Goal: Task Accomplishment & Management: Use online tool/utility

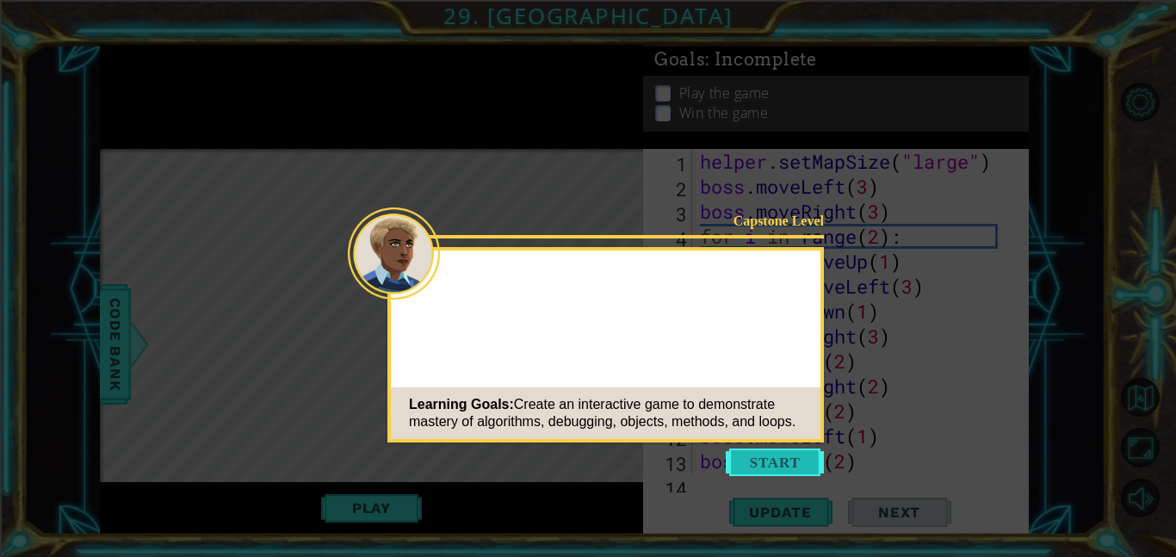
click at [750, 468] on button "Start" at bounding box center [774, 462] width 98 height 28
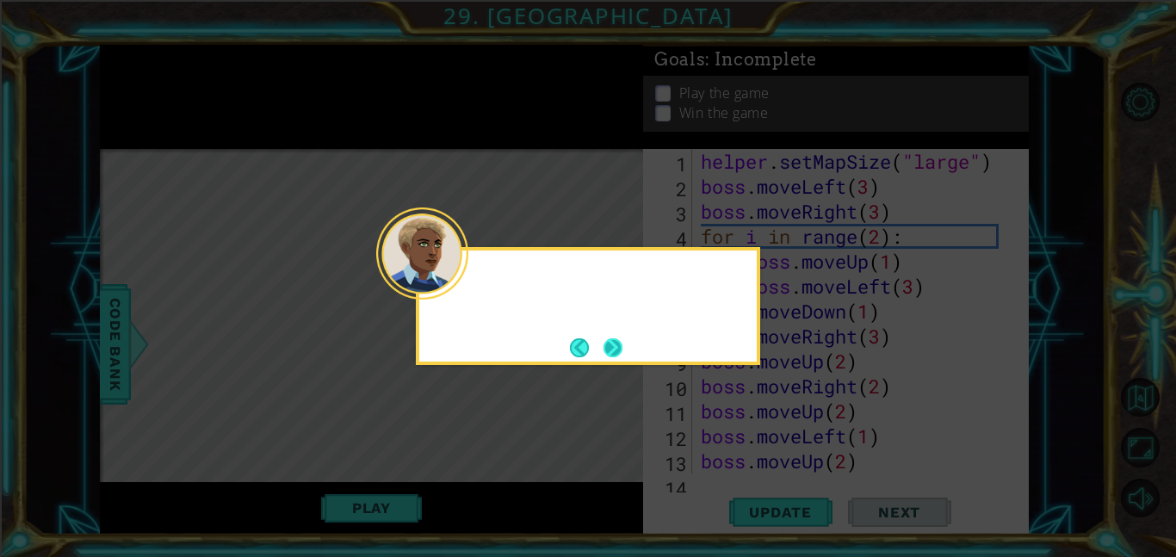
click at [603, 348] on button "Next" at bounding box center [613, 348] width 26 height 26
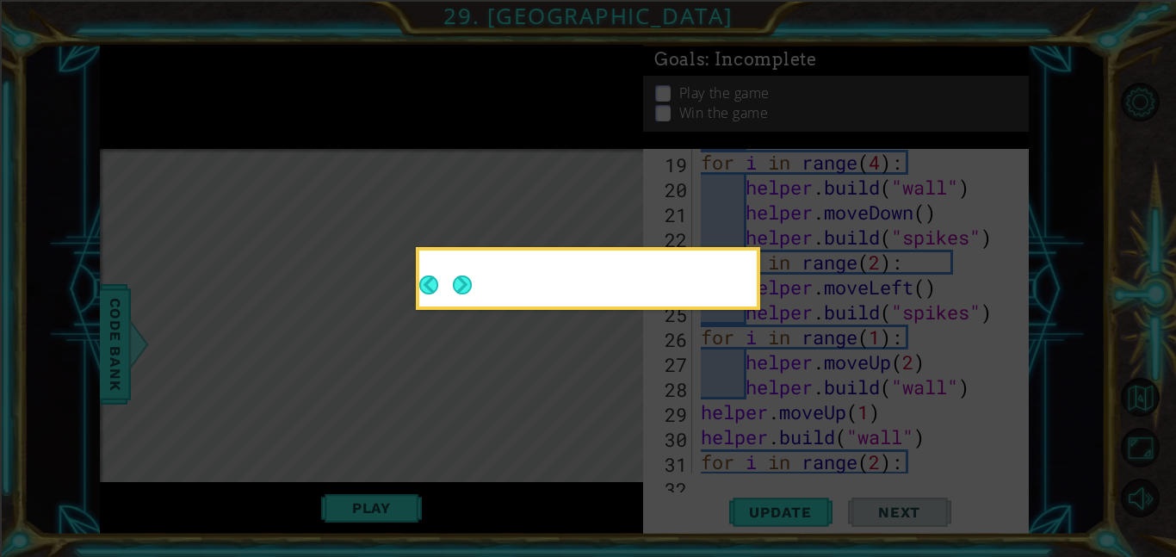
scroll to position [473, 0]
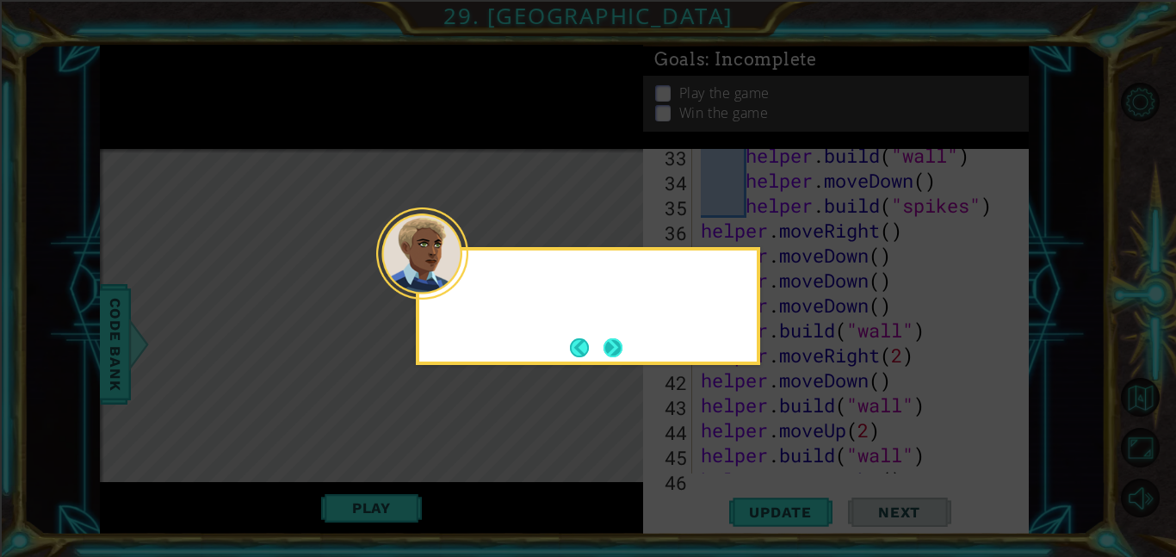
click at [609, 344] on button "Next" at bounding box center [612, 347] width 19 height 19
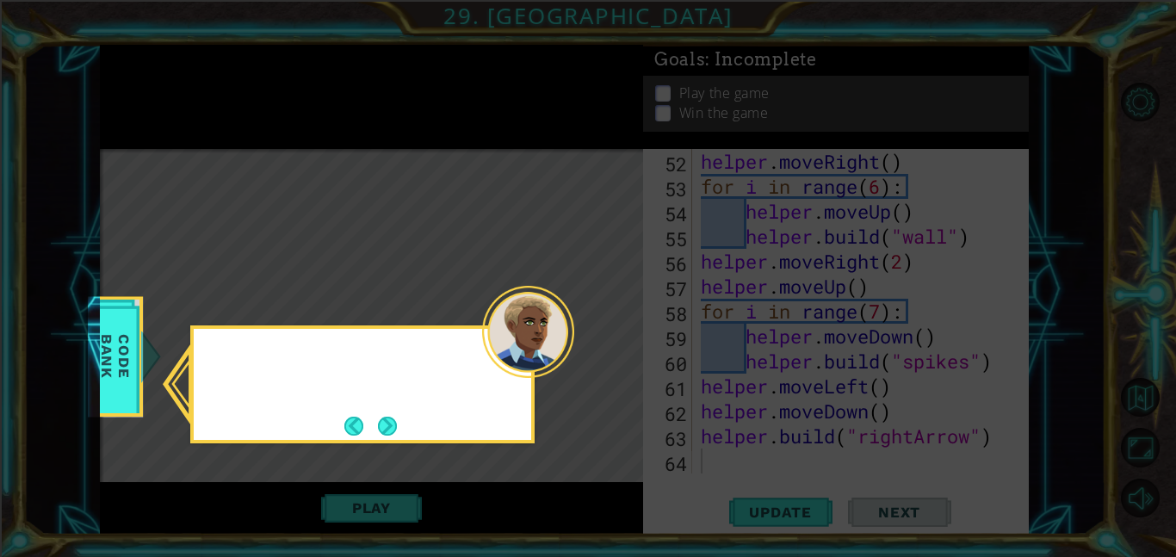
scroll to position [1298, 0]
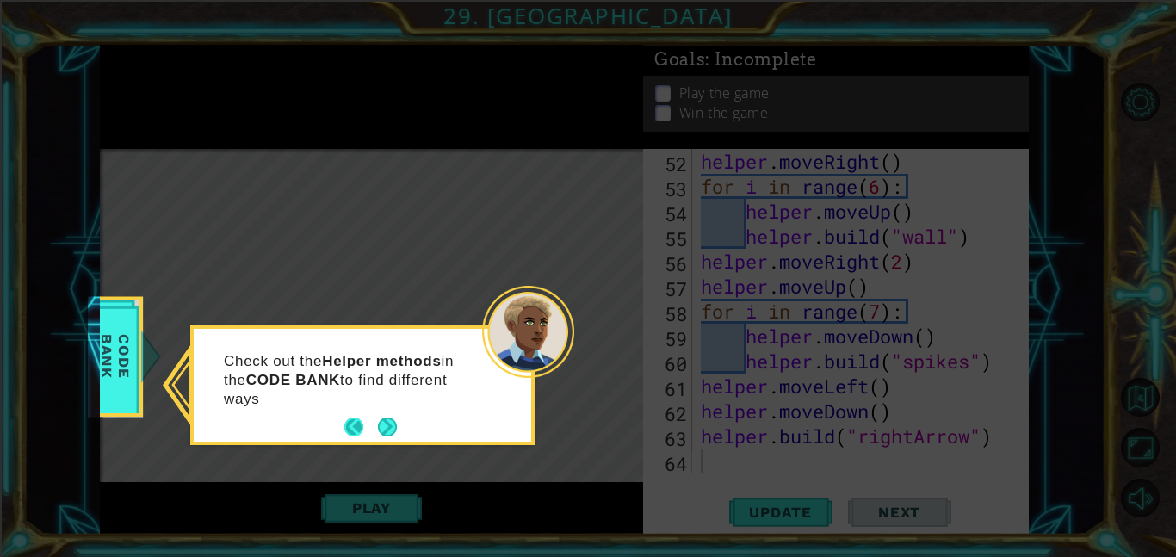
click at [374, 429] on button "Back" at bounding box center [361, 426] width 34 height 19
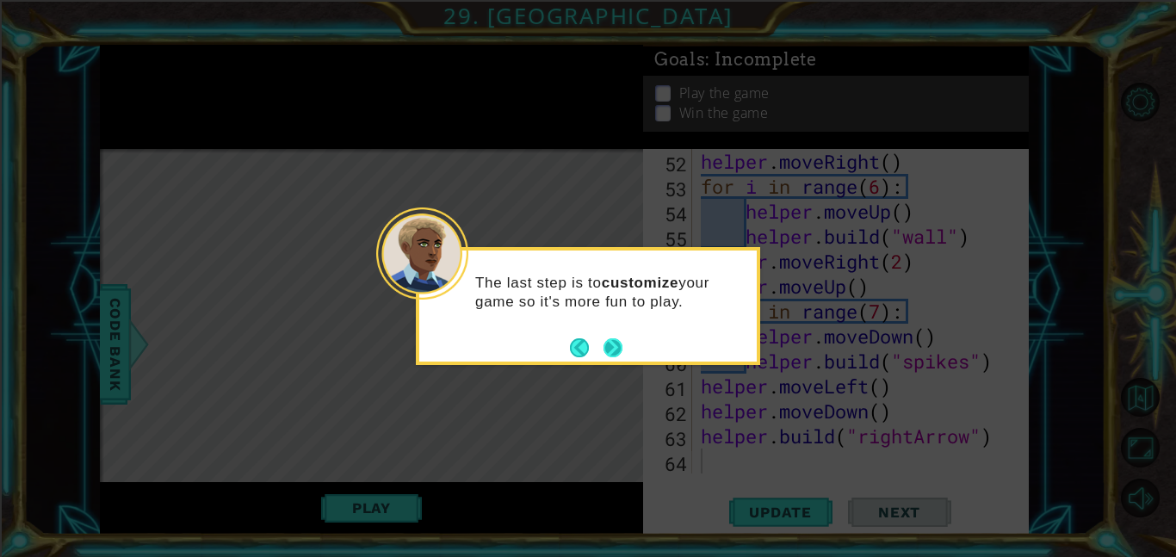
click at [614, 347] on button "Next" at bounding box center [613, 347] width 22 height 22
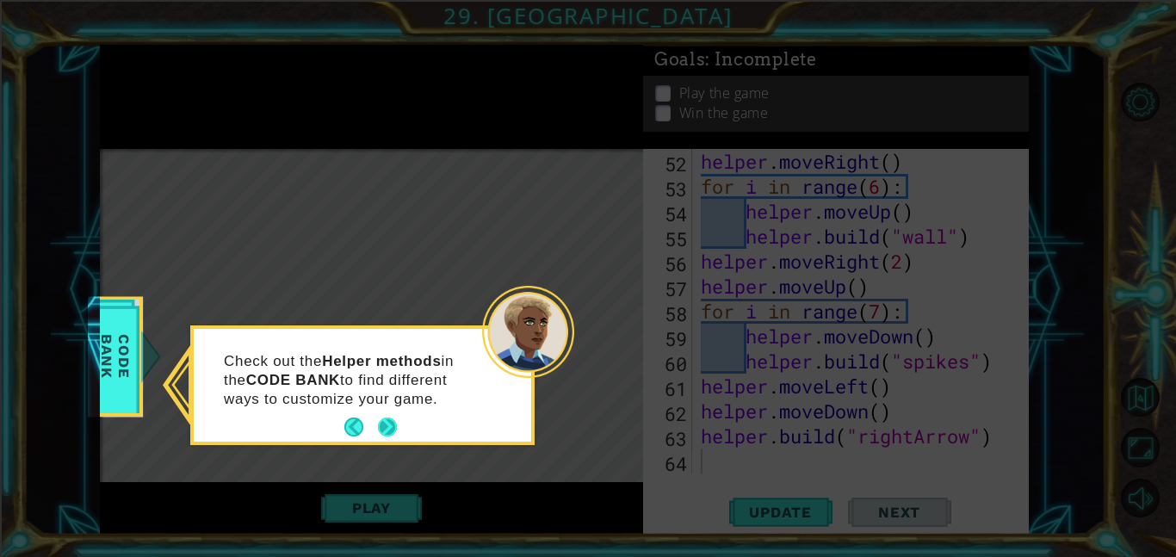
click at [392, 437] on button "Next" at bounding box center [387, 427] width 20 height 20
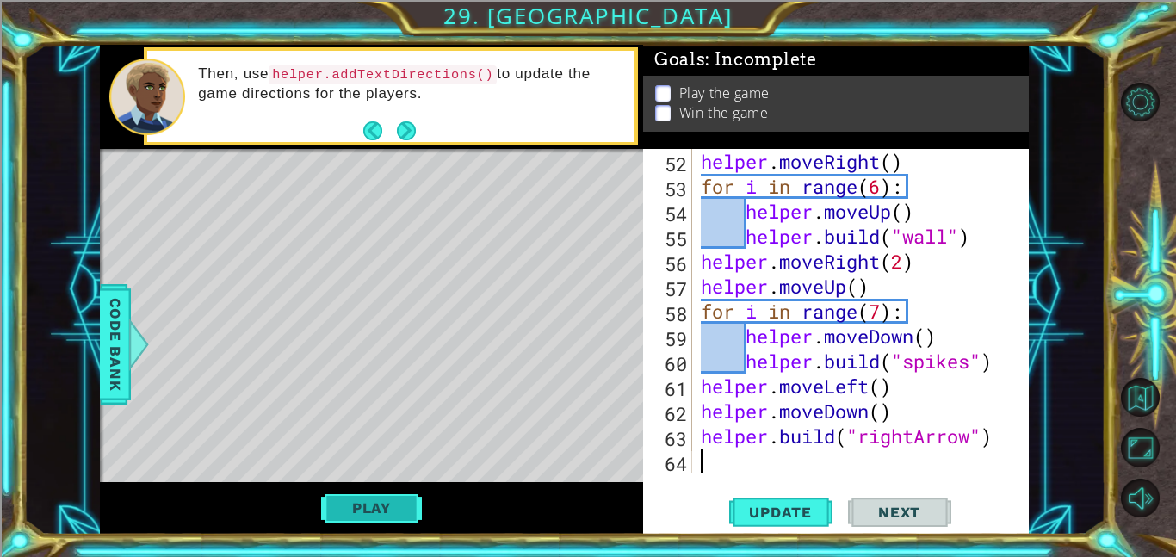
click at [345, 507] on button "Play" at bounding box center [371, 507] width 101 height 33
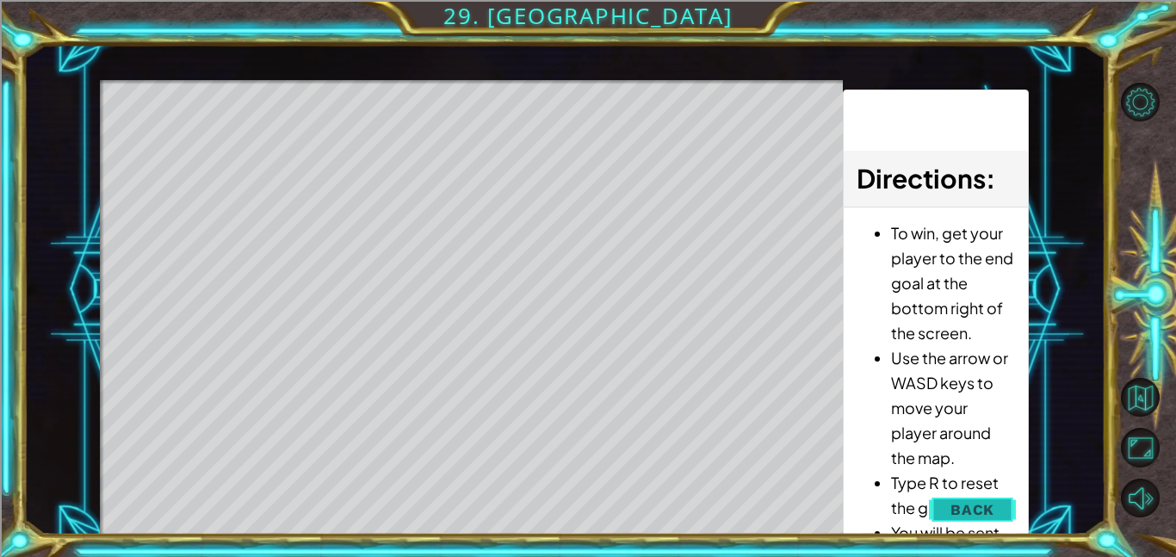
click at [978, 509] on span "Back" at bounding box center [972, 509] width 44 height 17
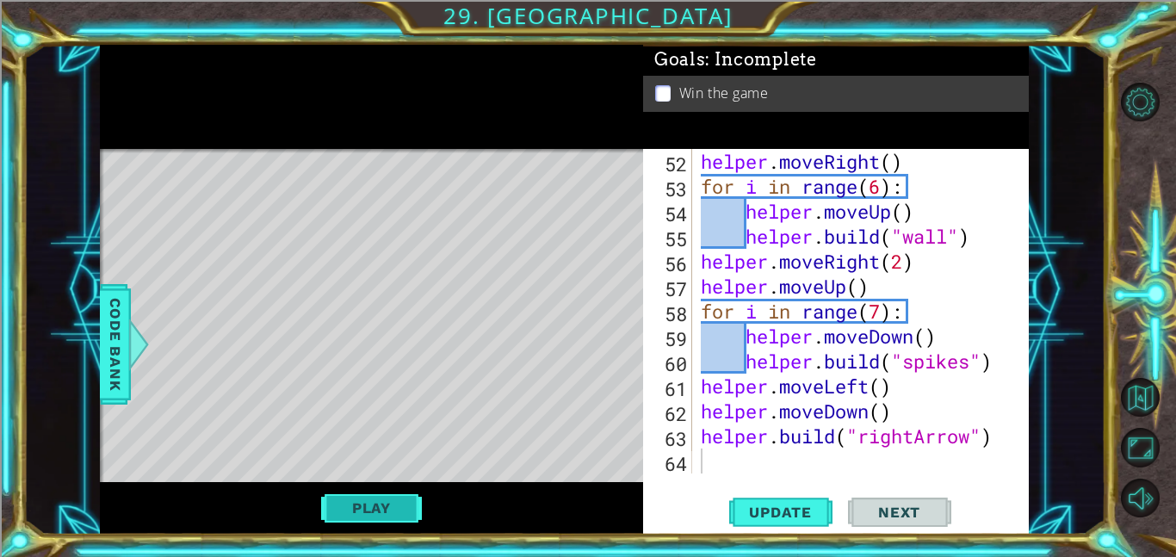
click at [340, 499] on button "Play" at bounding box center [371, 507] width 101 height 33
click at [378, 505] on button "Play" at bounding box center [371, 507] width 101 height 33
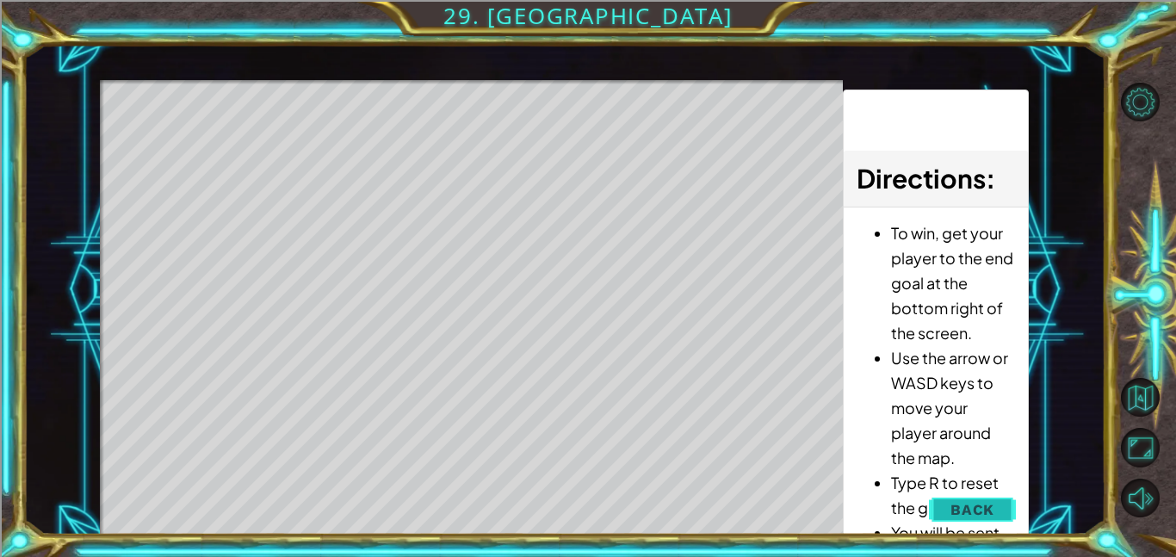
click at [999, 512] on button "Back" at bounding box center [972, 509] width 87 height 34
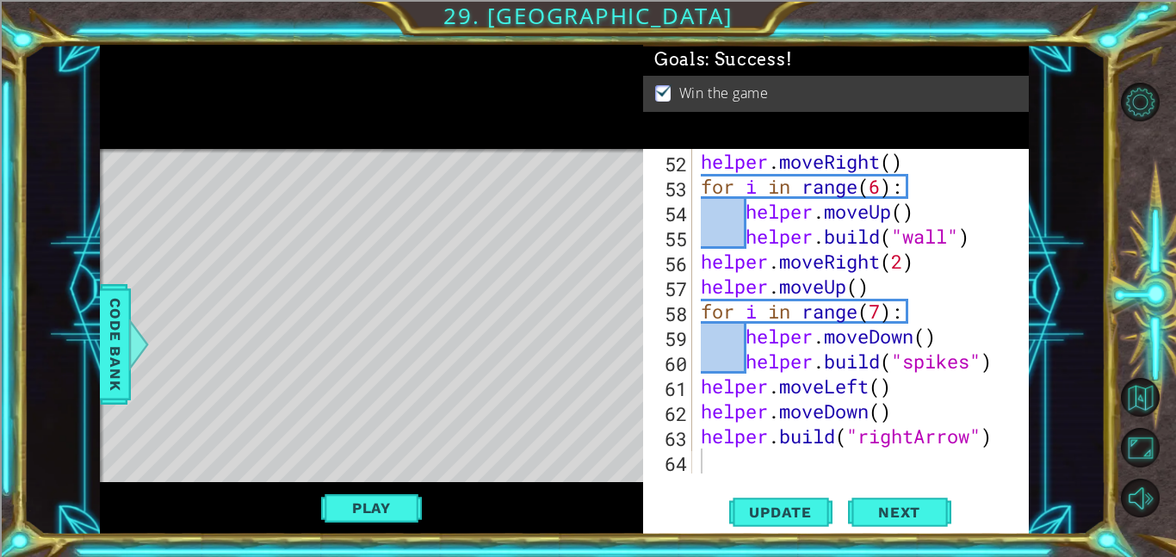
click at [753, 471] on div "helper . moveRight ( ) for i in range ( 6 ) : helper . moveUp ( ) helper . buil…" at bounding box center [865, 336] width 336 height 374
click at [773, 509] on span "Update" at bounding box center [779, 511] width 97 height 17
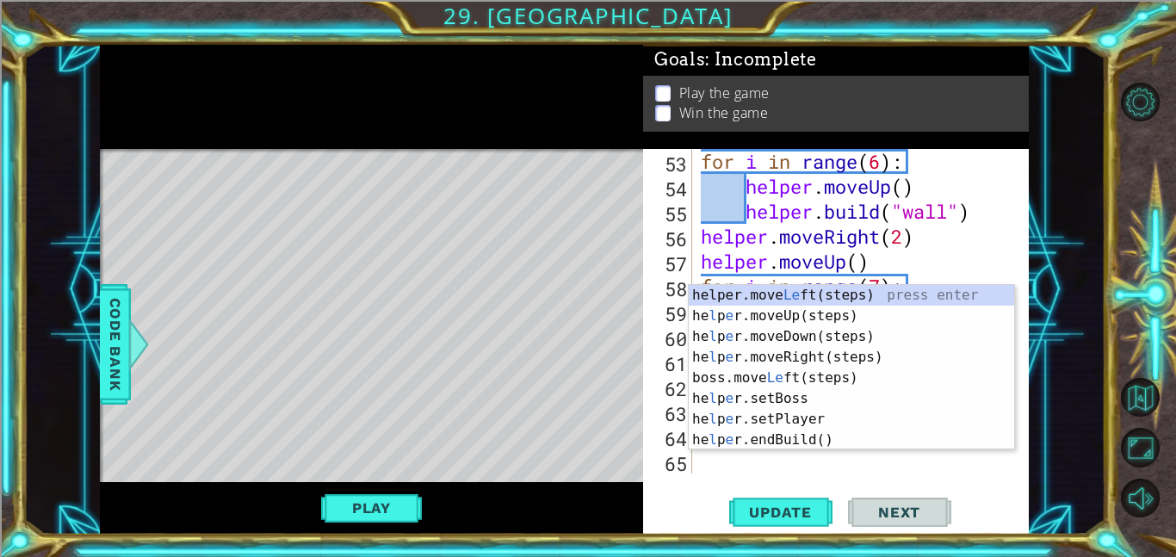
scroll to position [1323, 0]
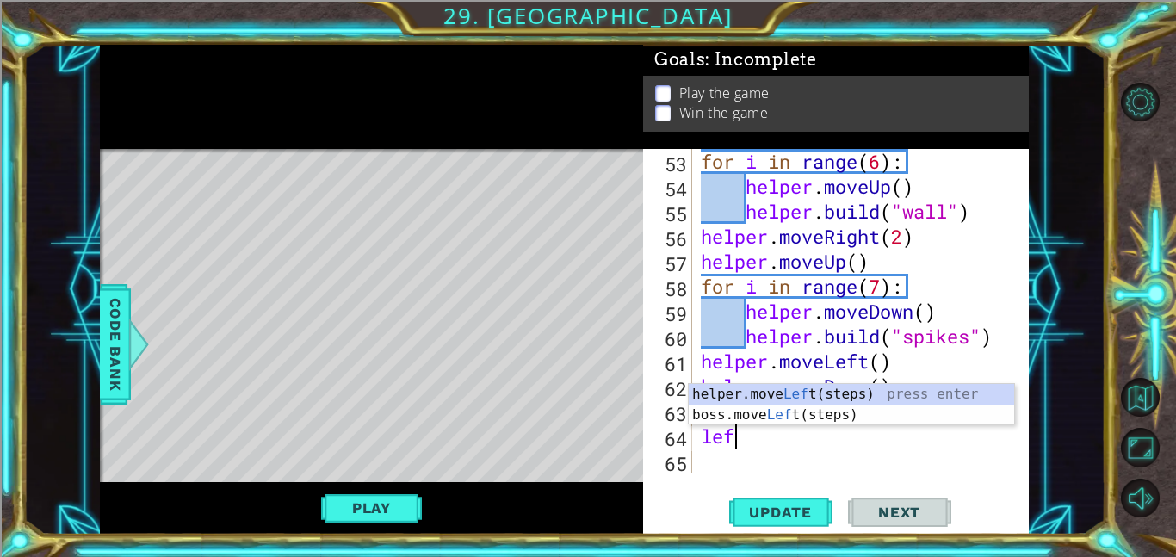
type textarea "left"
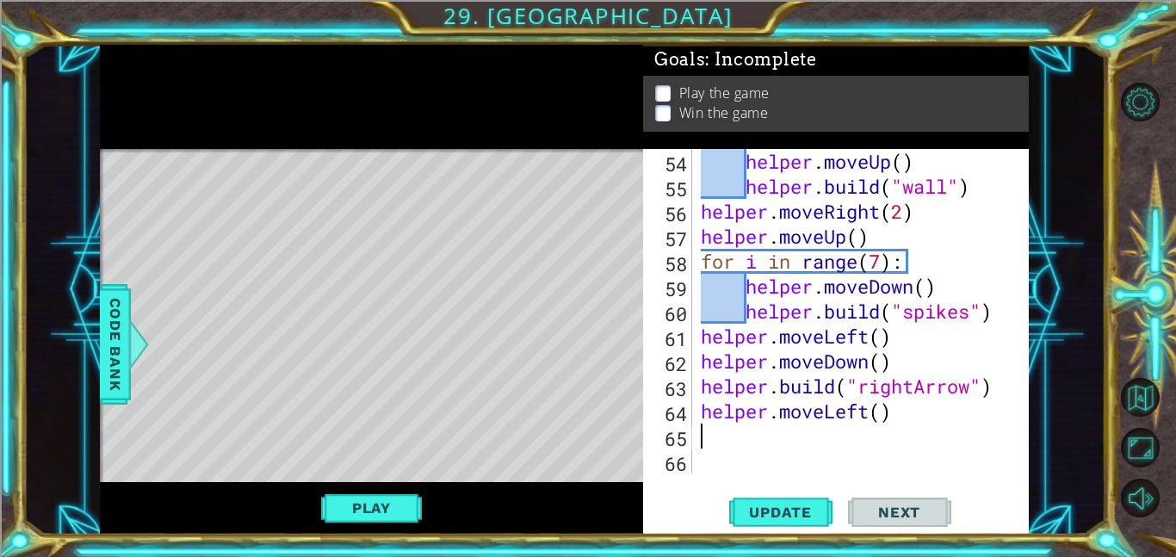
scroll to position [1348, 0]
type textarea "helper.moveLeft(7)"
type textarea "up"
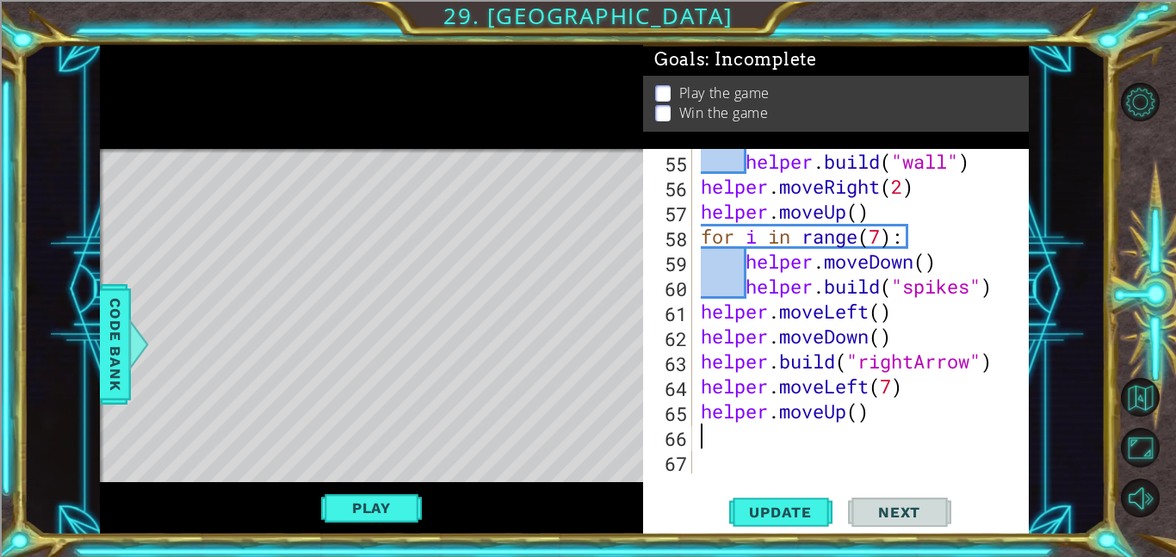
scroll to position [1373, 0]
type textarea "helper.moveUp(6)"
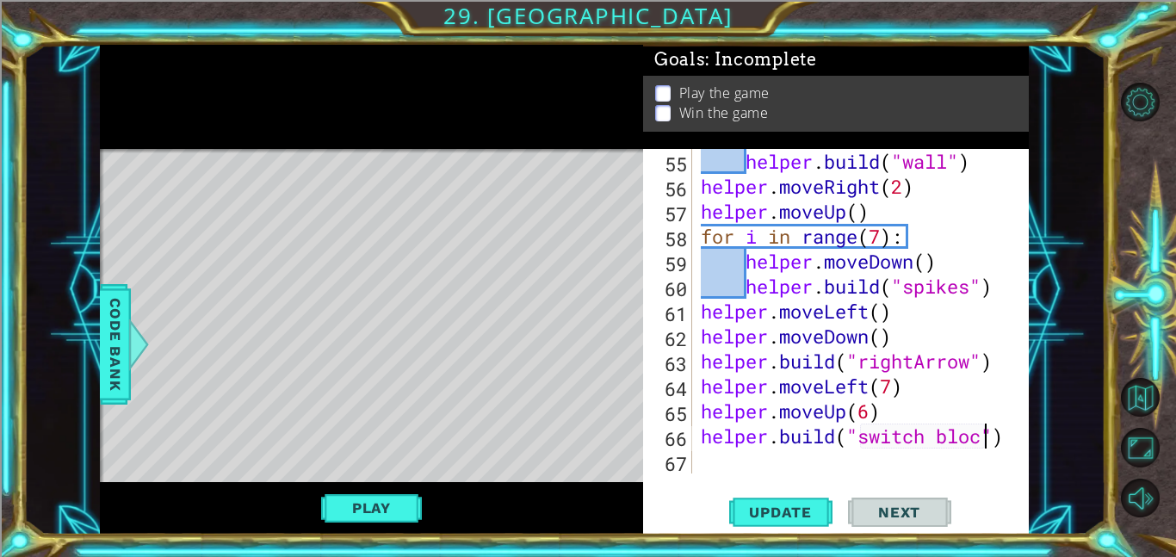
scroll to position [0, 13]
type textarea "helper.build("switch block")"
click at [800, 501] on button "Update" at bounding box center [780, 511] width 103 height 39
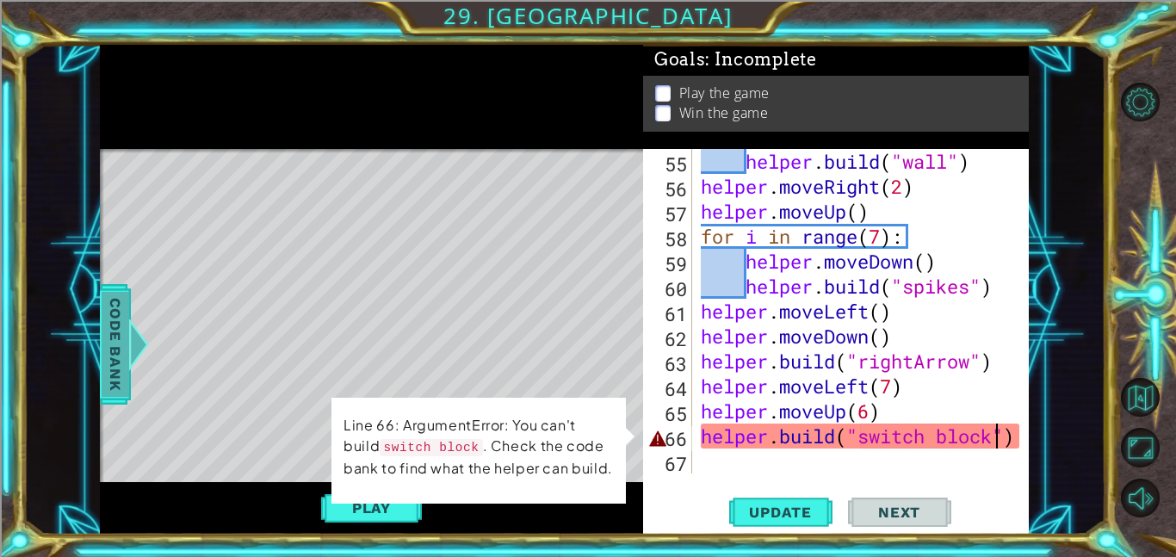
click at [109, 340] on span "Code Bank" at bounding box center [116, 344] width 28 height 105
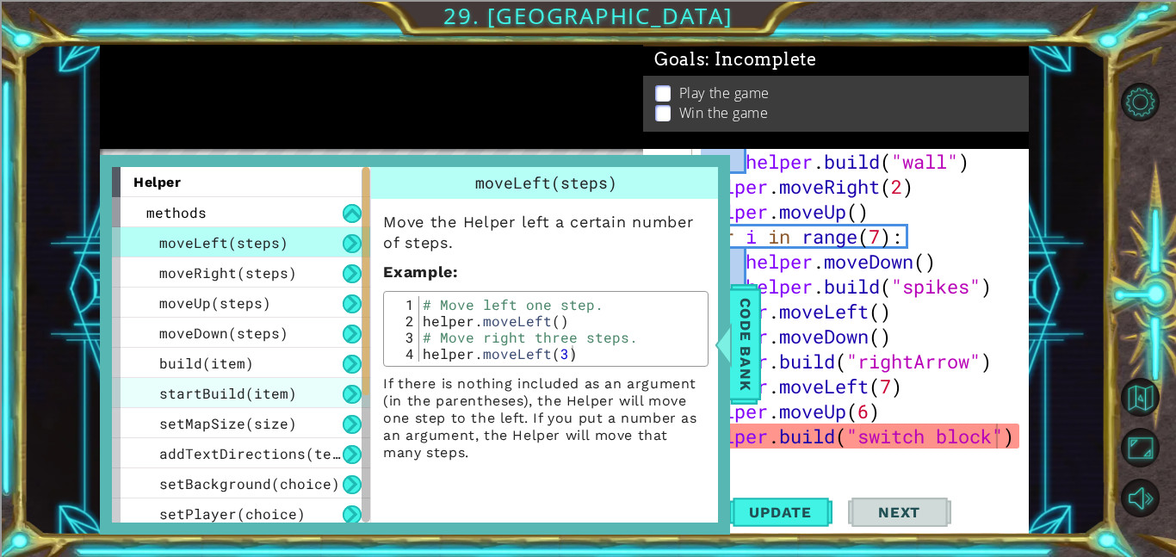
click at [275, 393] on span "startBuild(item)" at bounding box center [228, 393] width 138 height 18
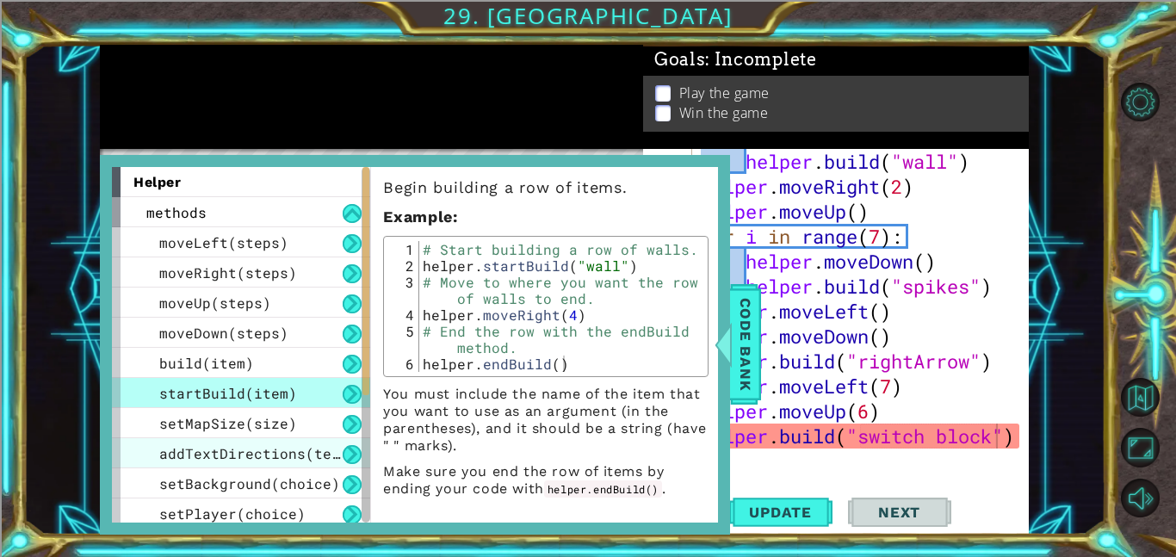
scroll to position [246, 0]
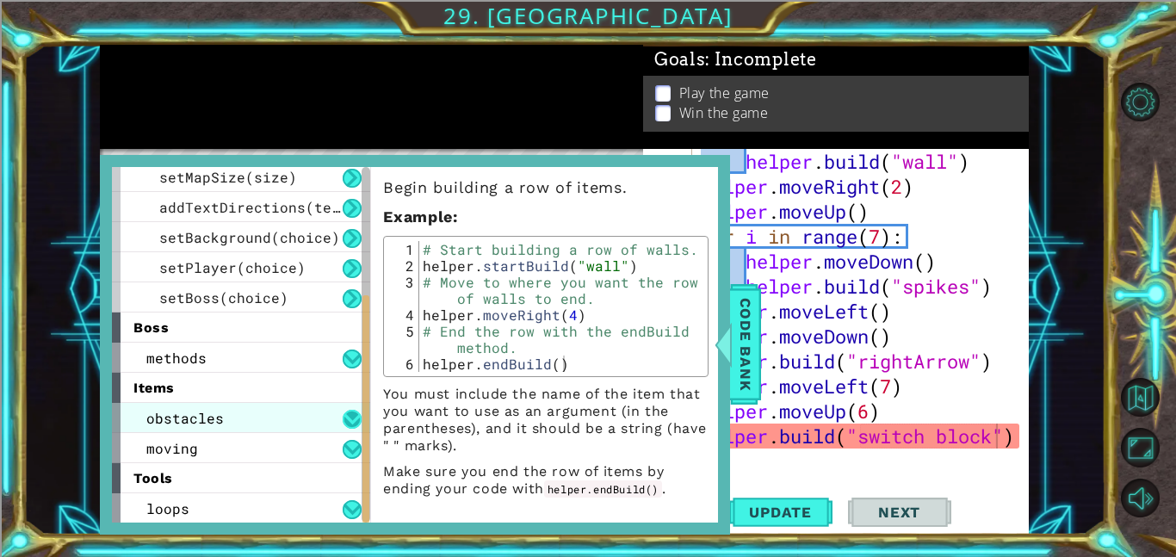
click at [355, 417] on button at bounding box center [351, 419] width 19 height 19
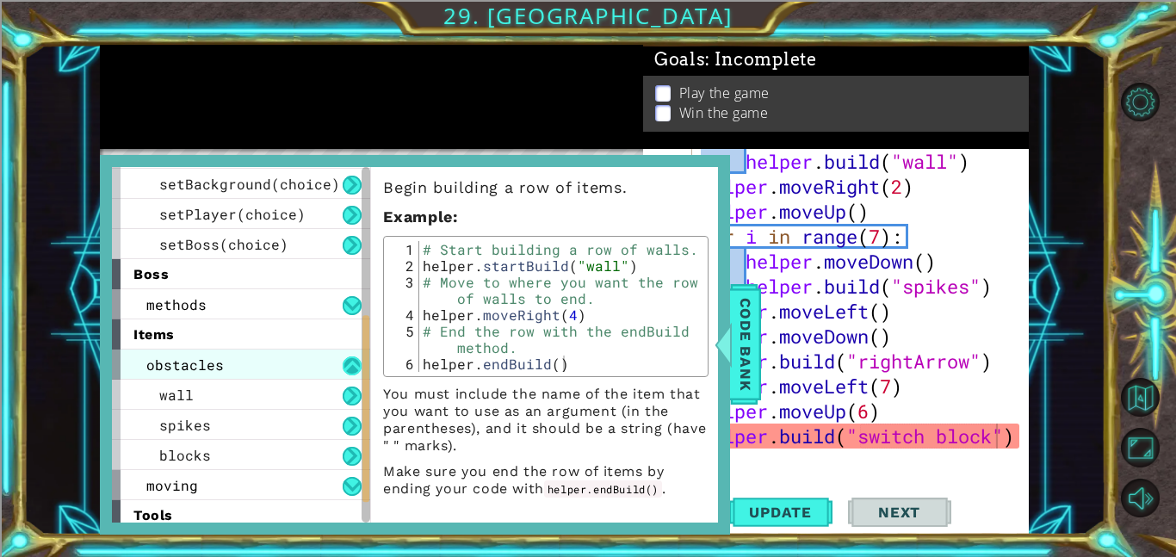
scroll to position [336, 0]
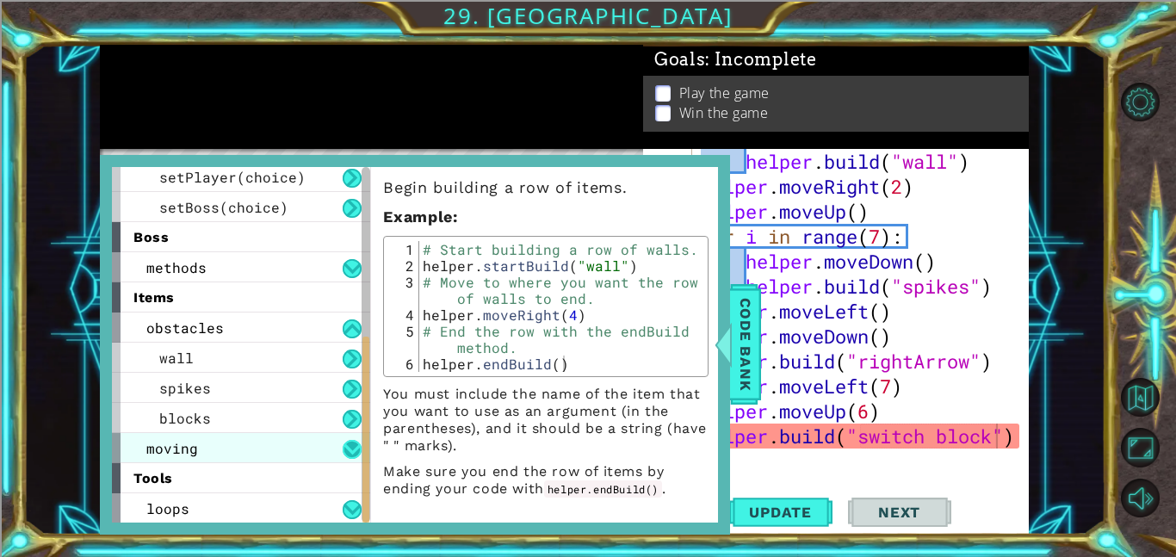
click at [351, 448] on button at bounding box center [351, 449] width 19 height 19
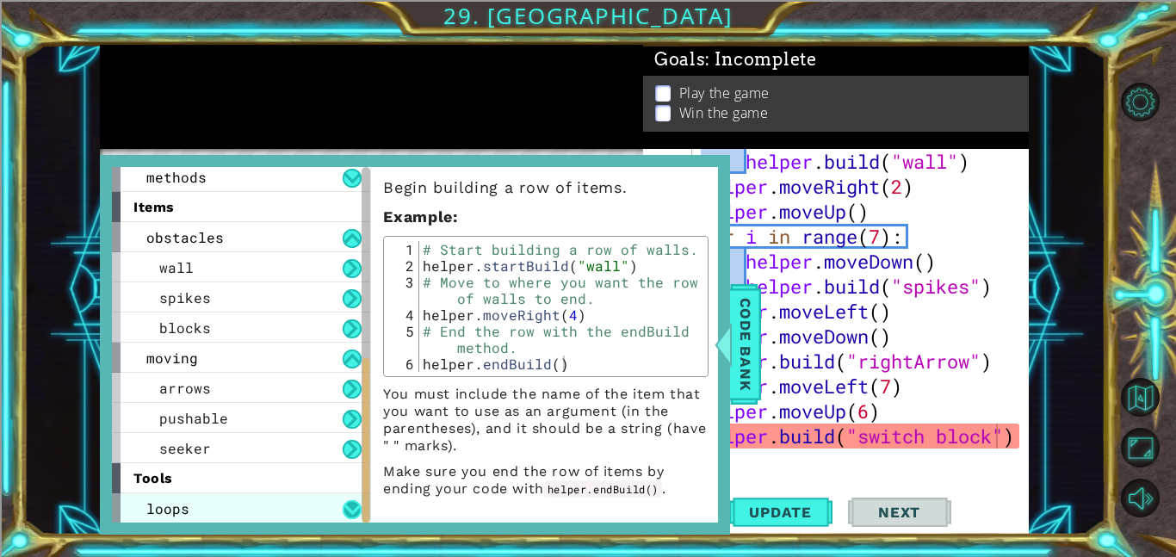
click at [349, 505] on button at bounding box center [351, 509] width 19 height 19
click at [996, 441] on div "helper . build ( "wall" ) helper . moveRight ( 2 ) helper . moveUp ( ) for i in…" at bounding box center [865, 336] width 336 height 374
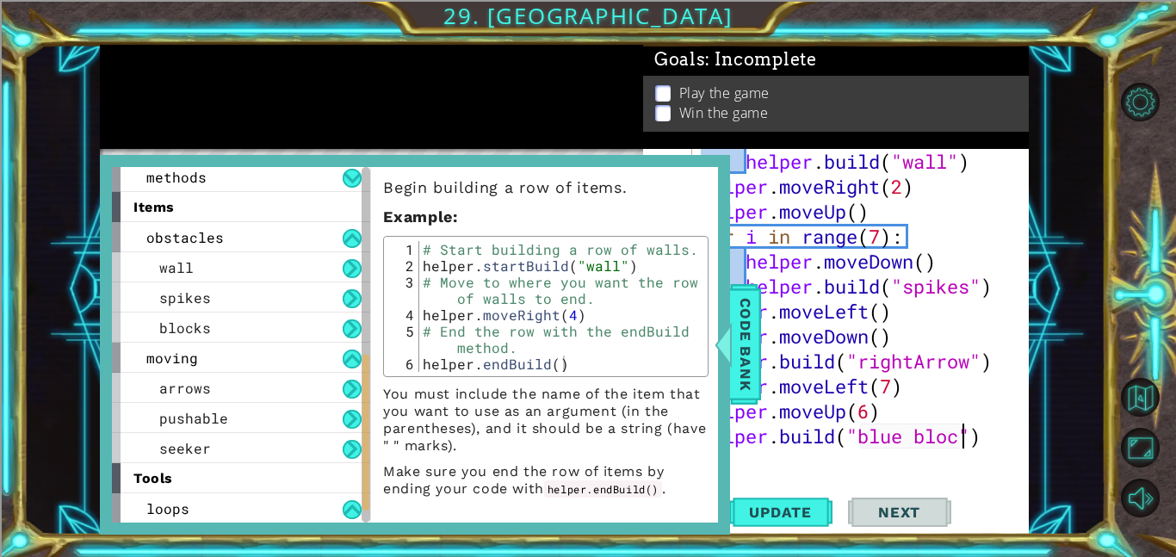
scroll to position [0, 12]
click at [795, 520] on span "Update" at bounding box center [779, 511] width 97 height 17
click at [740, 364] on span "Code Bank" at bounding box center [745, 344] width 28 height 105
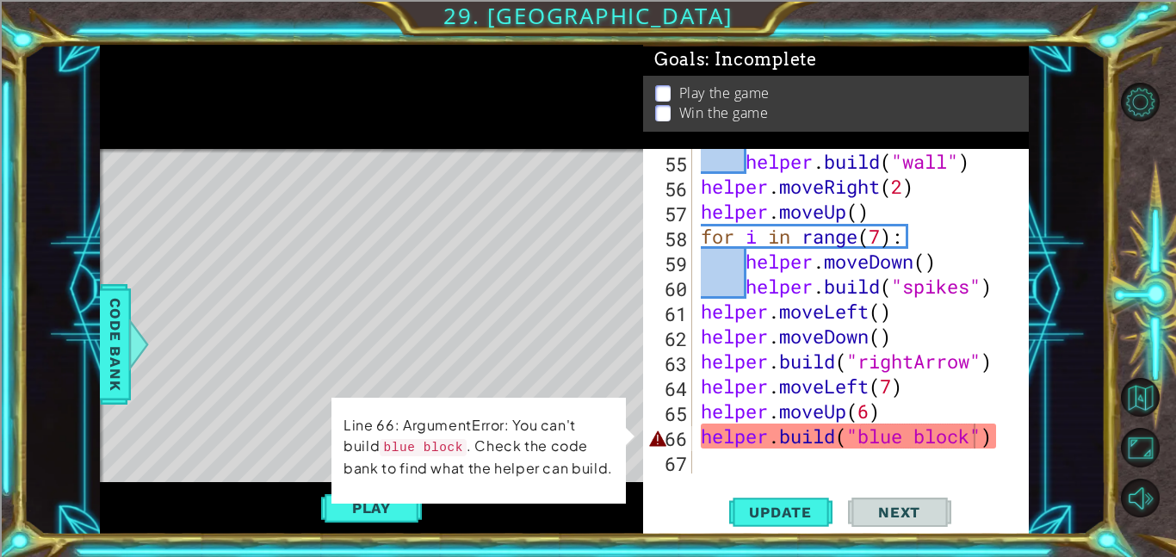
click at [977, 442] on div "helper . build ( "wall" ) helper . moveRight ( 2 ) helper . moveUp ( ) for i in…" at bounding box center [865, 336] width 336 height 374
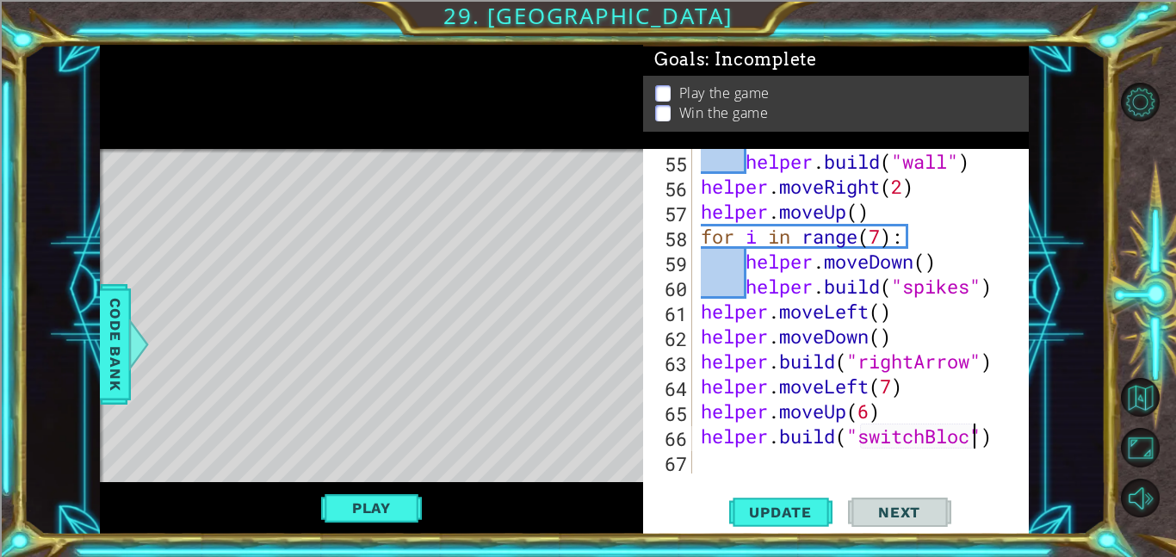
scroll to position [0, 13]
type textarea "helper.build("switchBlock")"
click at [762, 525] on button "Update" at bounding box center [780, 511] width 103 height 39
click at [743, 470] on div "helper . build ( "wall" ) helper . moveRight ( 2 ) helper . moveUp ( ) for i in…" at bounding box center [865, 336] width 336 height 374
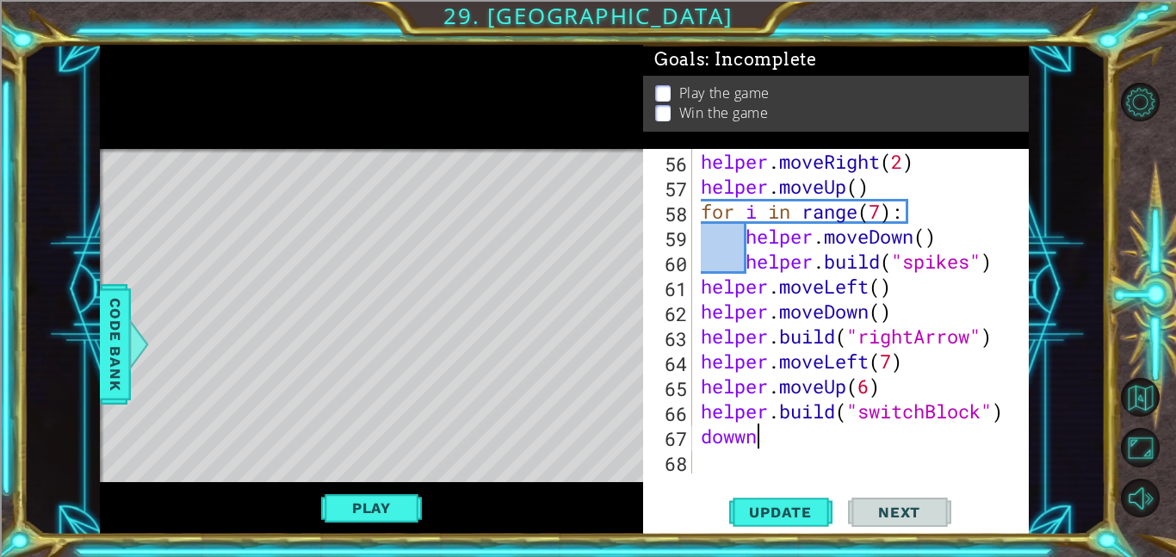
scroll to position [0, 1]
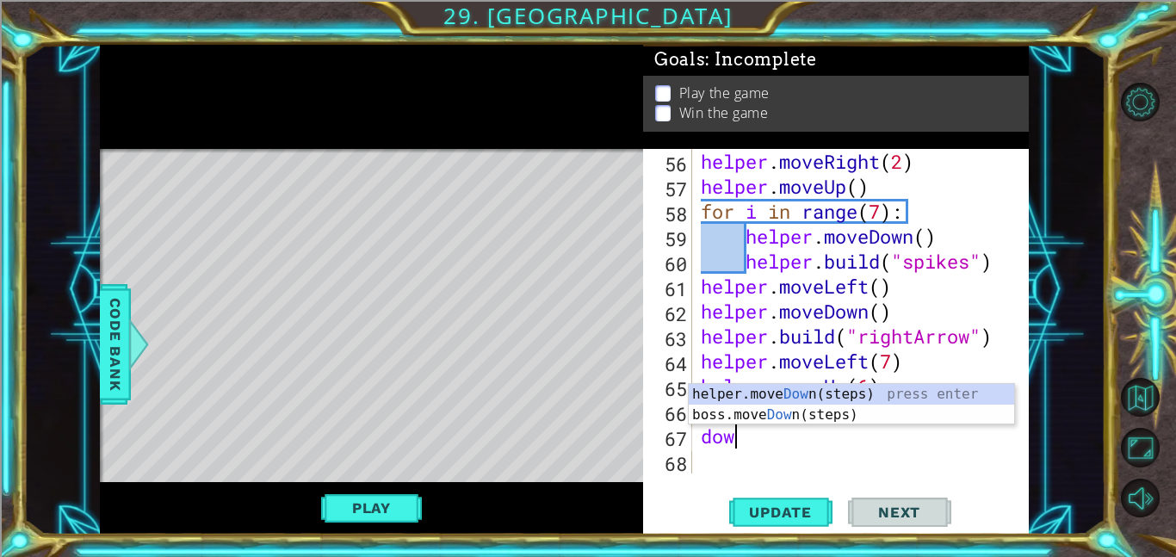
type textarea "down"
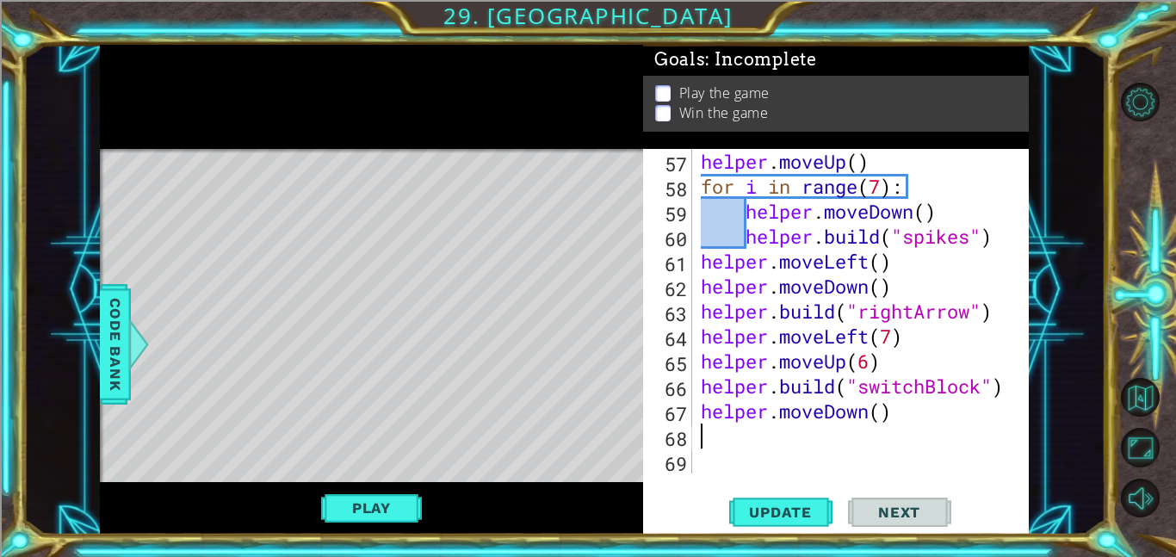
scroll to position [1422, 0]
type textarea "helper.moveDown(6)"
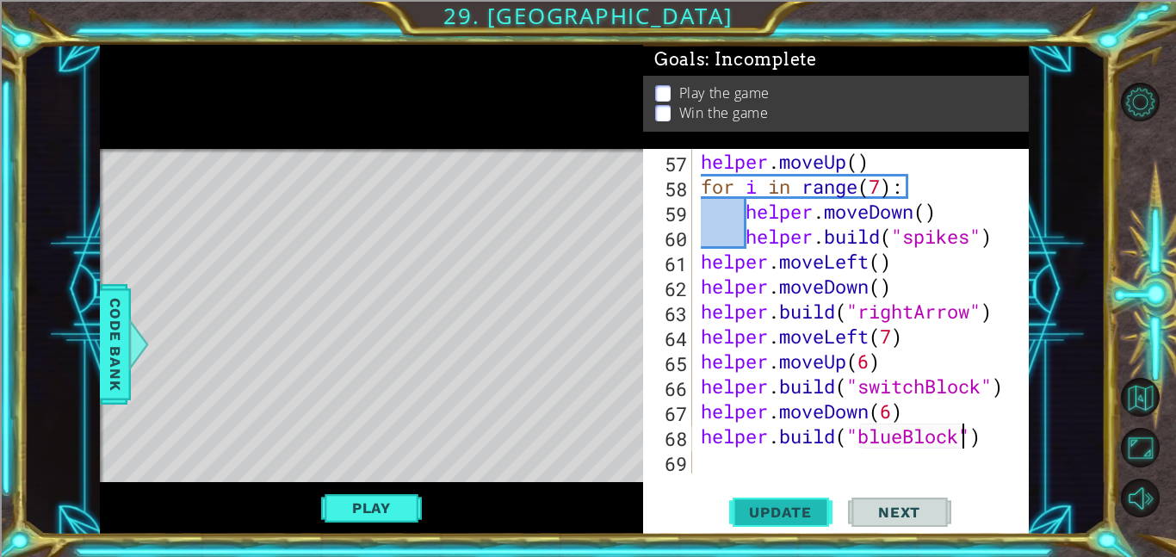
type textarea "helper.build("blueBlock")"
click at [750, 511] on span "Update" at bounding box center [779, 511] width 97 height 17
click at [330, 514] on button "Play" at bounding box center [371, 507] width 101 height 33
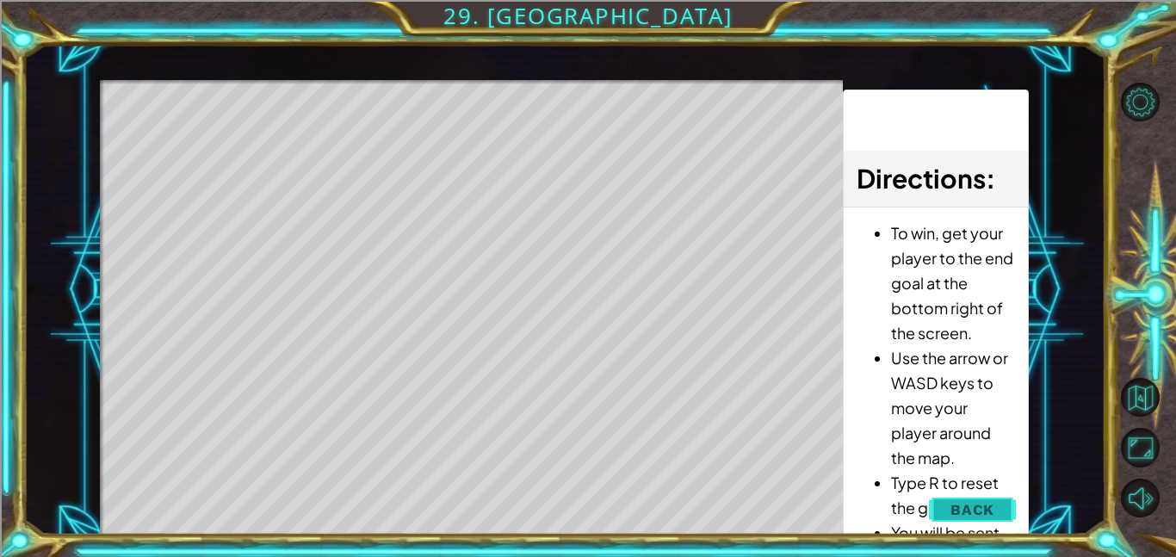
click at [983, 515] on span "Back" at bounding box center [972, 509] width 44 height 17
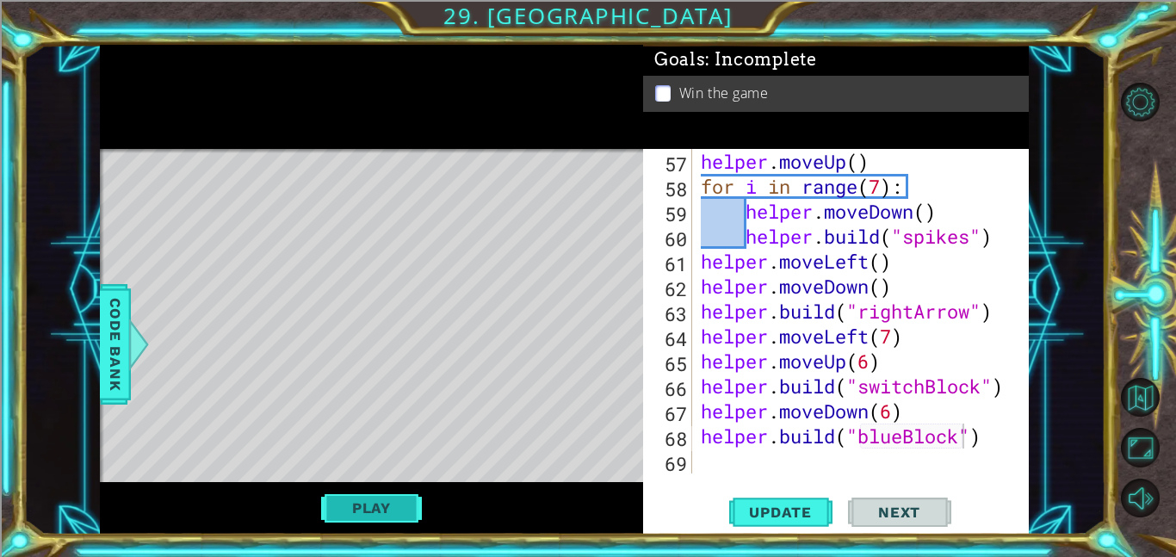
click at [383, 518] on button "Play" at bounding box center [371, 507] width 101 height 33
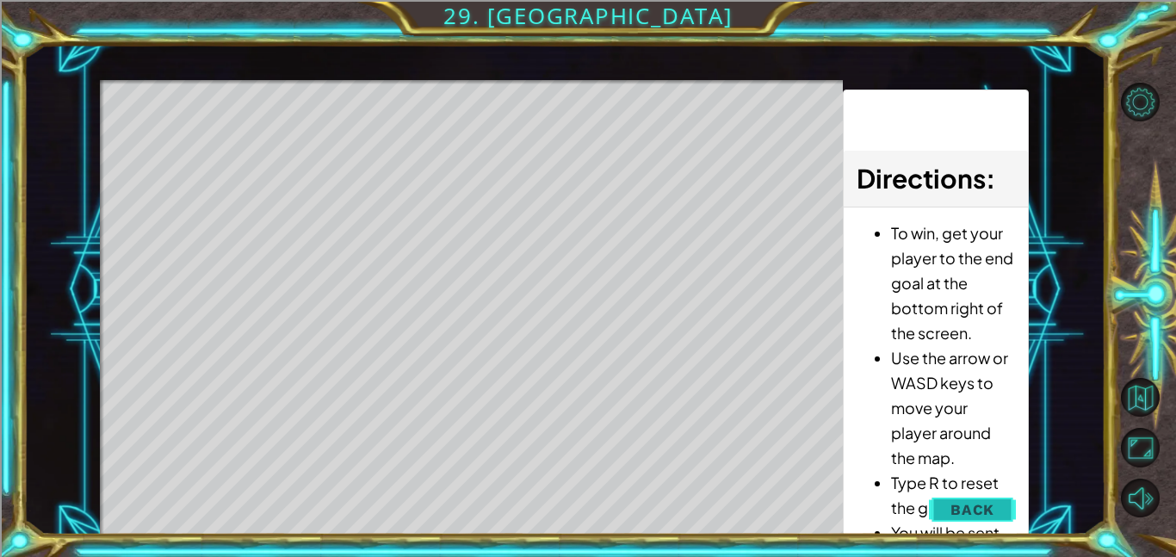
click at [952, 509] on span "Back" at bounding box center [972, 509] width 44 height 17
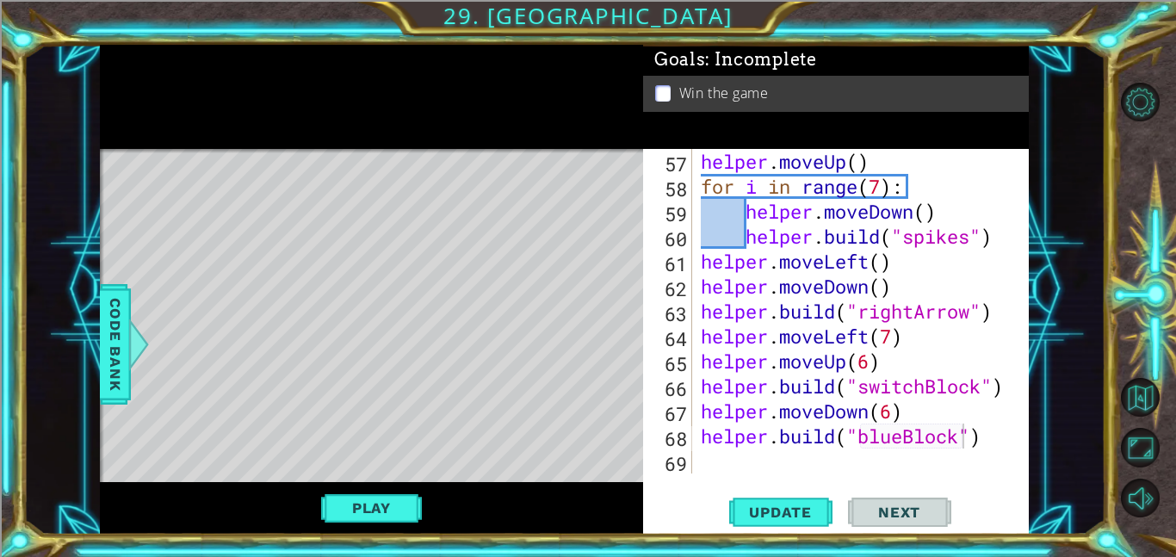
click at [721, 465] on div "helper . moveUp ( ) for i in range ( 7 ) : helper . moveDown ( ) helper . build…" at bounding box center [865, 336] width 336 height 374
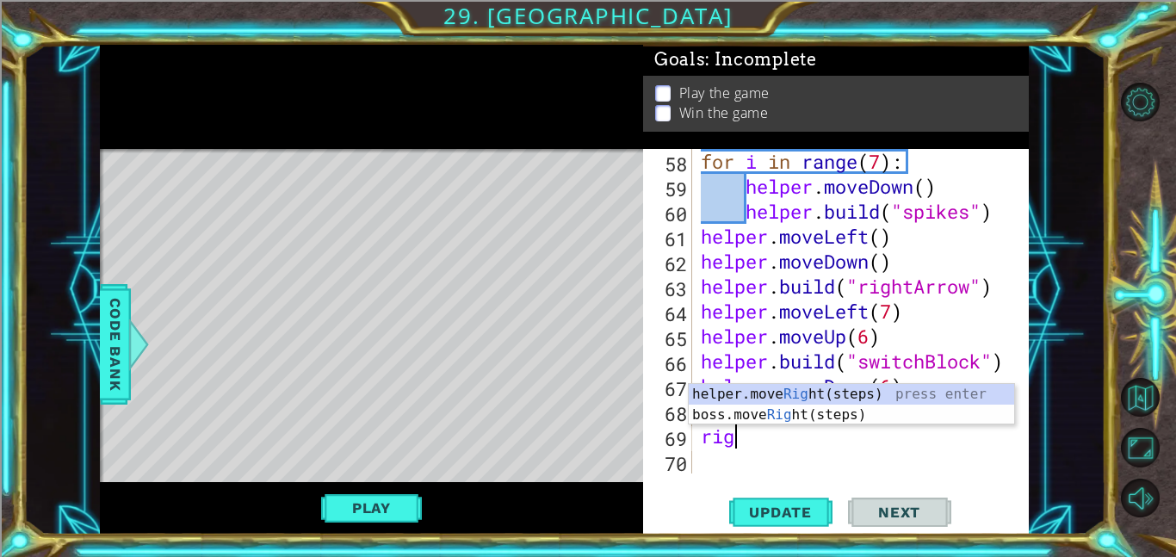
type textarea "righ"
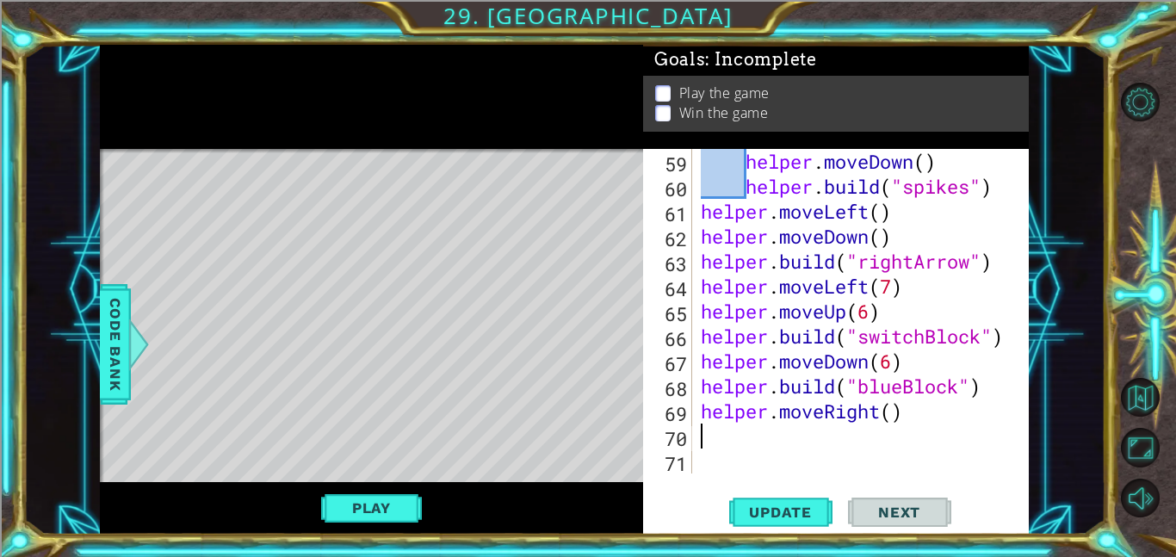
type textarea "up"
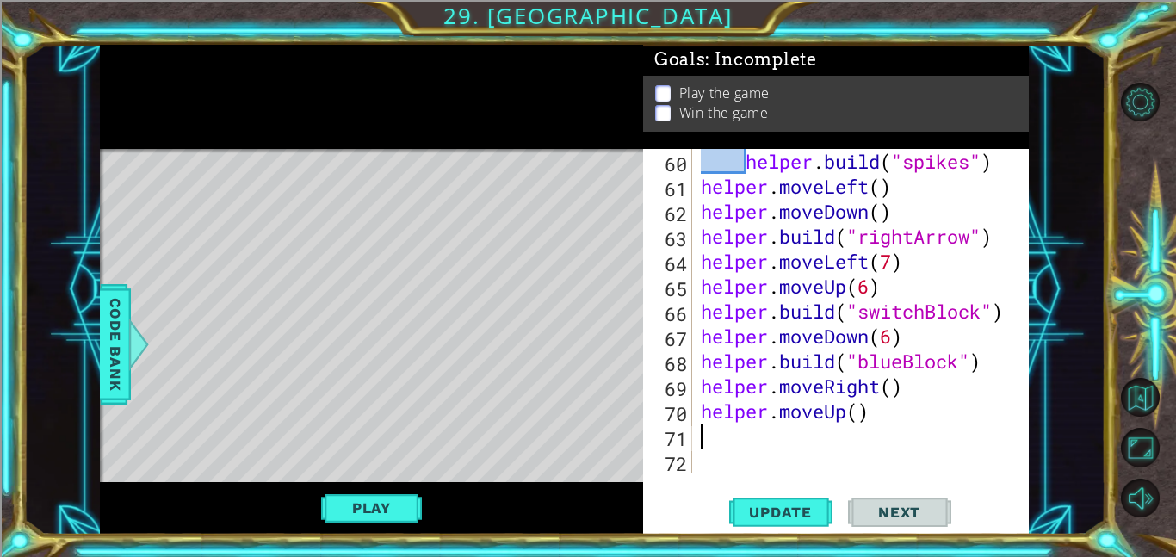
scroll to position [1497, 0]
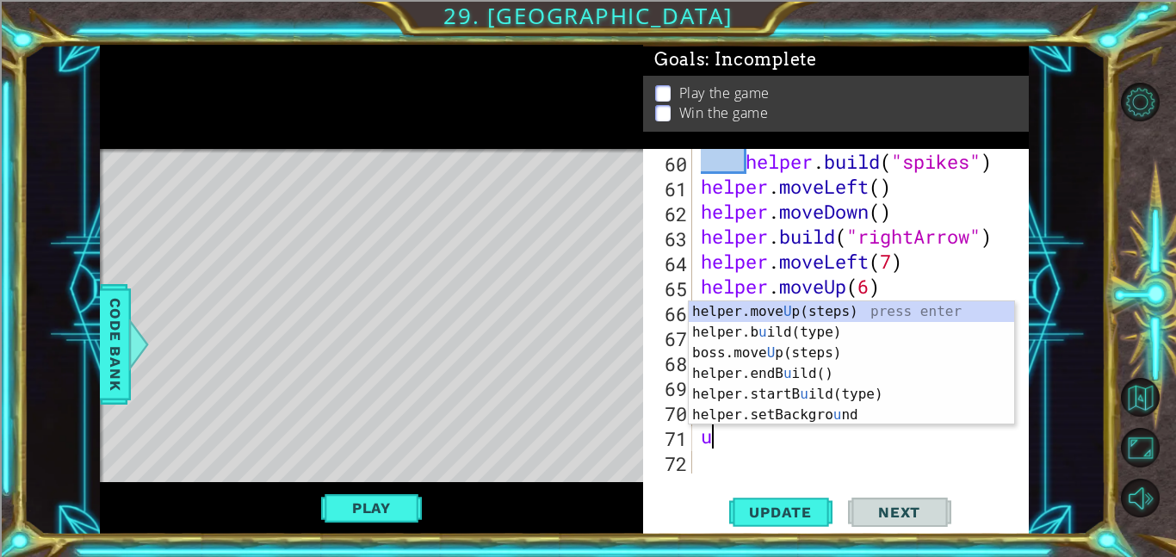
type textarea "up"
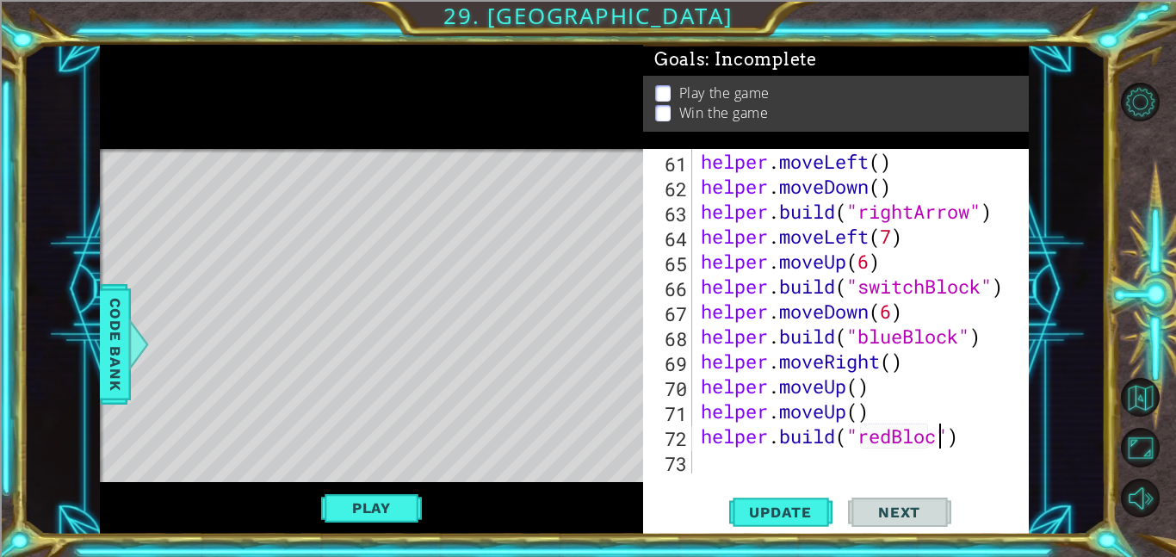
scroll to position [0, 11]
click at [790, 516] on span "Update" at bounding box center [779, 511] width 97 height 17
click at [355, 515] on button "Play" at bounding box center [371, 507] width 101 height 33
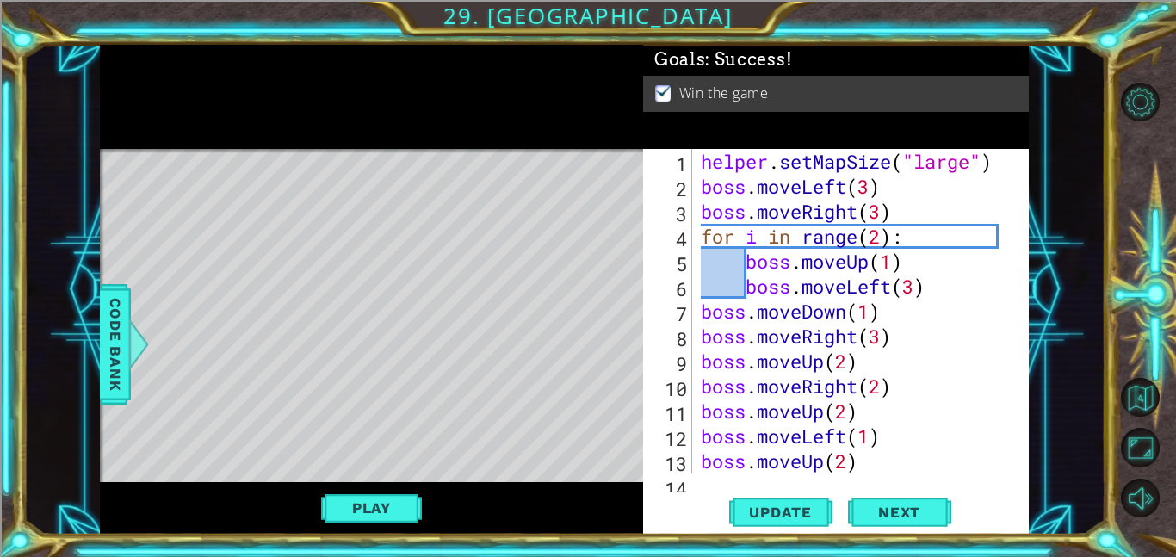
scroll to position [0, 0]
click at [865, 188] on div "helper . setMapSize ( "large" ) boss . moveLeft ( 3 ) boss . moveRight ( 3 ) fo…" at bounding box center [865, 336] width 336 height 374
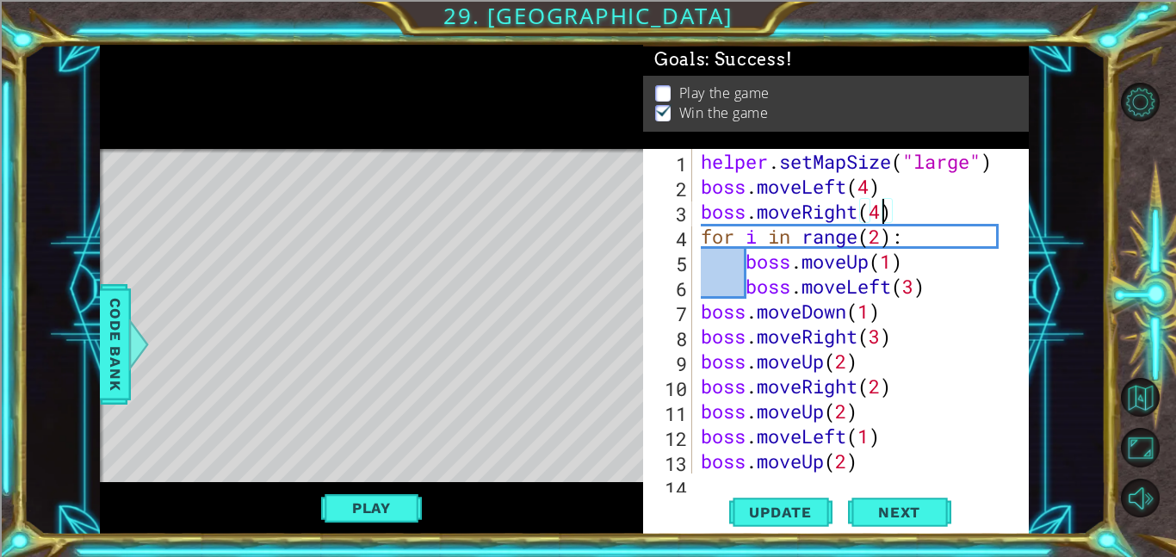
scroll to position [0, 8]
click at [764, 516] on span "Update" at bounding box center [779, 511] width 97 height 17
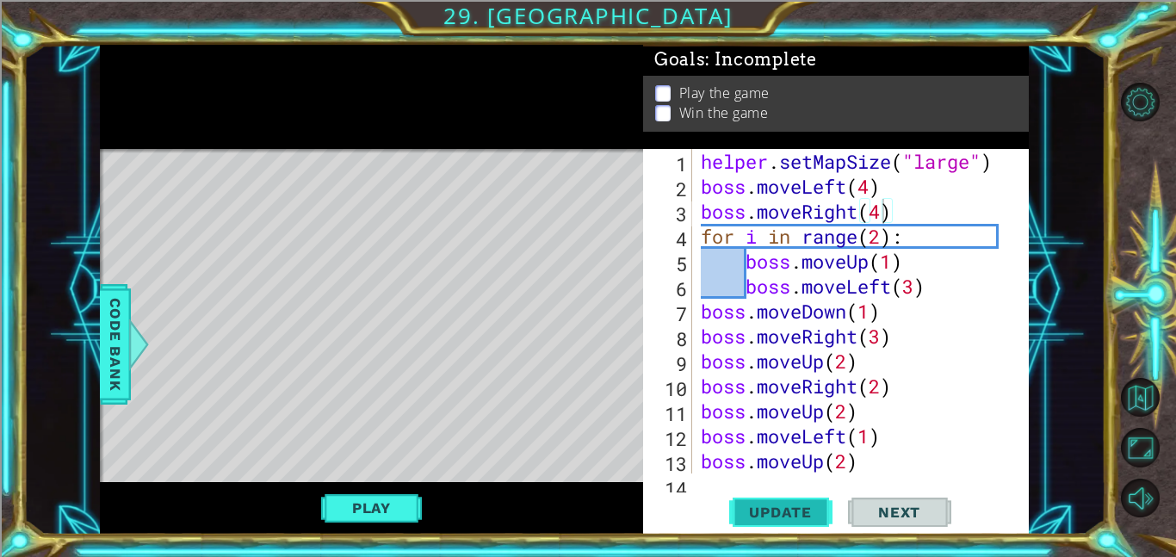
click at [764, 516] on span "Update" at bounding box center [779, 511] width 97 height 17
click at [330, 509] on button "Play" at bounding box center [371, 507] width 101 height 33
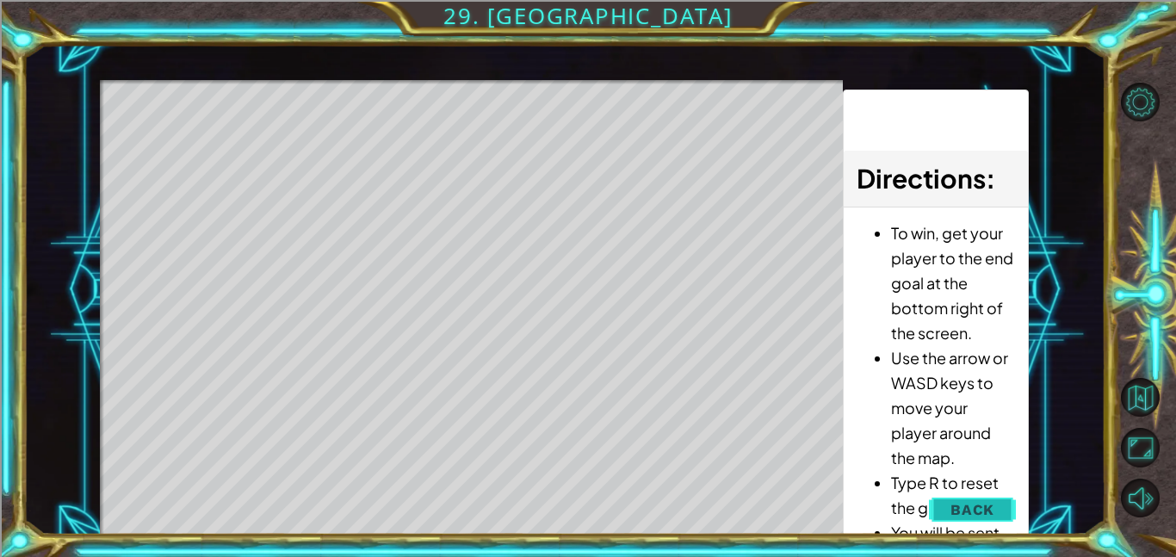
click at [964, 514] on span "Back" at bounding box center [972, 509] width 44 height 17
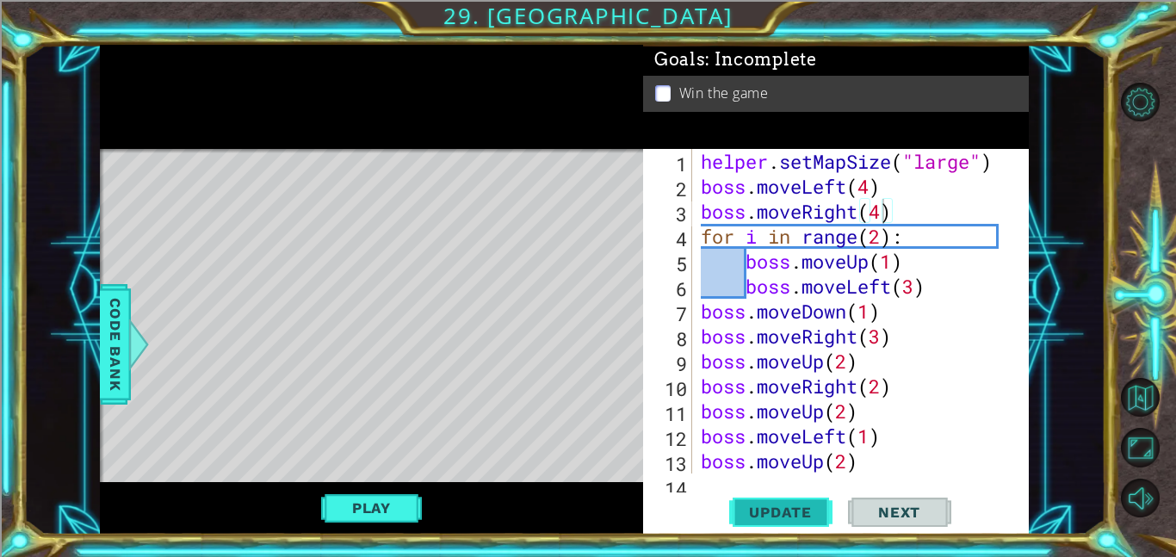
click at [739, 515] on span "Update" at bounding box center [779, 511] width 97 height 17
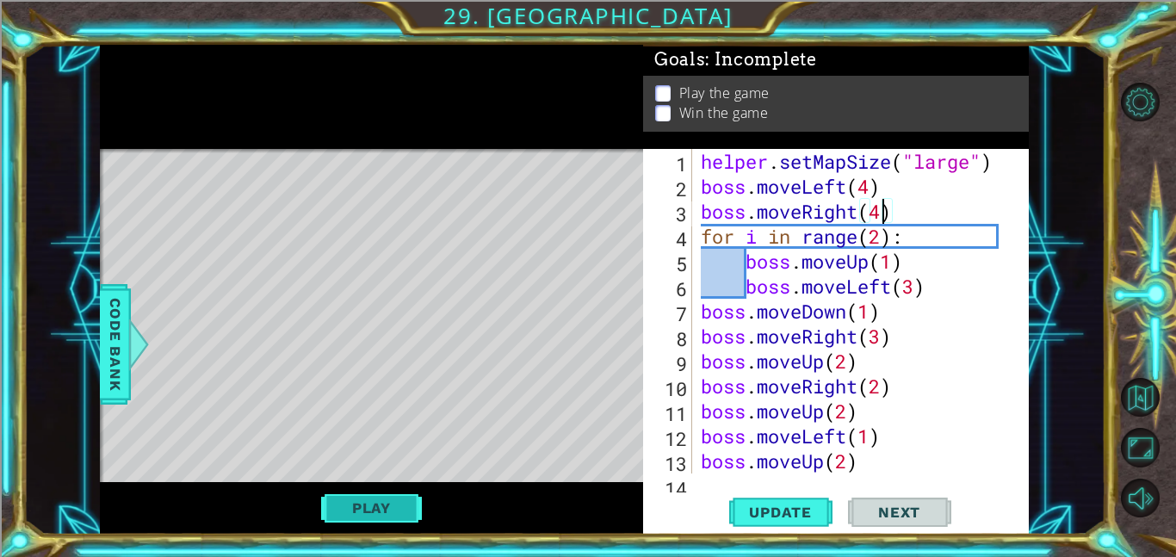
click at [334, 503] on button "Play" at bounding box center [371, 507] width 101 height 33
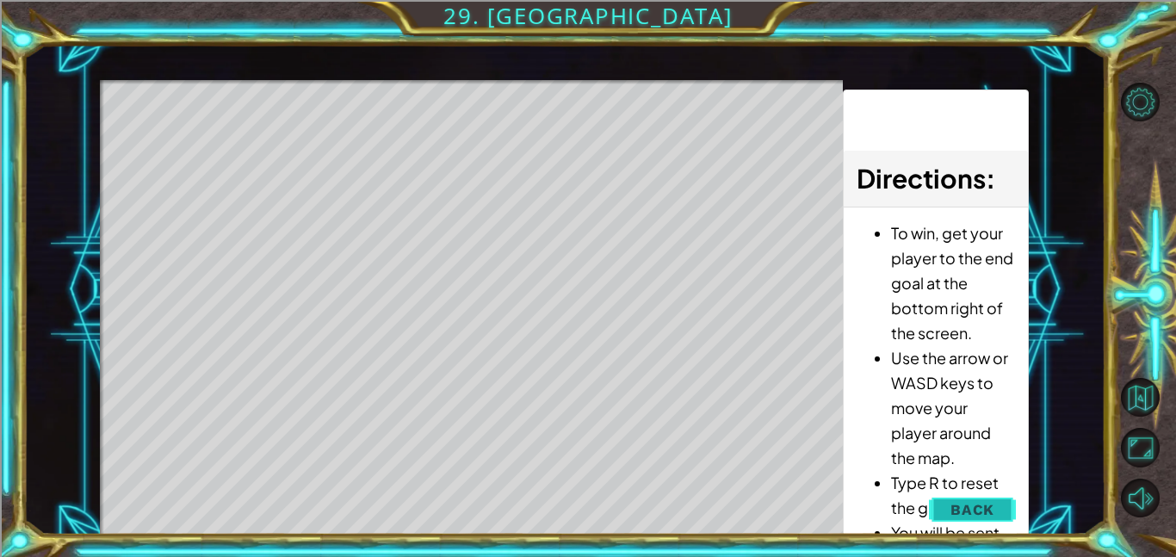
click at [984, 524] on button "Back" at bounding box center [972, 509] width 87 height 34
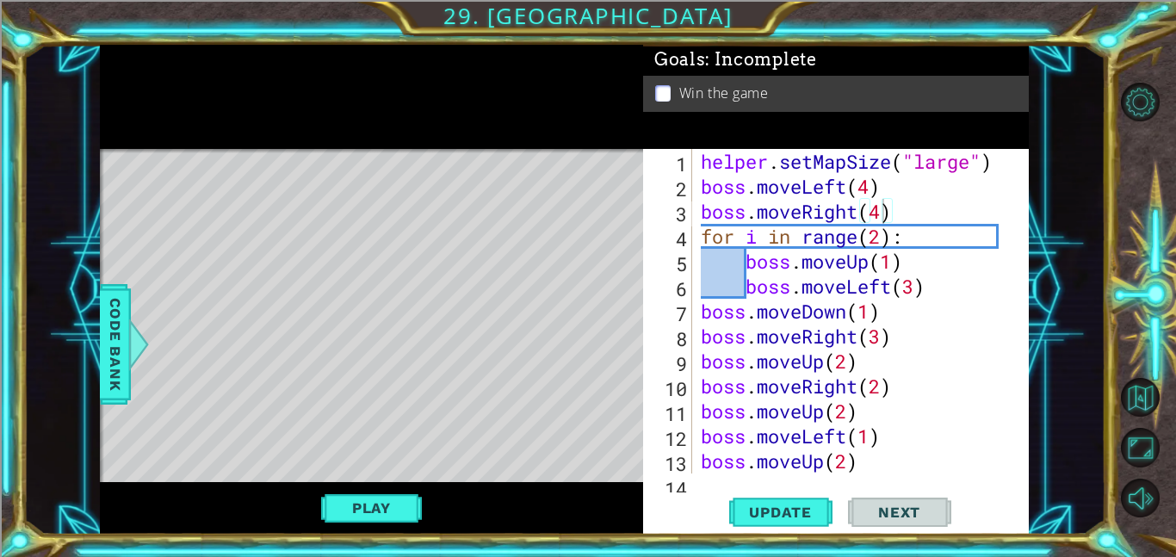
click at [885, 217] on div "helper . setMapSize ( "large" ) boss . moveLeft ( 4 ) boss . moveRight ( 4 ) fo…" at bounding box center [865, 336] width 336 height 374
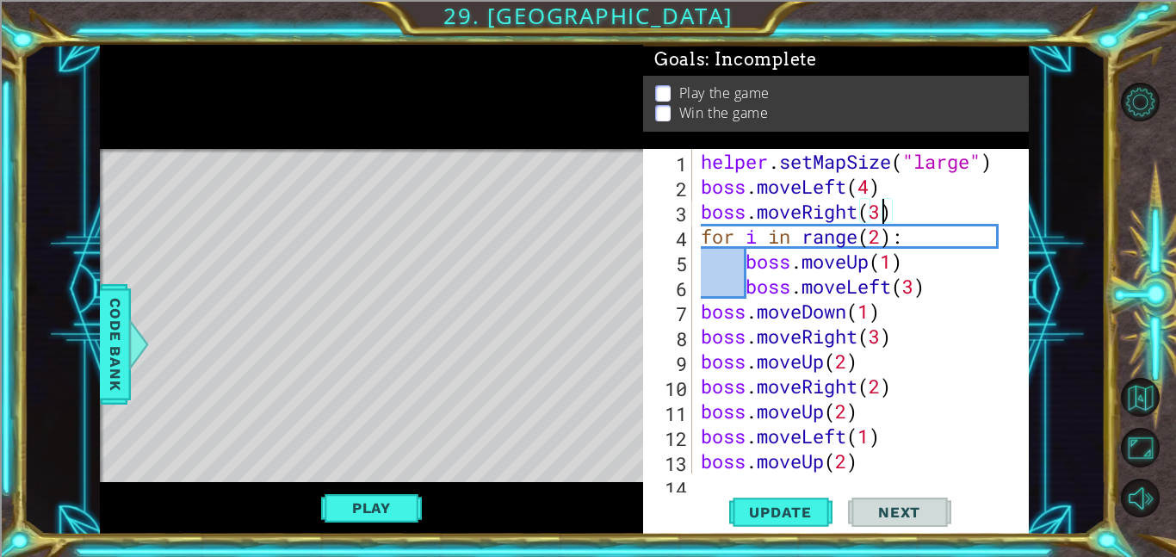
click at [865, 185] on div "helper . setMapSize ( "large" ) boss . moveLeft ( 4 ) boss . moveRight ( 3 ) fo…" at bounding box center [865, 336] width 336 height 374
type textarea "boss.moveLeft(3)"
click at [321, 517] on button "Play" at bounding box center [371, 507] width 101 height 33
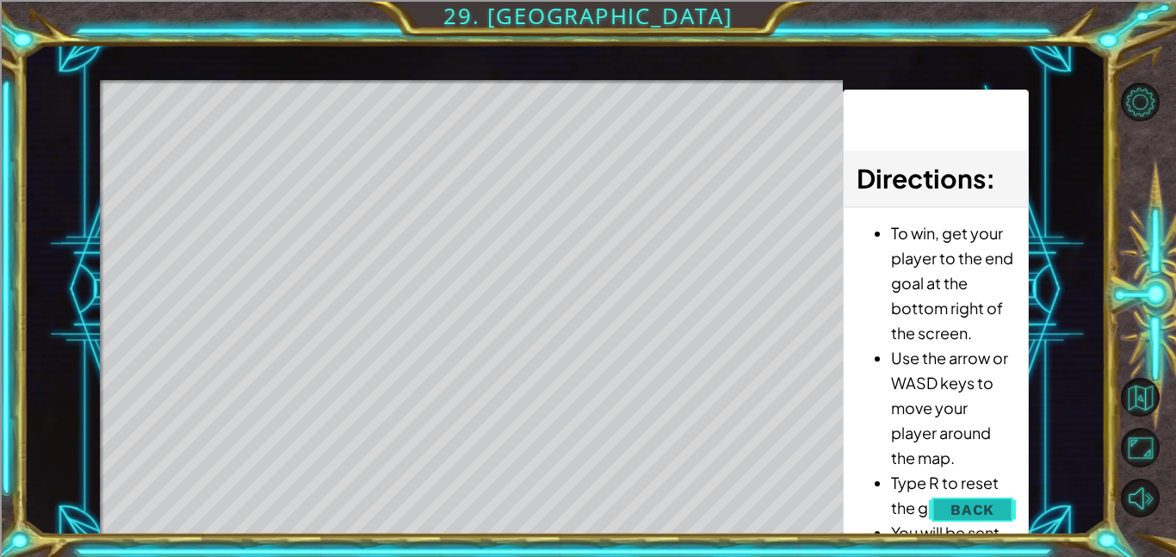
click at [978, 503] on span "Back" at bounding box center [972, 509] width 44 height 17
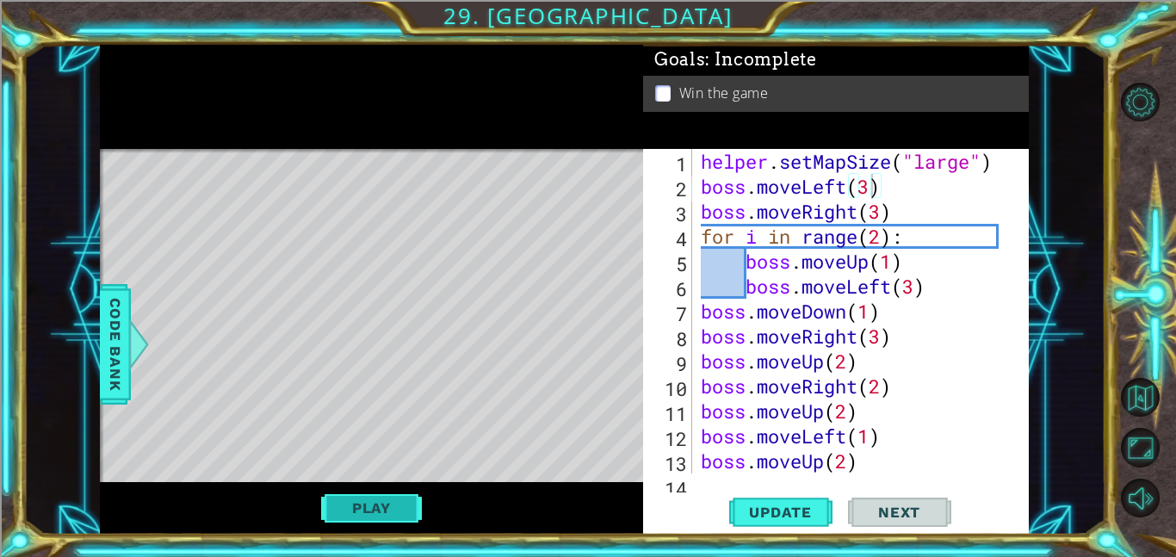
click at [397, 507] on button "Play" at bounding box center [371, 507] width 101 height 33
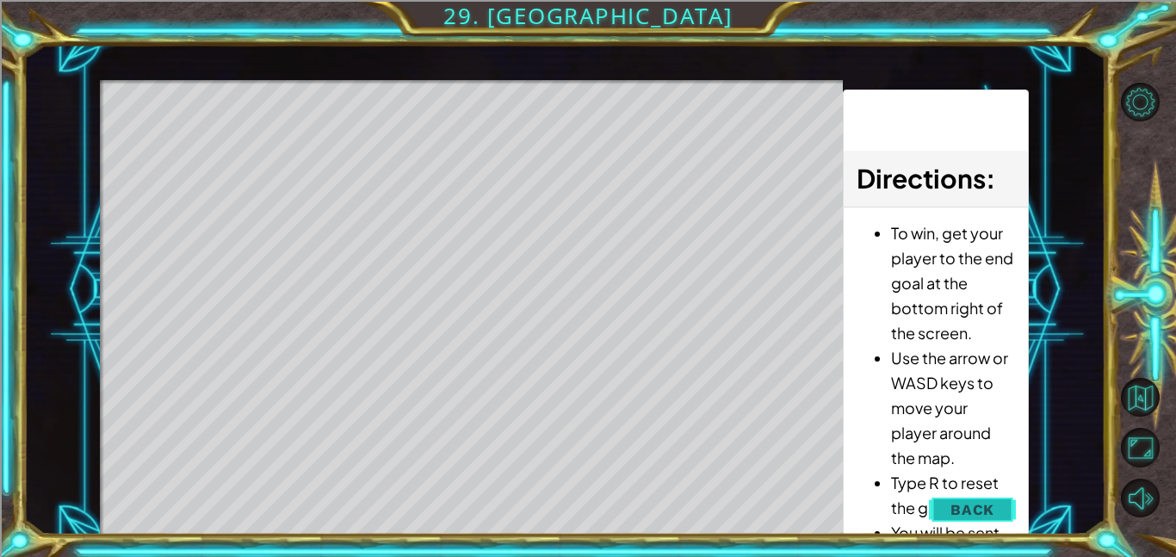
click at [980, 501] on span "Back" at bounding box center [972, 509] width 44 height 17
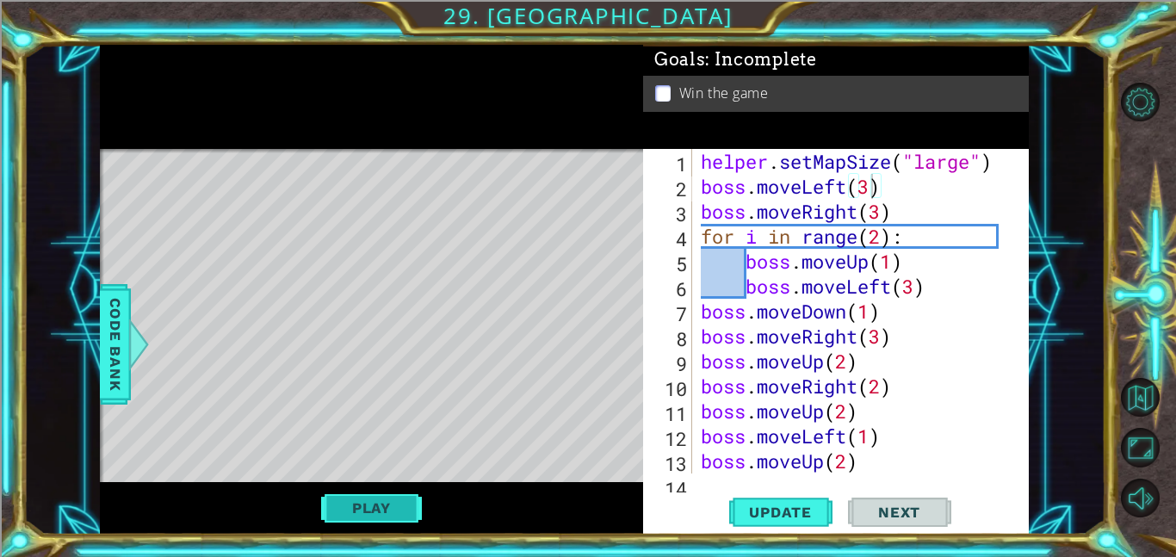
click at [408, 499] on button "Play" at bounding box center [371, 507] width 101 height 33
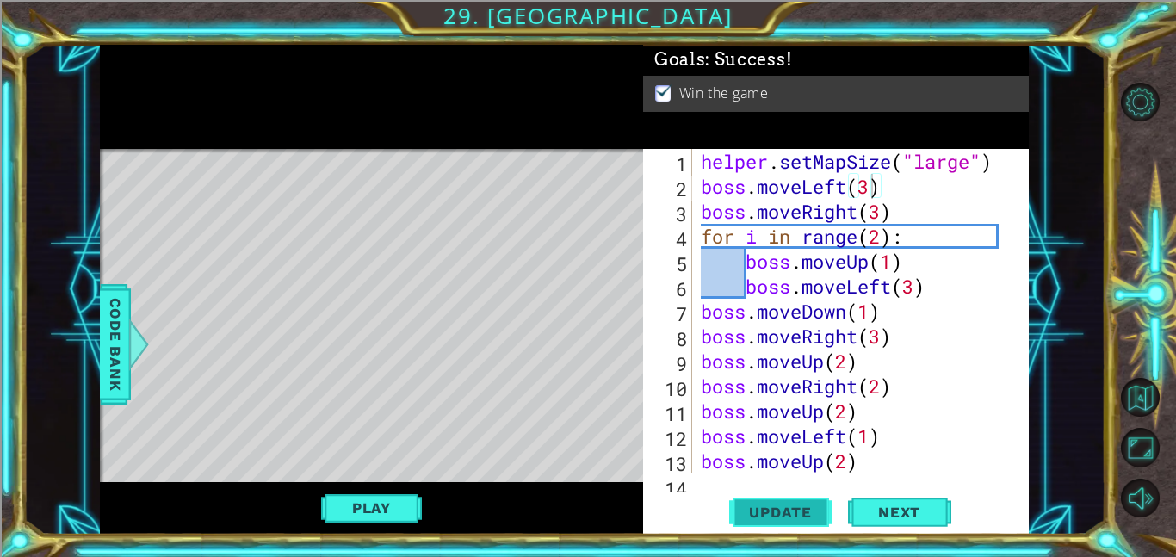
click at [751, 509] on span "Update" at bounding box center [779, 511] width 97 height 17
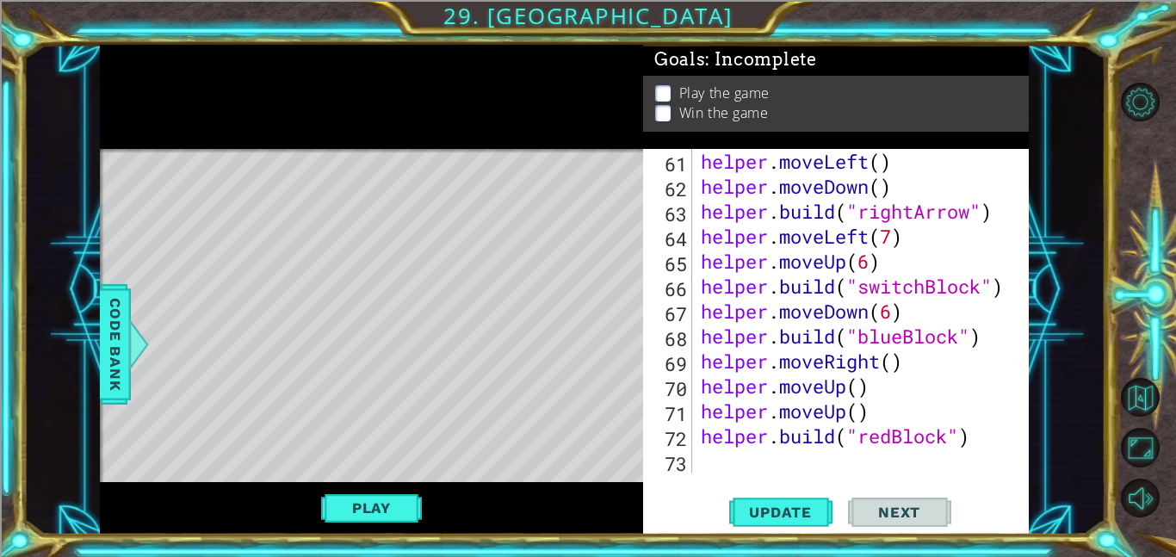
scroll to position [1522, 0]
click at [715, 471] on div "helper . moveLeft ( ) helper . moveDown ( ) helper . build ( "rightArrow" ) hel…" at bounding box center [865, 336] width 336 height 374
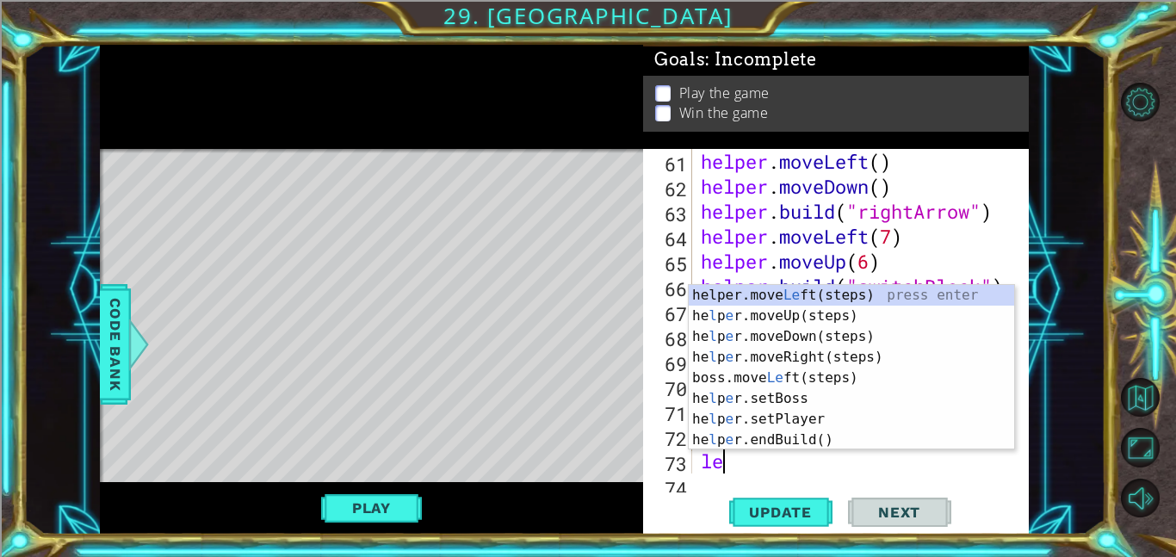
scroll to position [1547, 0]
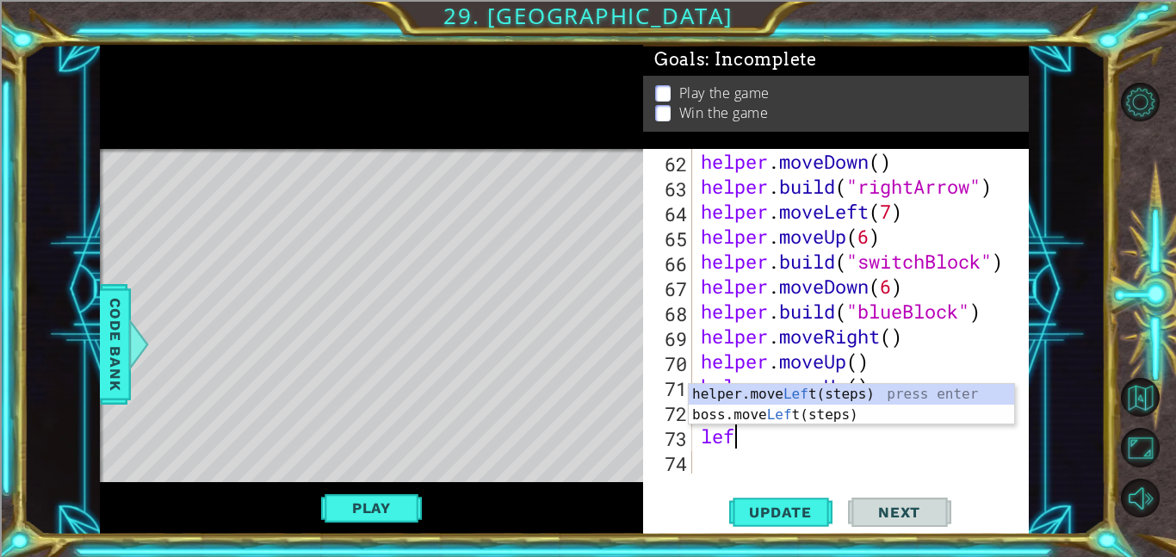
type textarea "left"
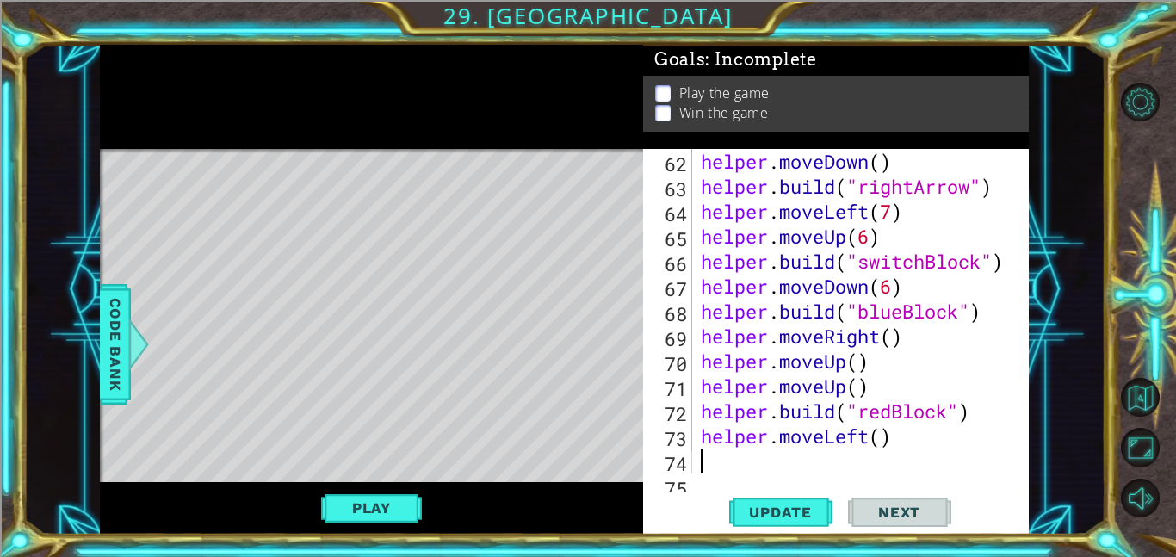
scroll to position [1572, 0]
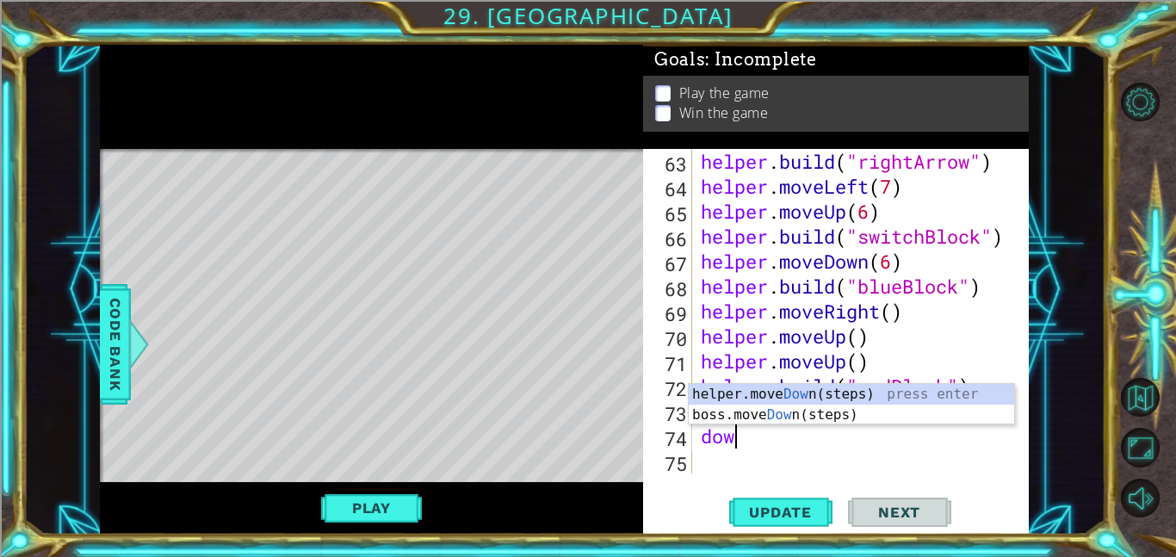
type textarea "down"
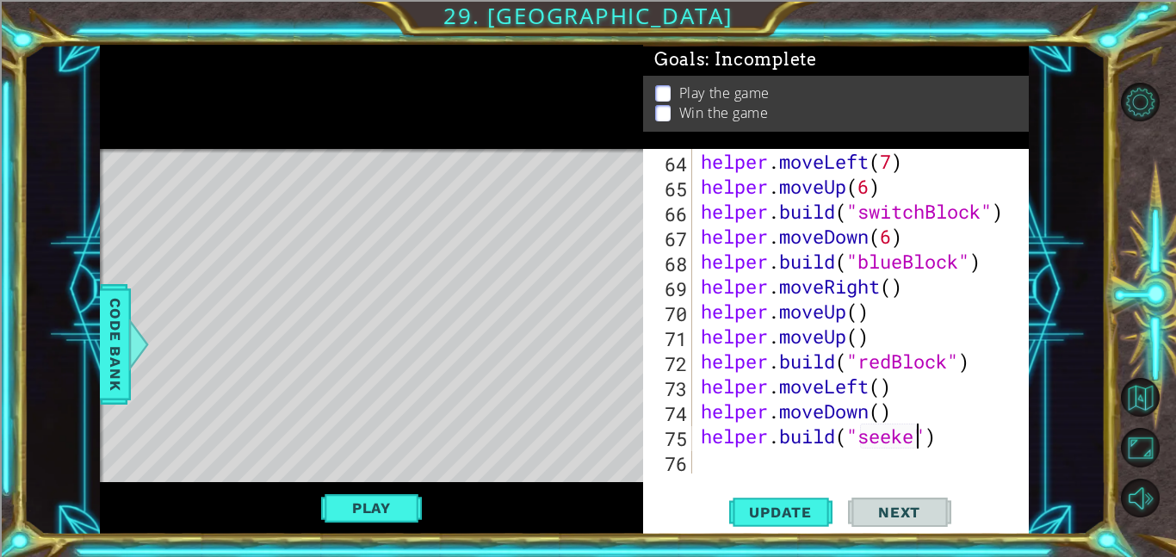
scroll to position [0, 10]
type textarea "helper.build("seeker")"
click at [793, 509] on span "Update" at bounding box center [779, 511] width 97 height 17
click at [404, 522] on button "Play" at bounding box center [371, 507] width 101 height 33
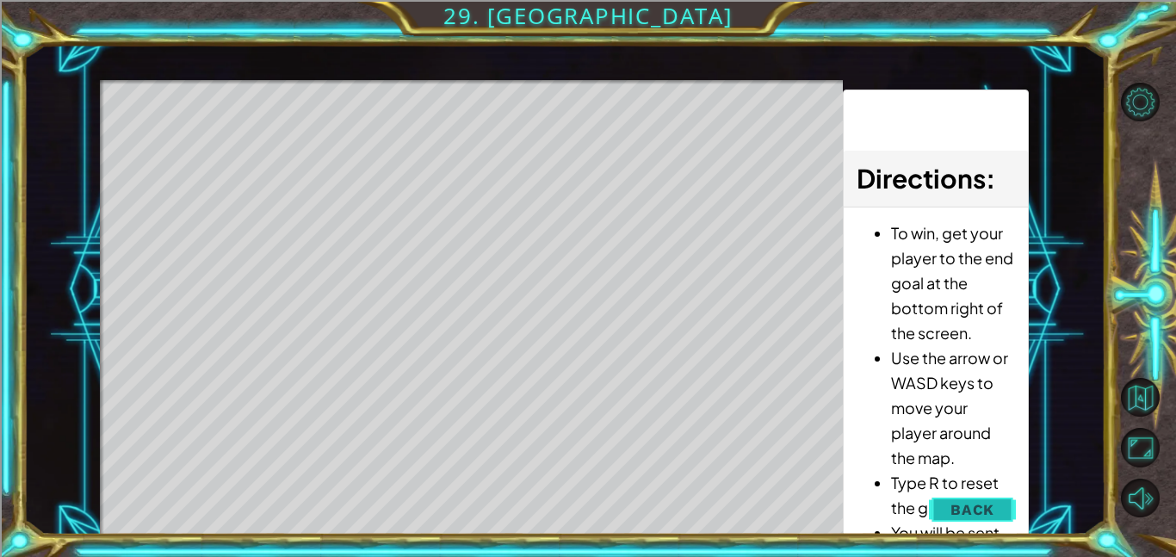
click at [967, 509] on span "Back" at bounding box center [972, 509] width 44 height 17
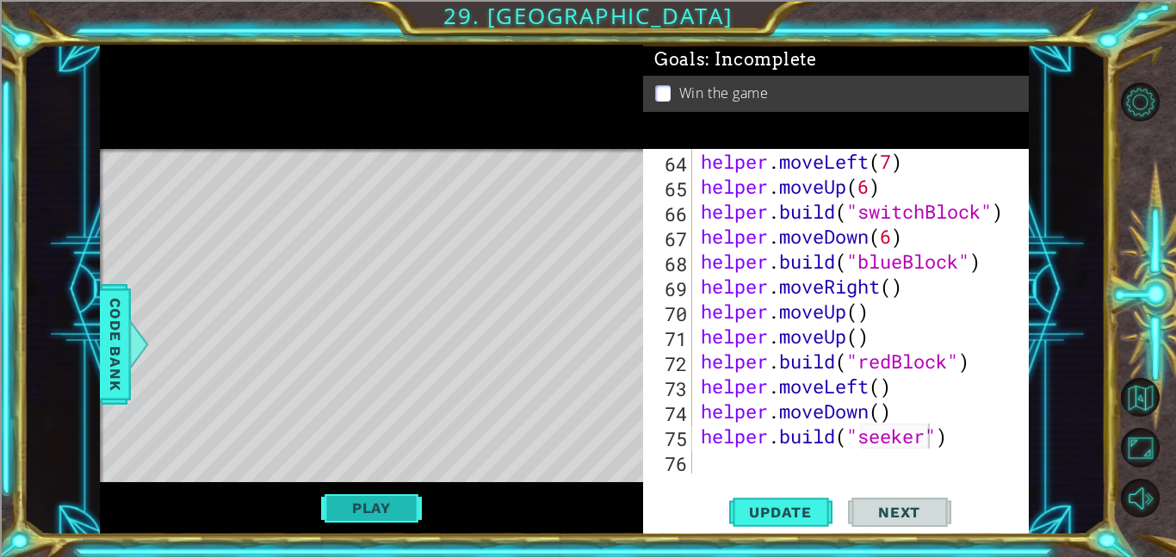
click at [369, 509] on button "Play" at bounding box center [371, 507] width 101 height 33
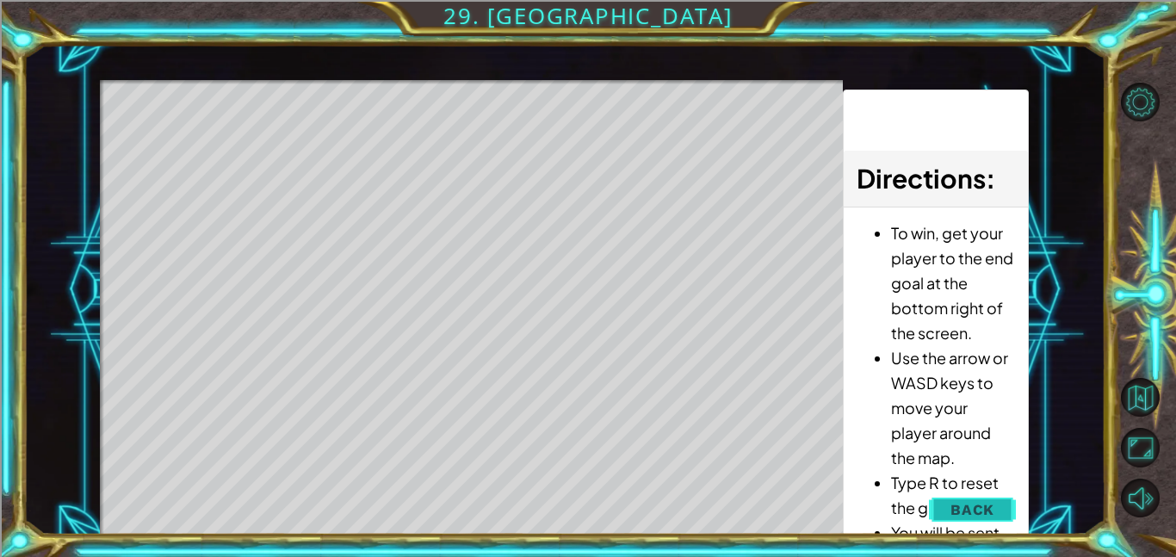
click at [962, 515] on span "Back" at bounding box center [972, 509] width 44 height 17
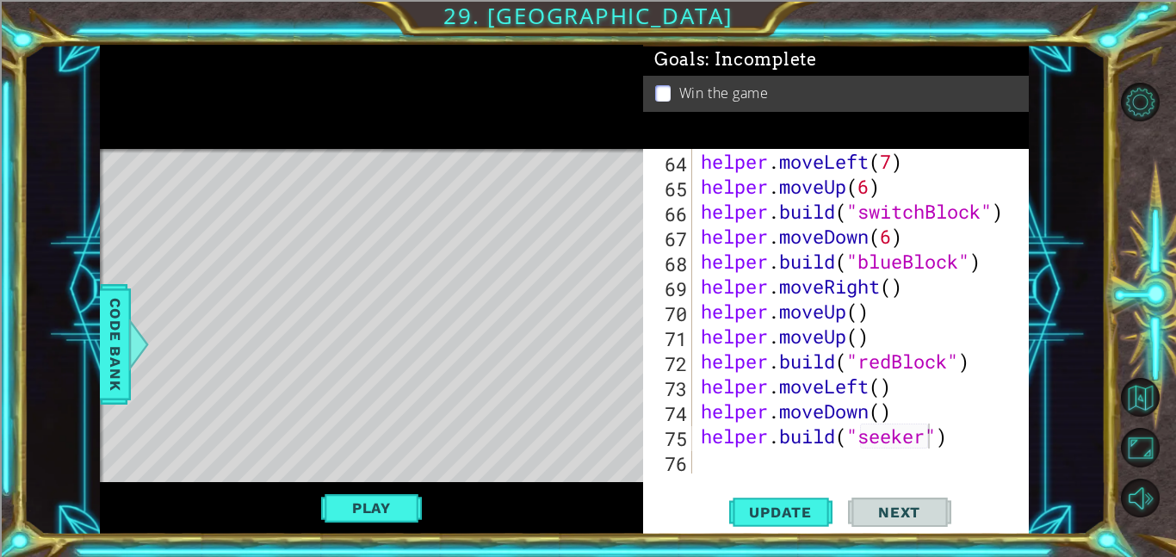
click at [384, 531] on div "Play" at bounding box center [371, 508] width 543 height 52
click at [377, 512] on button "Play" at bounding box center [371, 507] width 101 height 33
click at [744, 470] on div "helper . moveLeft ( 7 ) helper . moveUp ( 6 ) helper . build ( "switchBlock" ) …" at bounding box center [865, 336] width 336 height 374
type textarea "up"
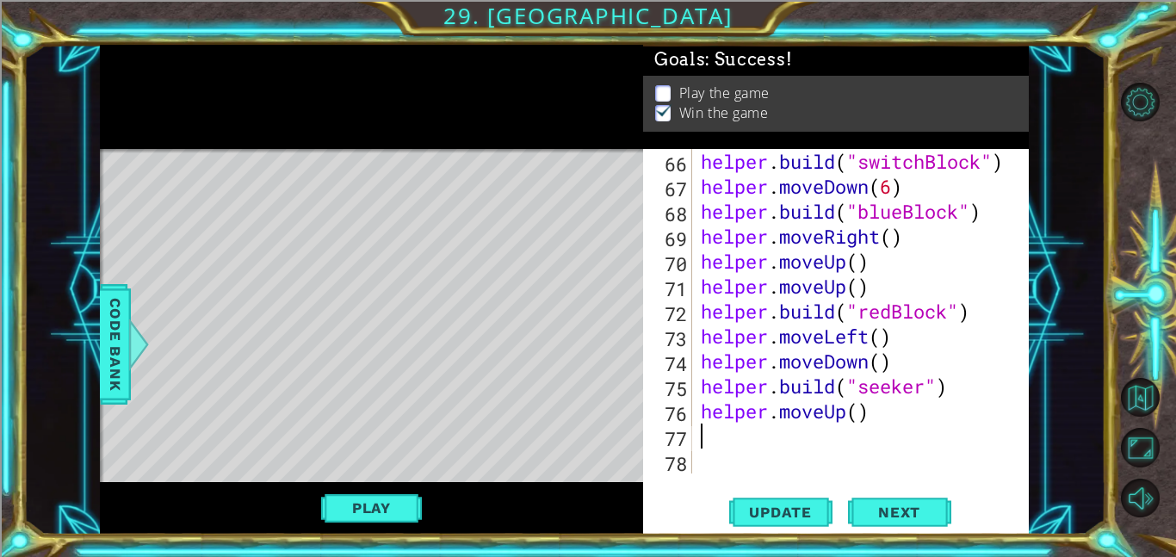
scroll to position [1647, 0]
type textarea "helper.moveUp(3)"
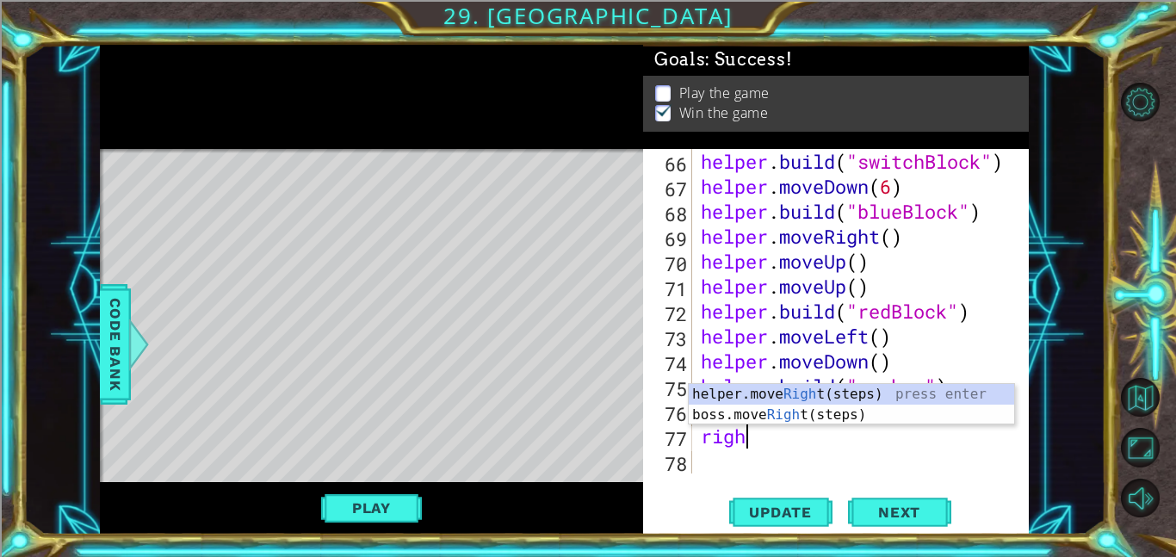
type textarea "right"
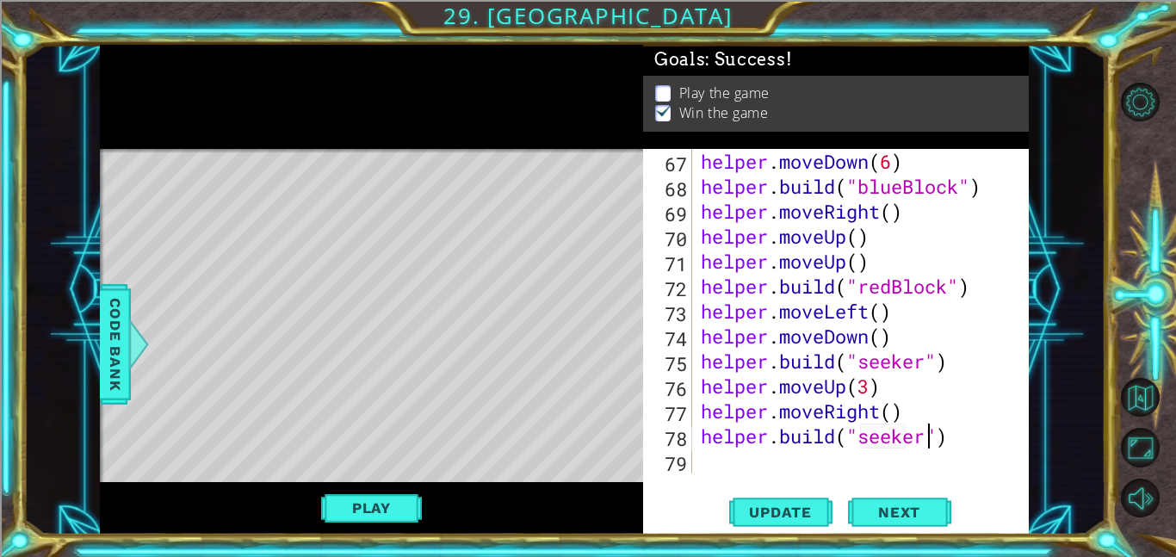
scroll to position [0, 10]
click at [776, 500] on button "Update" at bounding box center [780, 511] width 103 height 39
click at [869, 388] on div "helper . moveDown ( 6 ) helper . build ( "blueBlock" ) helper . moveRight ( ) h…" at bounding box center [865, 336] width 336 height 374
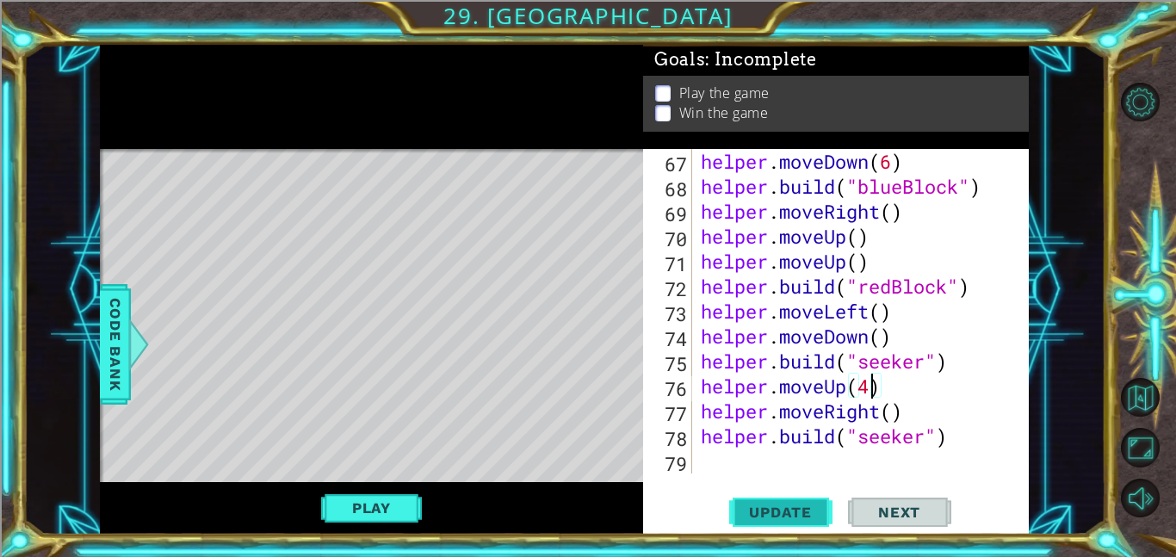
type textarea "helper.moveUp(4)"
click at [797, 509] on span "Update" at bounding box center [779, 511] width 97 height 17
click at [796, 509] on span "Update" at bounding box center [779, 511] width 97 height 17
click at [398, 503] on button "Play" at bounding box center [371, 507] width 101 height 33
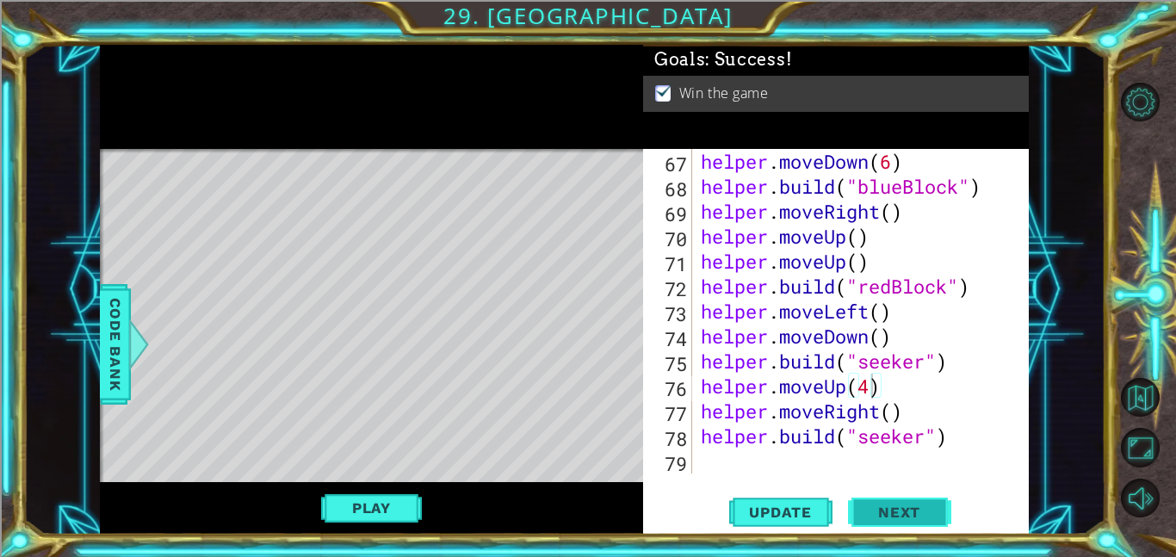
click at [914, 521] on button "Next" at bounding box center [899, 515] width 103 height 39
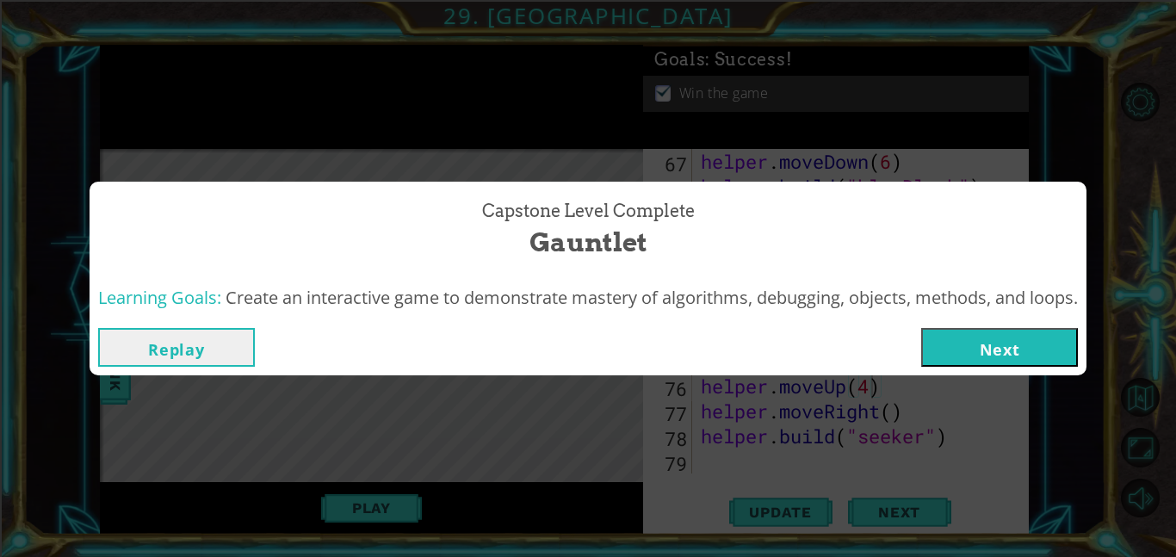
click at [1023, 349] on button "Next" at bounding box center [999, 347] width 157 height 39
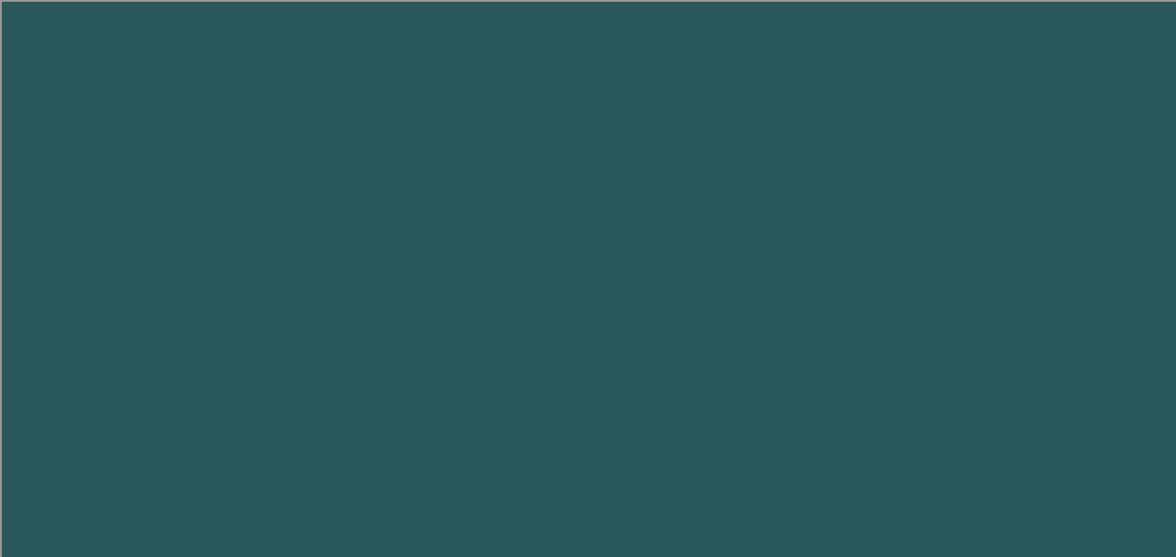
click at [1043, 336] on body "1 2 3 4 5 6 7 8 9 helper. buil d(type) press enter helper.end Buil d() press en…" at bounding box center [588, 278] width 1176 height 557
click at [1017, 356] on body "1 2 3 4 5 6 7 8 9 helper. buil d(type) press enter helper.end Buil d() press en…" at bounding box center [588, 278] width 1176 height 557
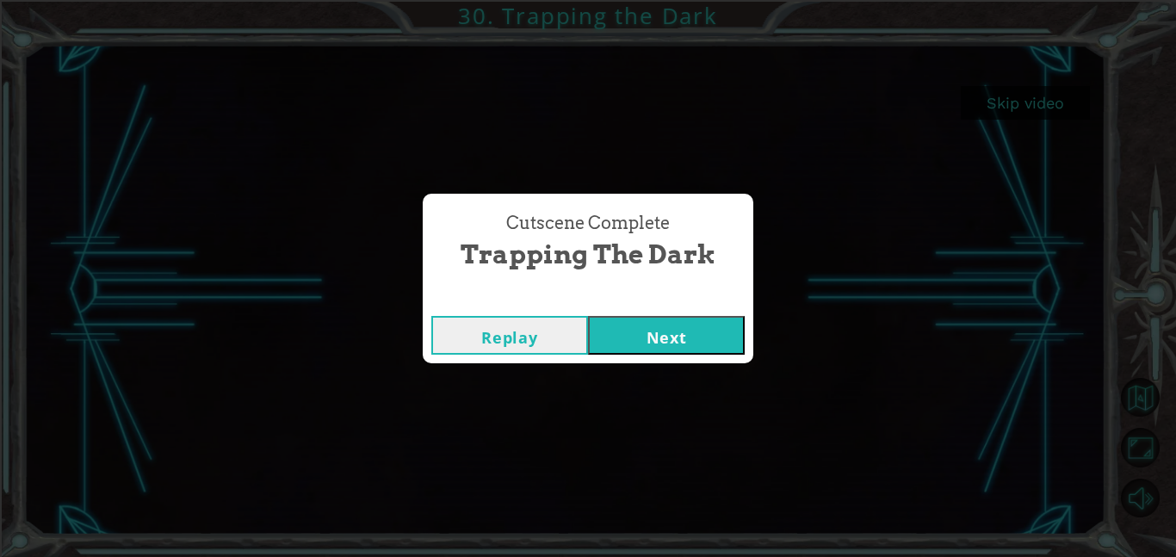
click at [675, 350] on button "Next" at bounding box center [666, 335] width 157 height 39
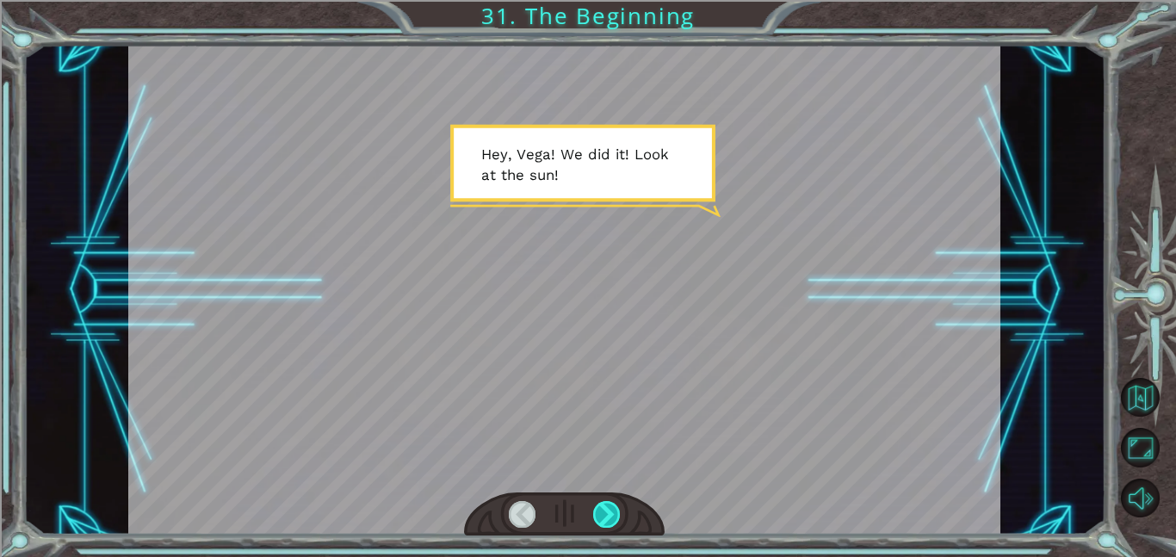
click at [601, 515] on div at bounding box center [607, 514] width 28 height 27
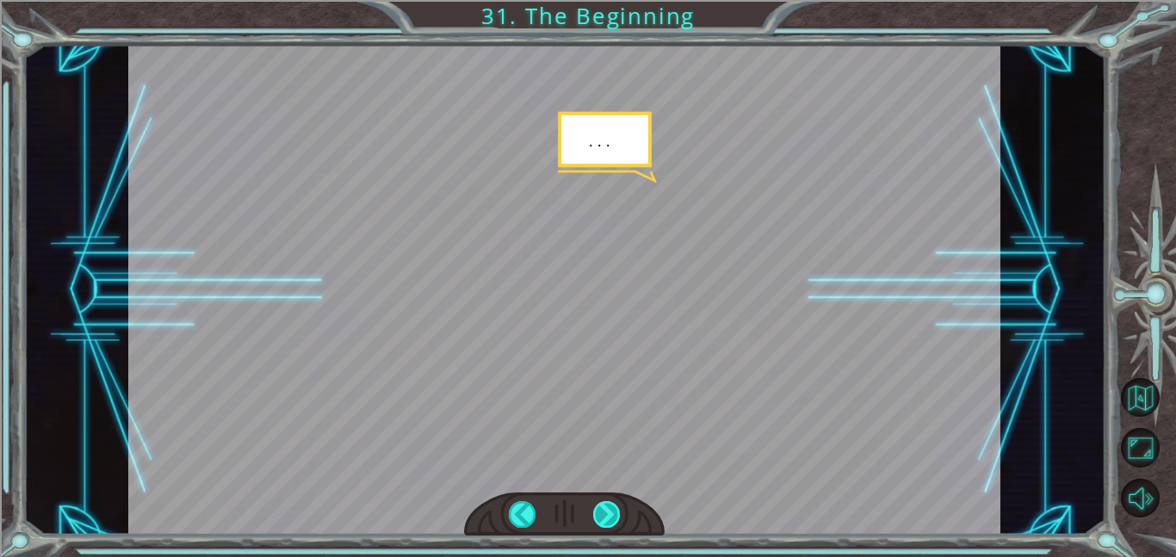
click at [601, 515] on div at bounding box center [607, 514] width 28 height 27
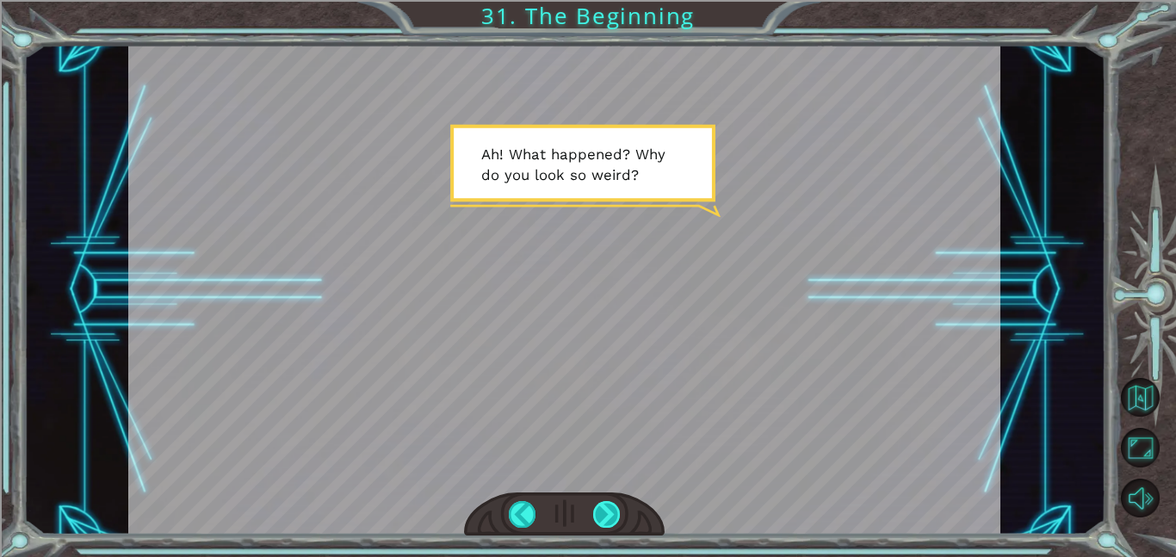
click at [601, 515] on div at bounding box center [607, 514] width 28 height 27
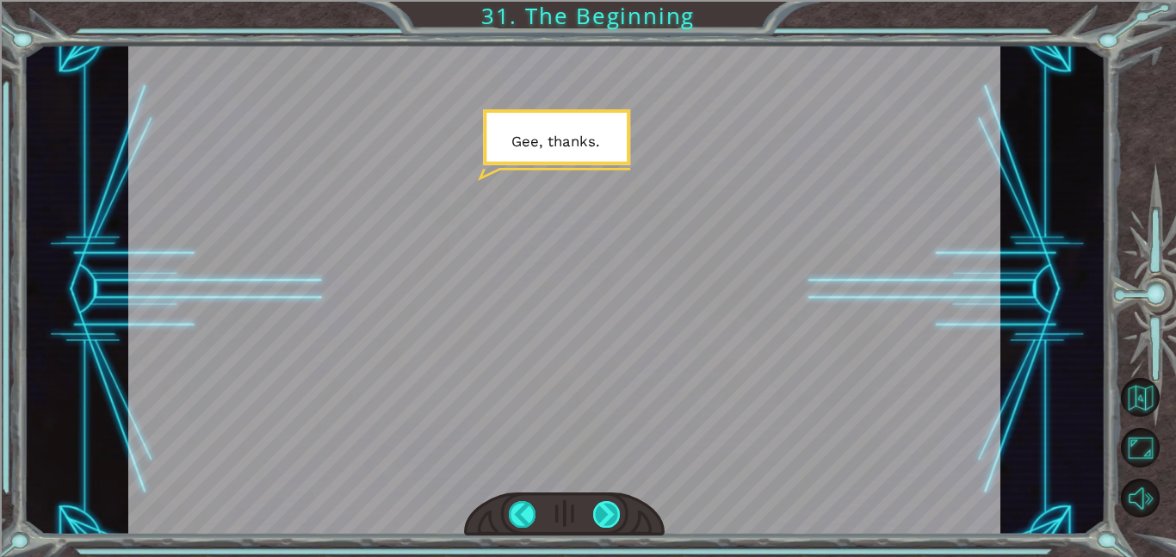
click at [601, 515] on div at bounding box center [607, 514] width 28 height 27
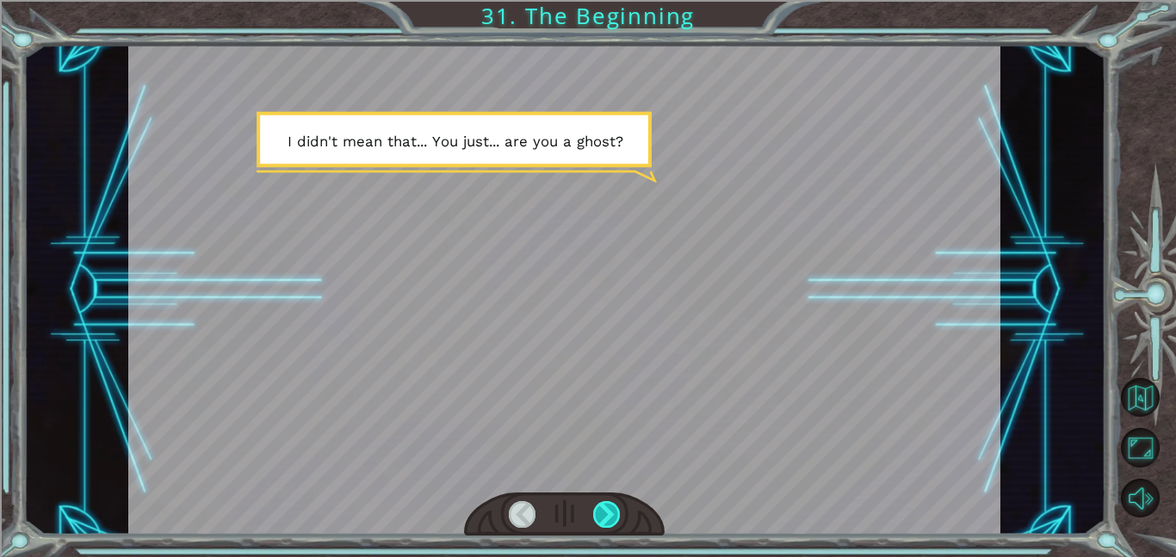
click at [601, 515] on div at bounding box center [607, 514] width 28 height 27
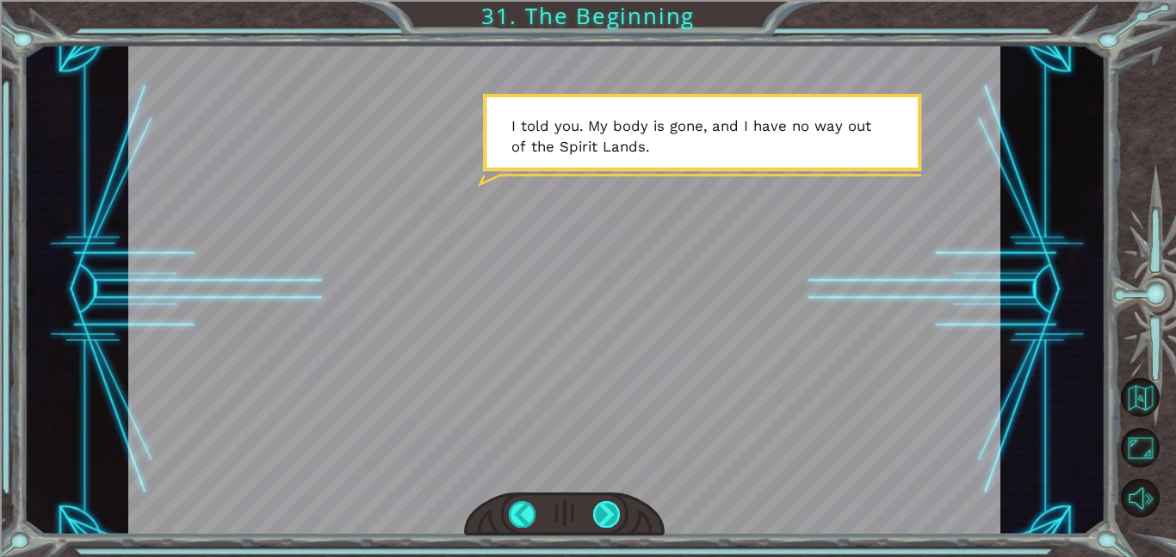
click at [601, 515] on div at bounding box center [607, 514] width 28 height 27
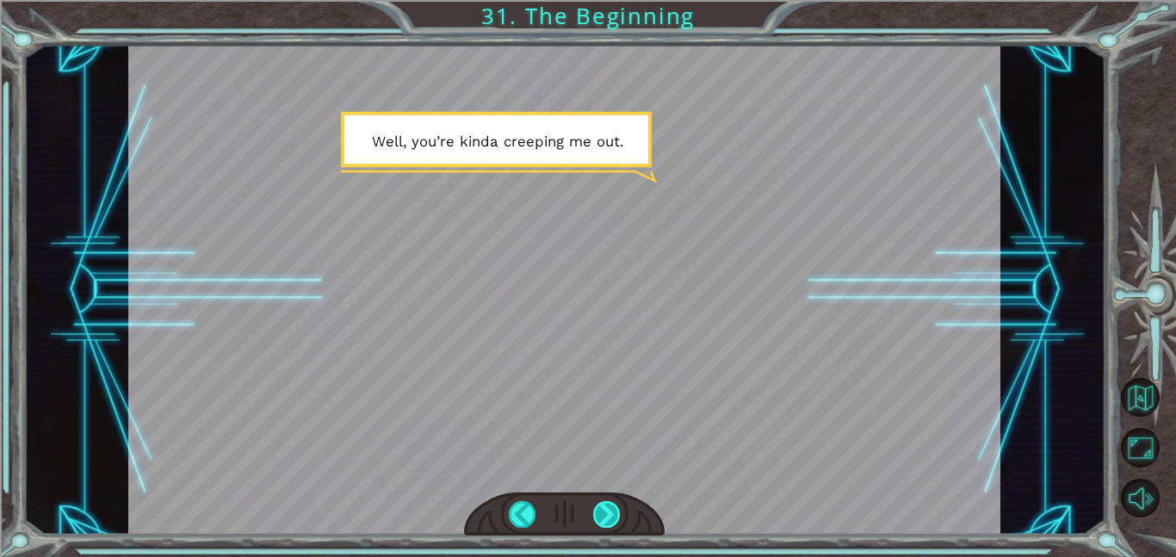
click at [601, 515] on div at bounding box center [607, 514] width 28 height 27
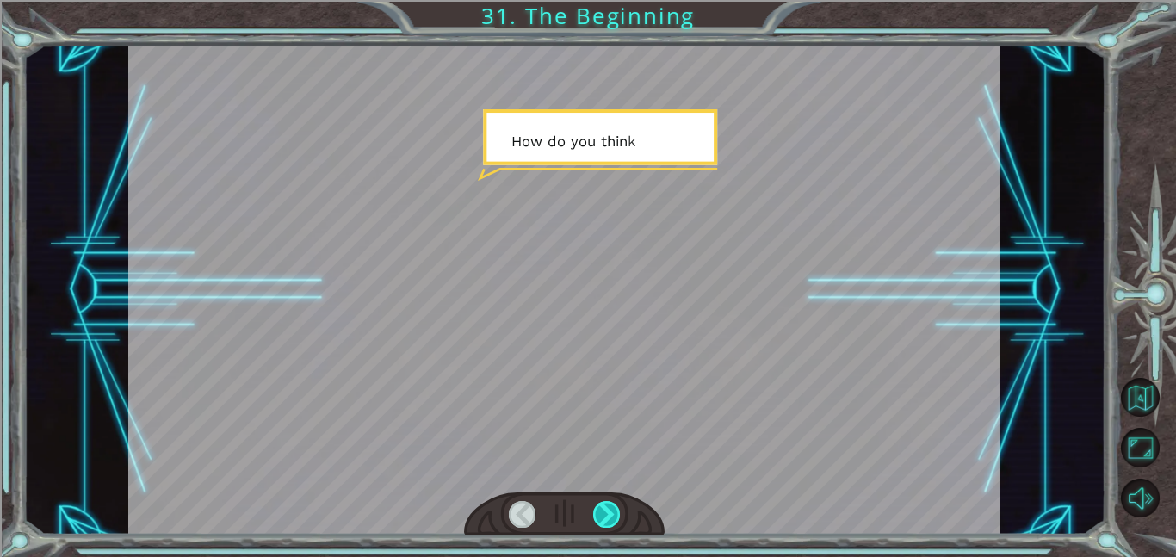
click at [601, 515] on div at bounding box center [607, 514] width 28 height 27
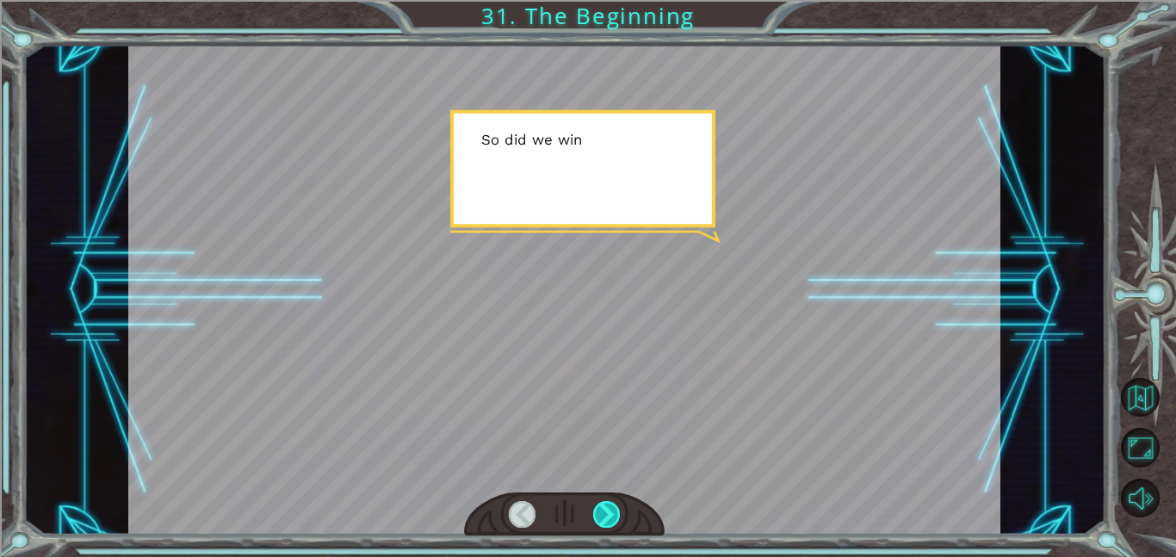
click at [601, 515] on div at bounding box center [607, 514] width 28 height 27
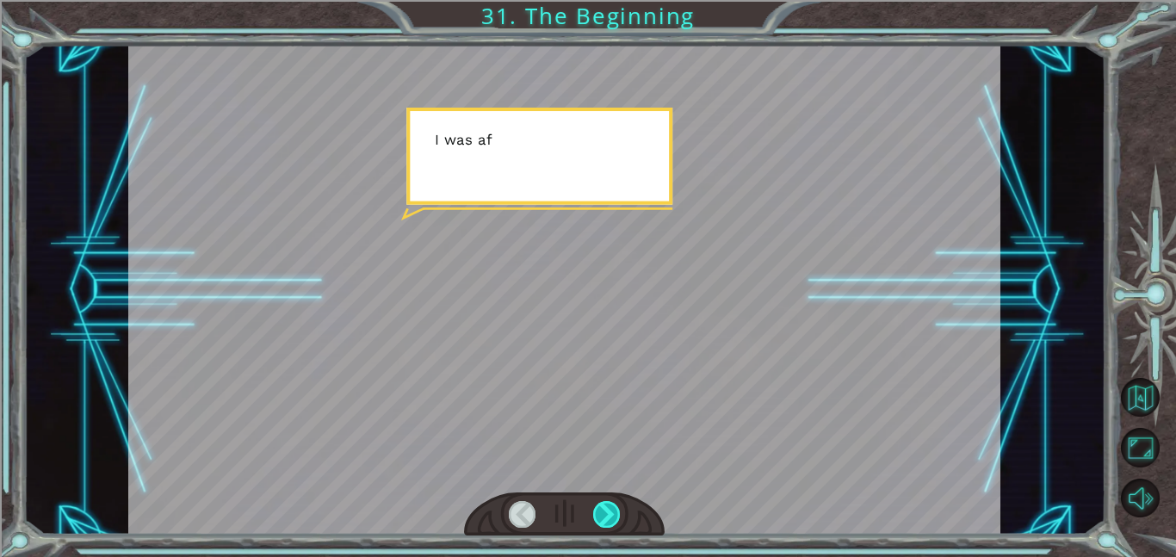
click at [601, 515] on div at bounding box center [607, 514] width 28 height 27
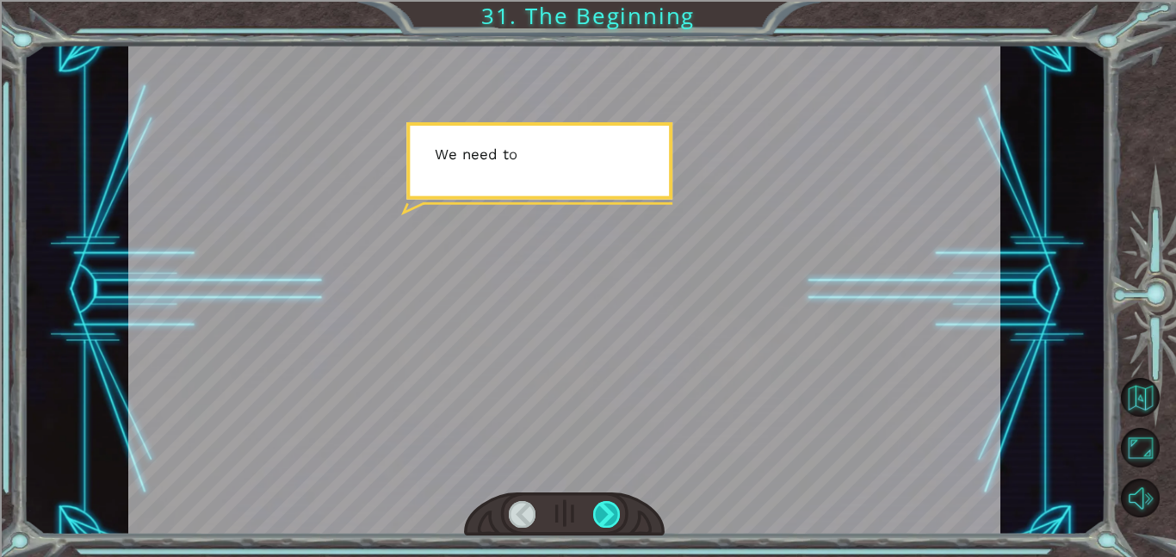
click at [601, 515] on div at bounding box center [607, 514] width 28 height 27
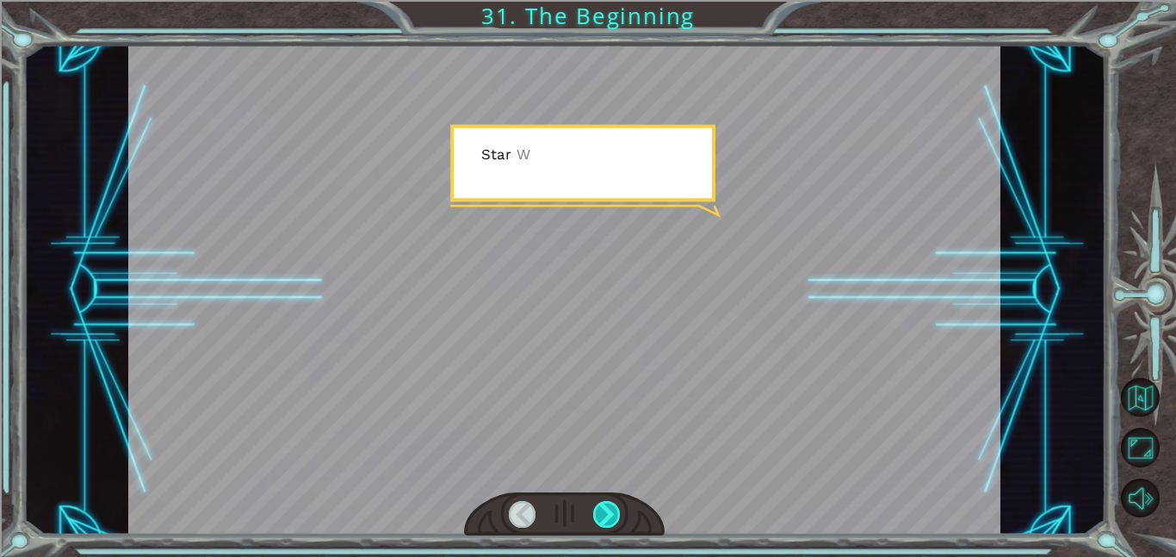
click at [601, 515] on div at bounding box center [607, 514] width 28 height 27
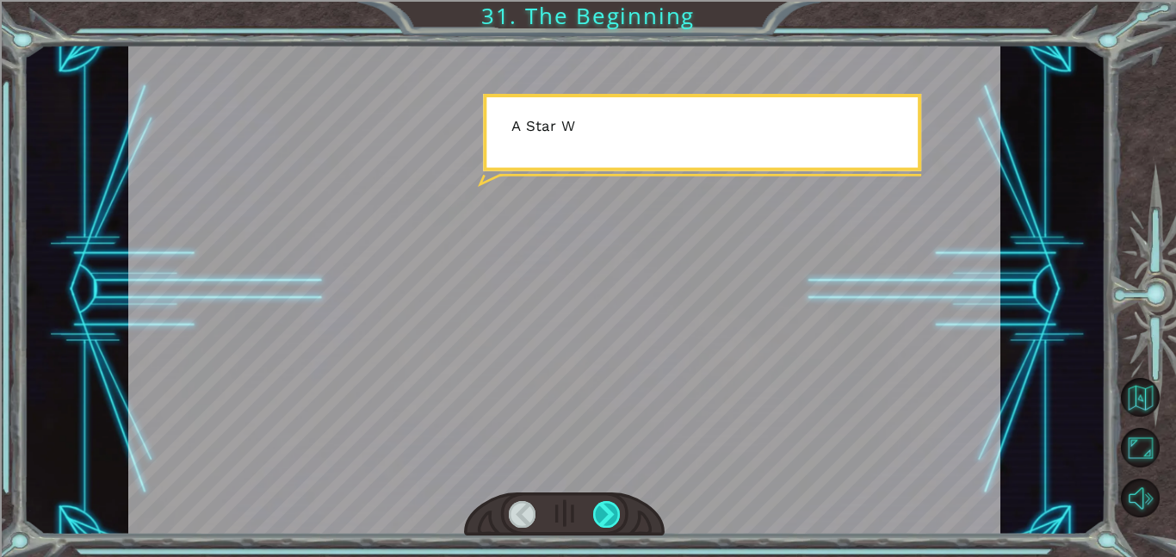
click at [601, 515] on div at bounding box center [607, 514] width 28 height 27
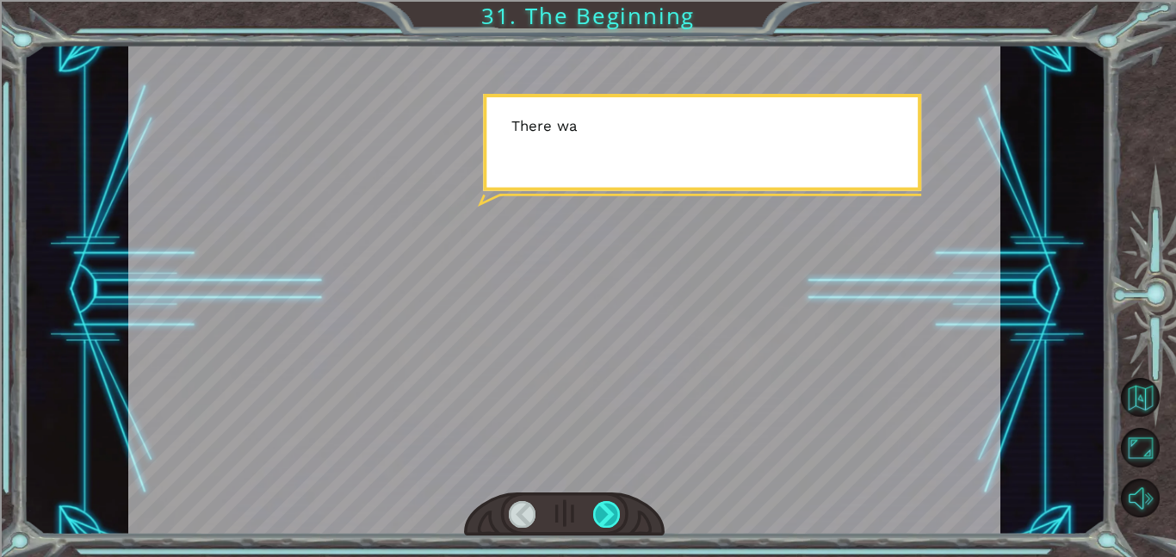
click at [601, 515] on div at bounding box center [607, 514] width 28 height 27
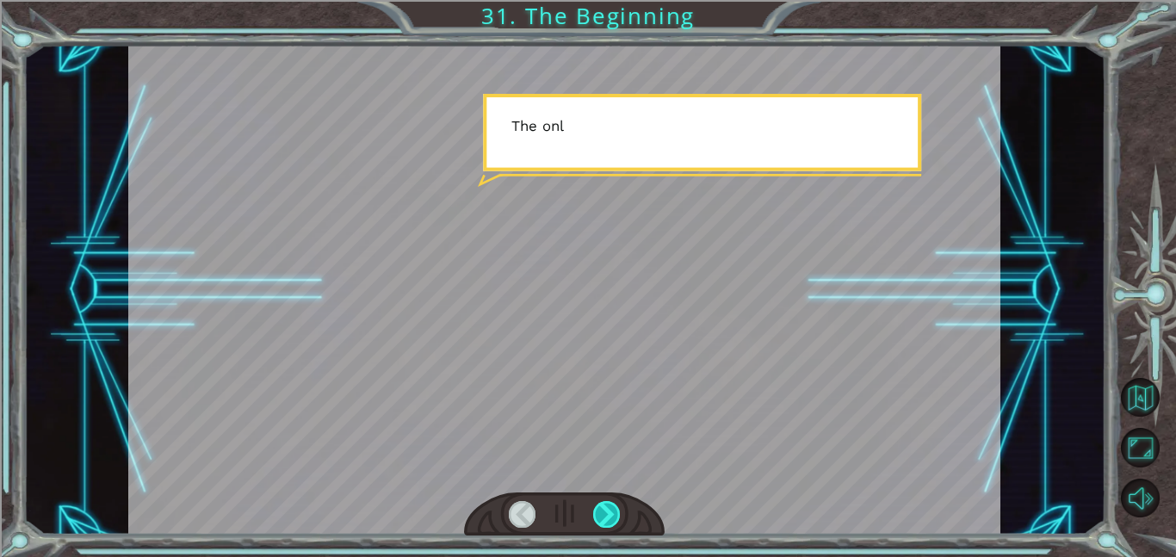
click at [601, 515] on div at bounding box center [607, 514] width 28 height 27
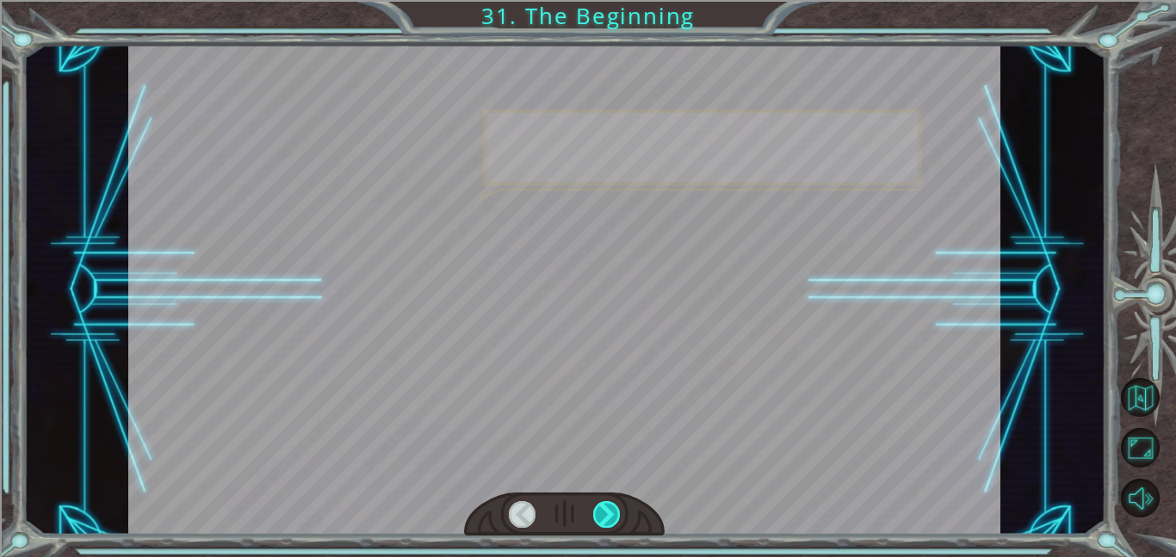
click at [601, 515] on div at bounding box center [607, 514] width 28 height 27
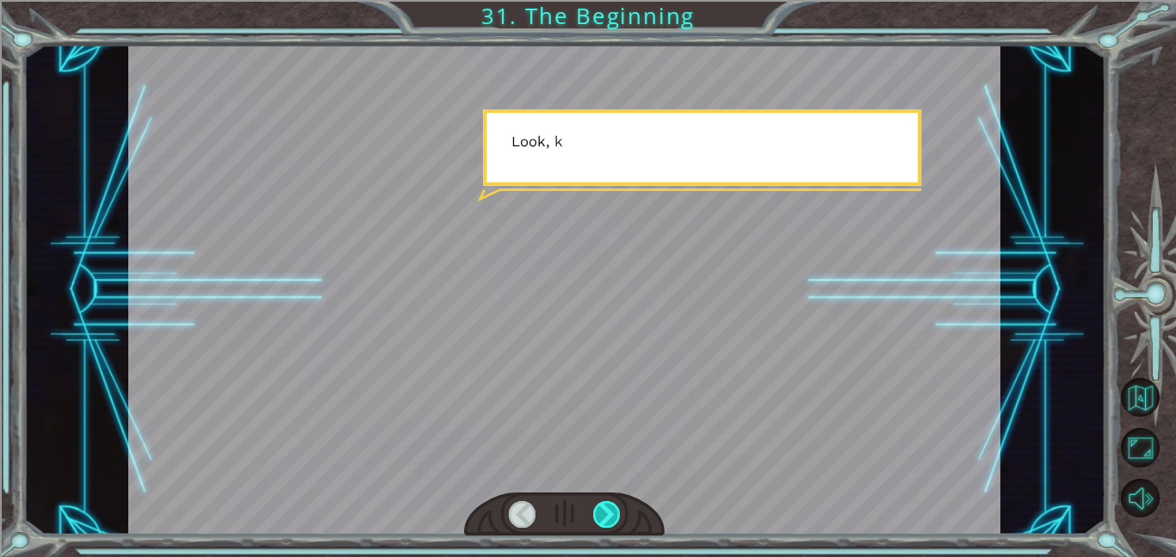
click at [601, 515] on div at bounding box center [607, 514] width 28 height 27
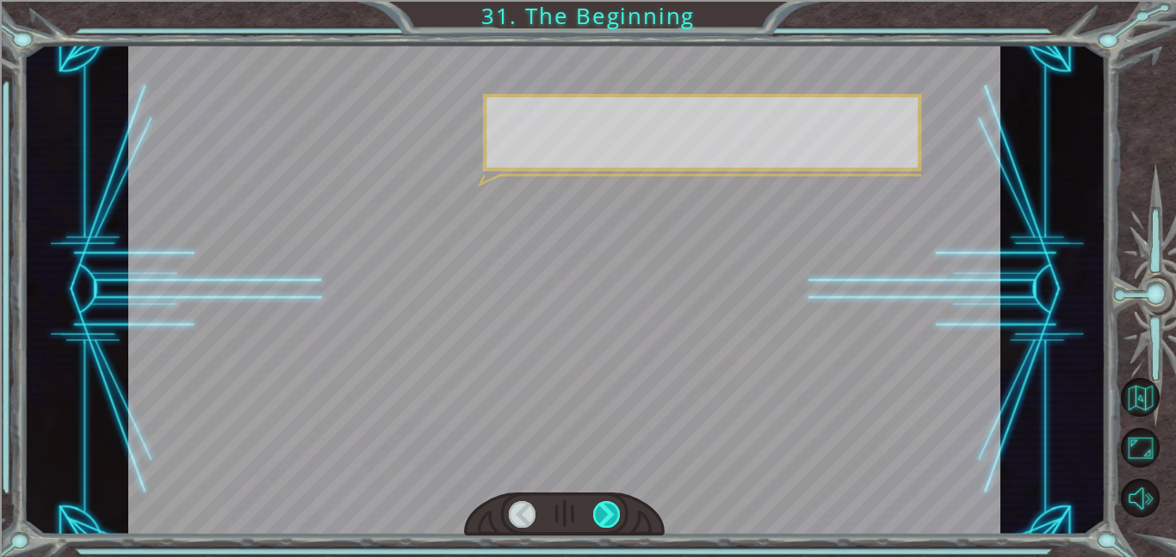
click at [601, 515] on div at bounding box center [607, 514] width 28 height 27
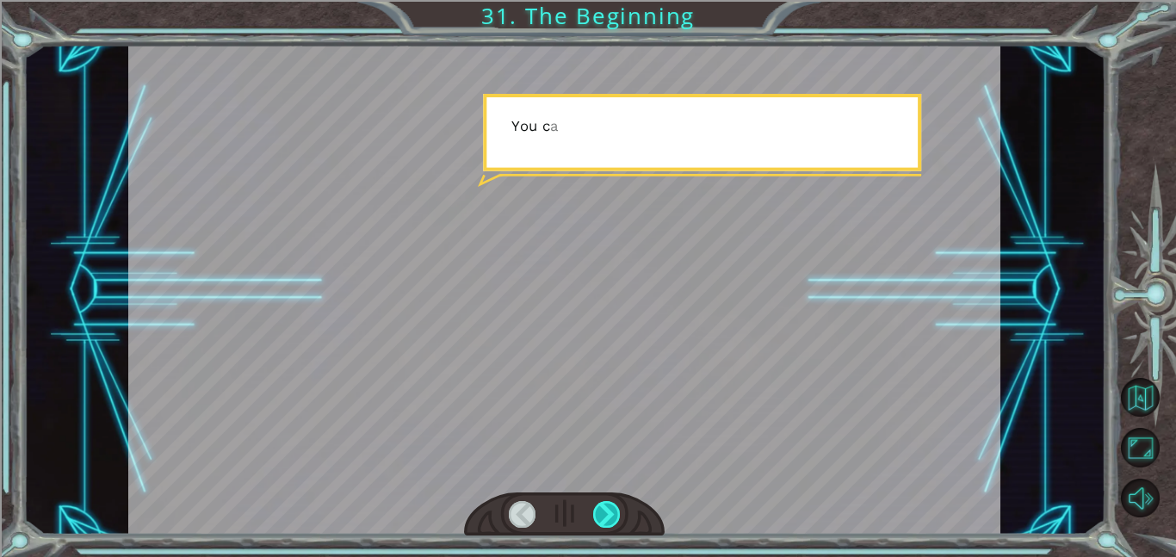
click at [601, 515] on div at bounding box center [607, 514] width 28 height 27
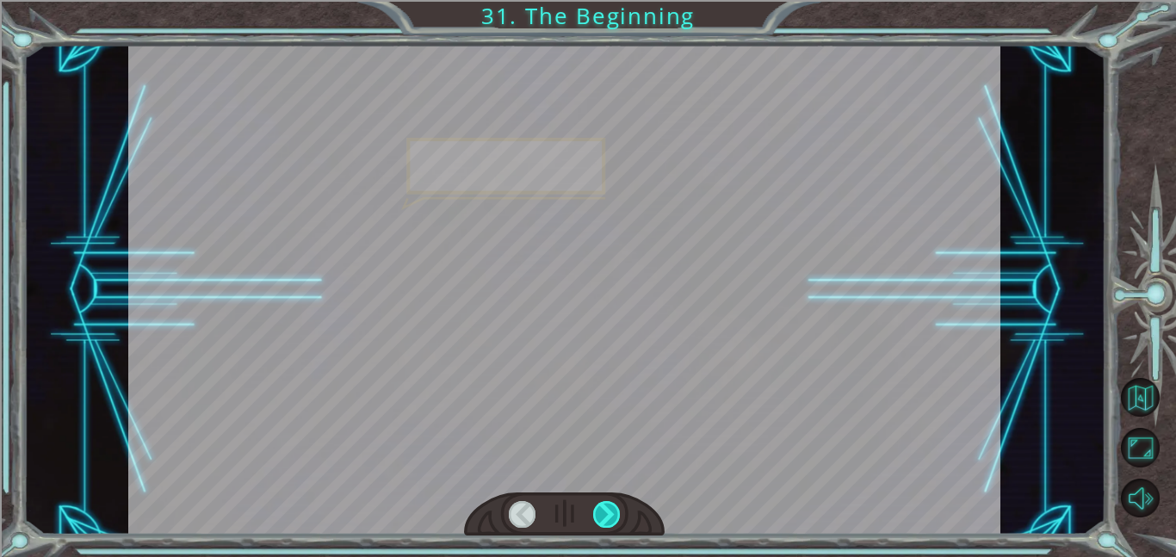
click at [601, 515] on div at bounding box center [607, 514] width 28 height 27
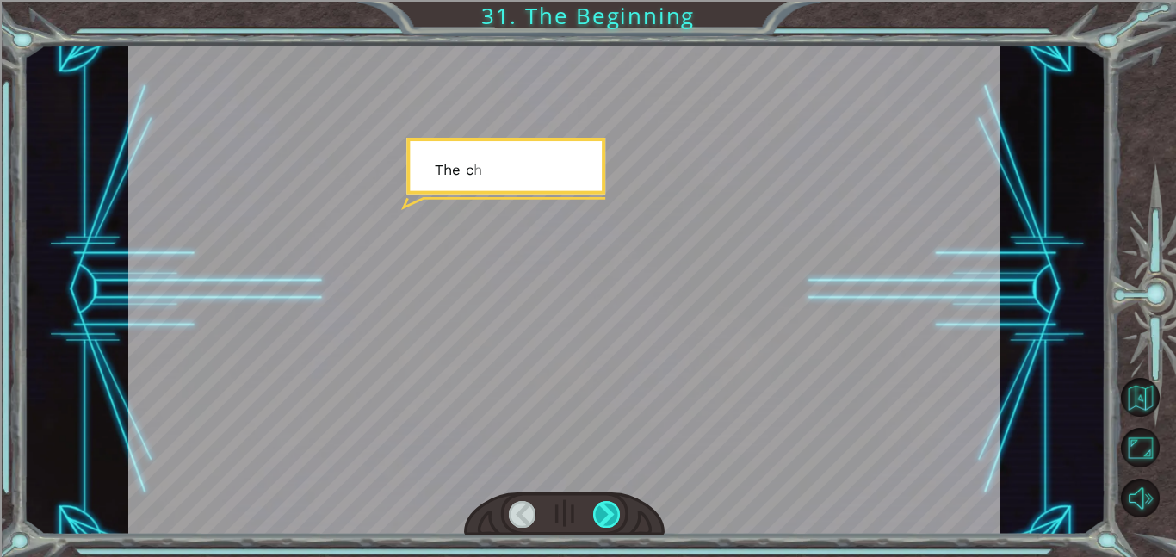
click at [601, 515] on div at bounding box center [607, 514] width 28 height 27
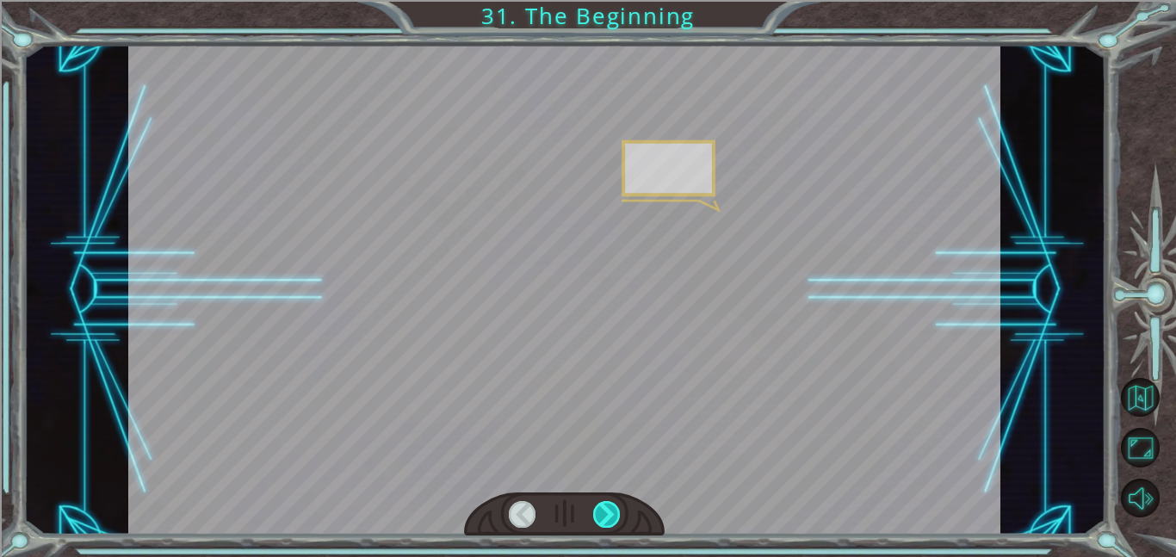
click at [601, 515] on div at bounding box center [607, 514] width 28 height 27
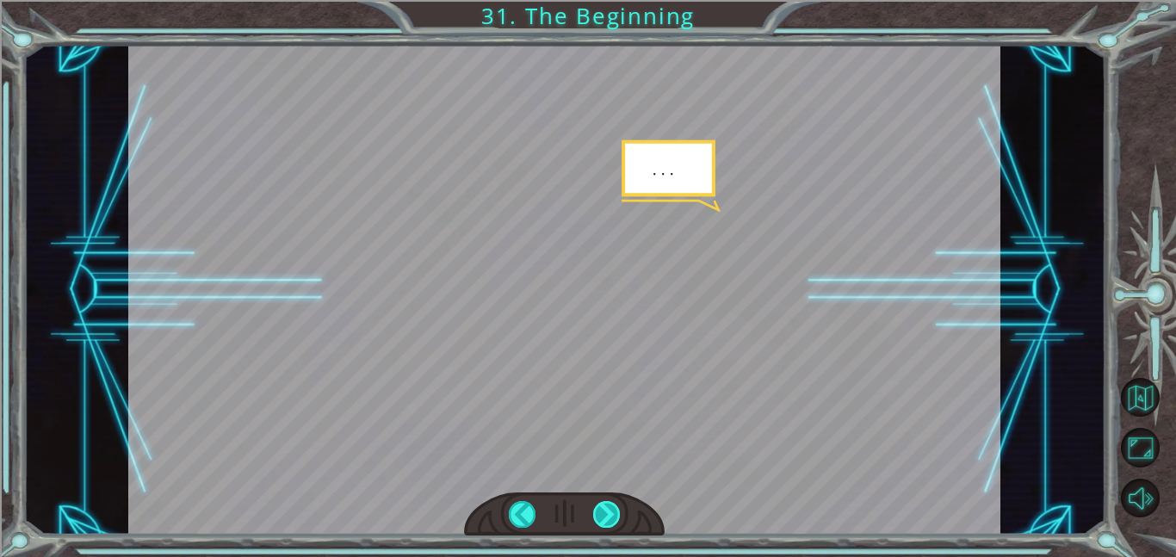
click at [601, 515] on div at bounding box center [607, 514] width 28 height 27
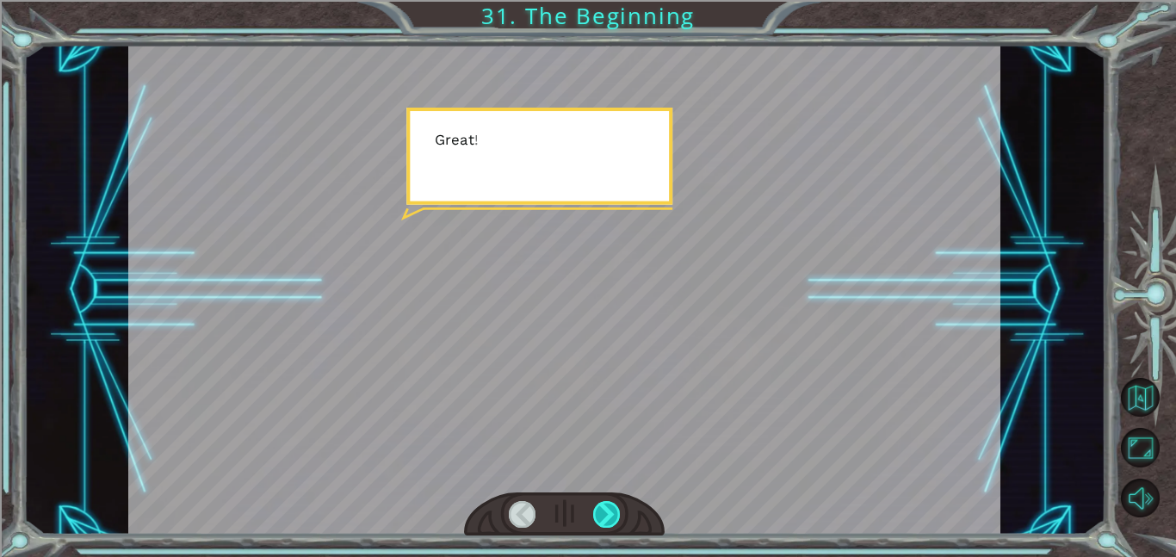
click at [601, 515] on div at bounding box center [607, 514] width 28 height 27
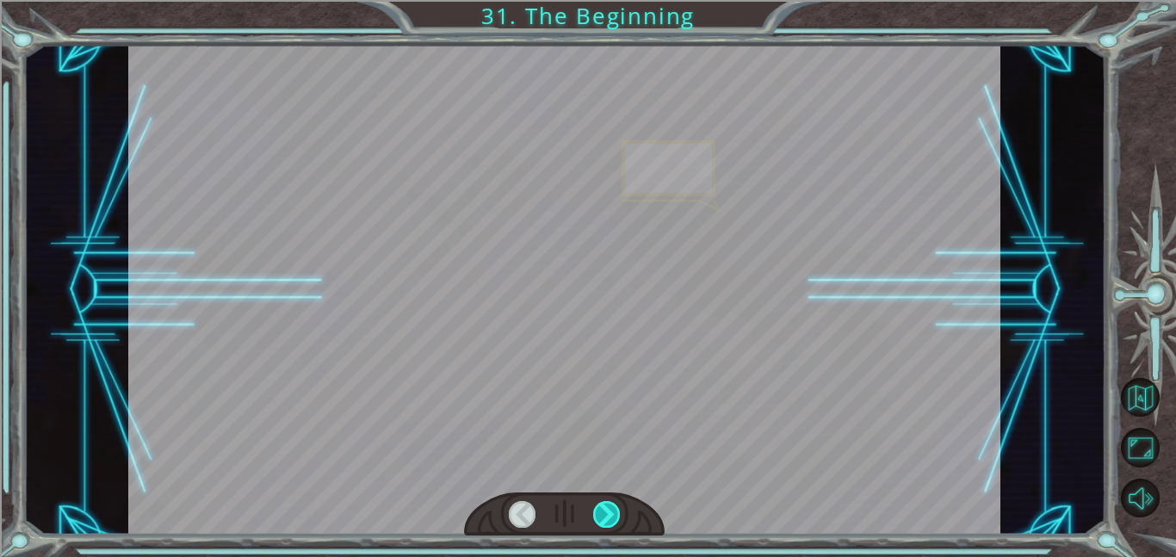
click at [601, 515] on div at bounding box center [607, 514] width 28 height 27
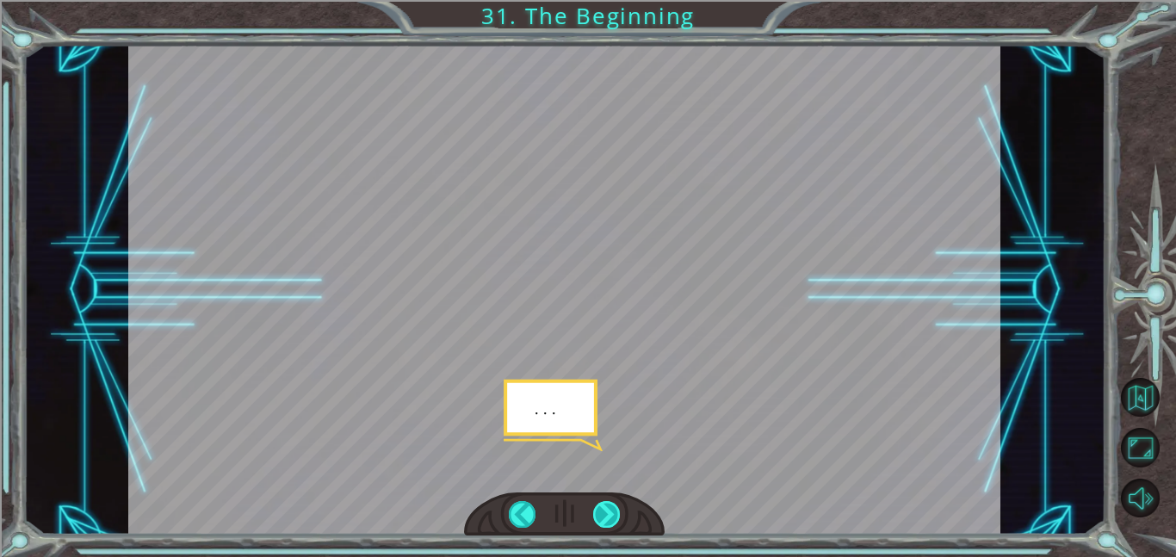
click at [601, 515] on div at bounding box center [607, 514] width 28 height 27
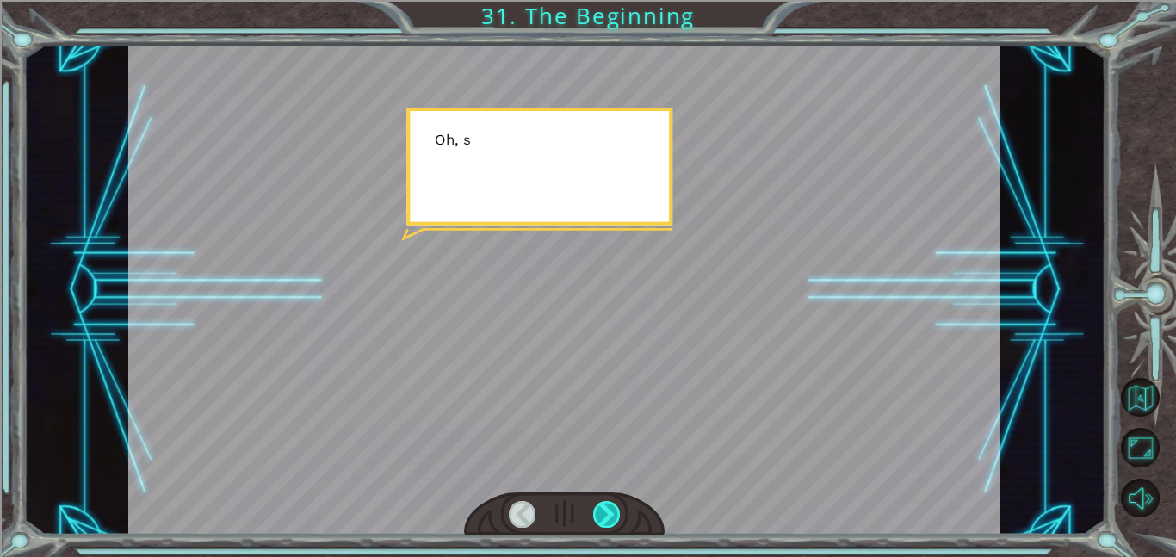
click at [601, 515] on div at bounding box center [607, 514] width 28 height 27
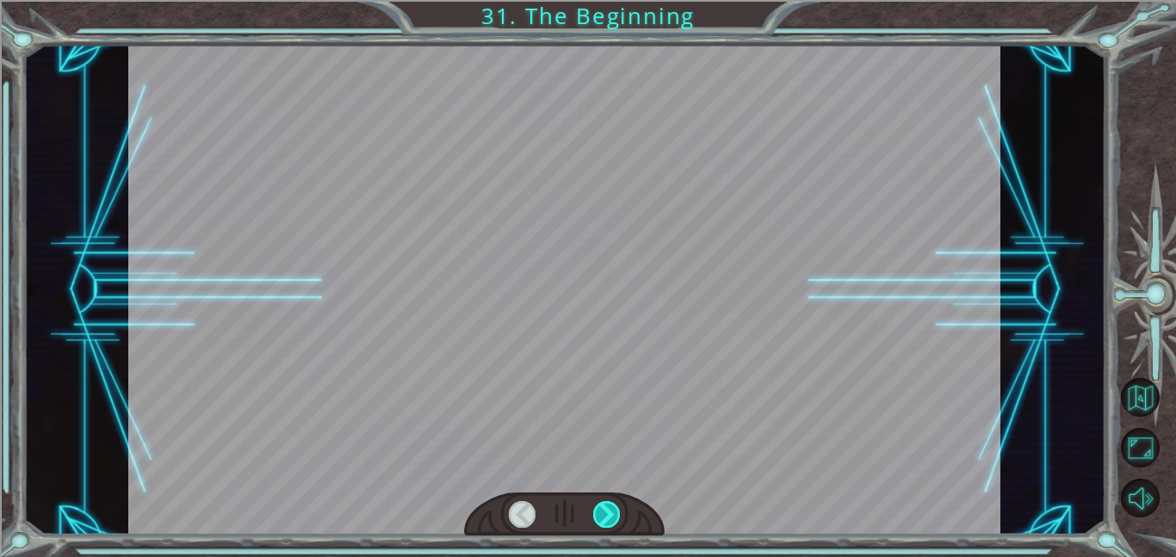
click at [601, 515] on div at bounding box center [607, 514] width 28 height 27
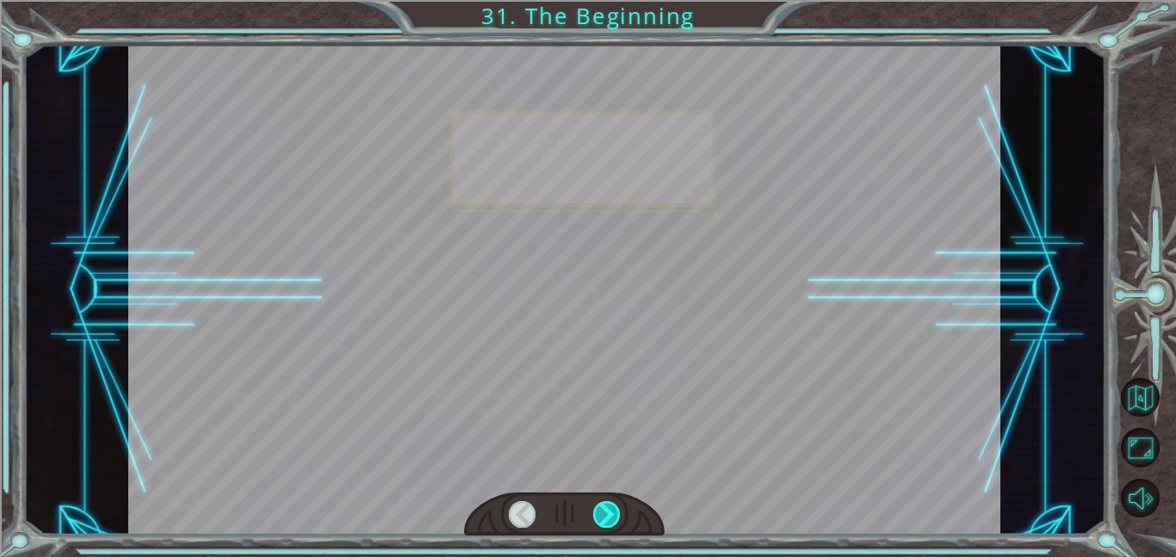
click at [601, 515] on div at bounding box center [607, 514] width 28 height 27
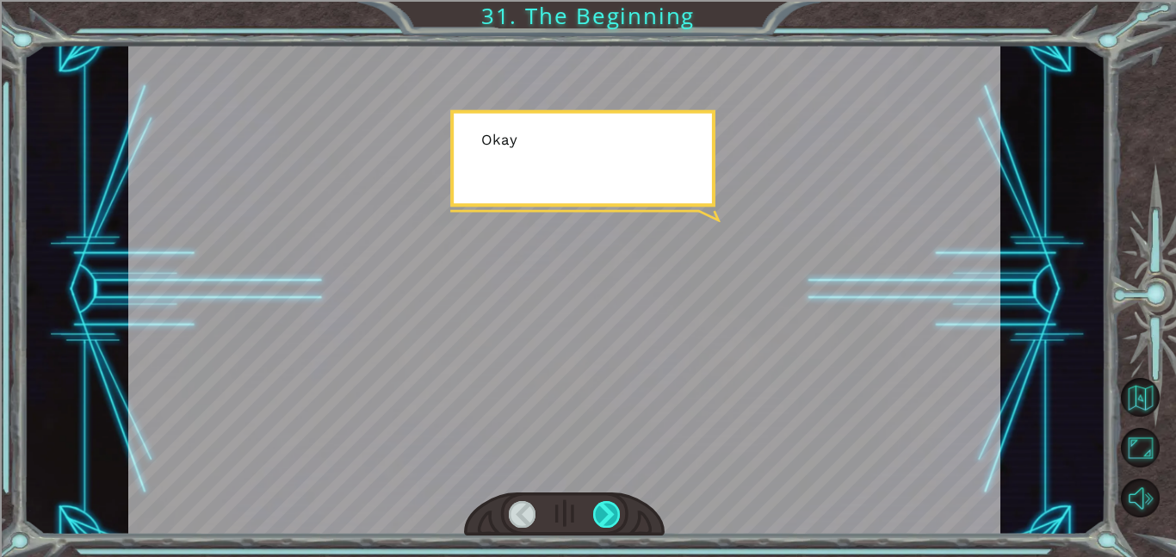
click at [601, 515] on div at bounding box center [607, 514] width 28 height 27
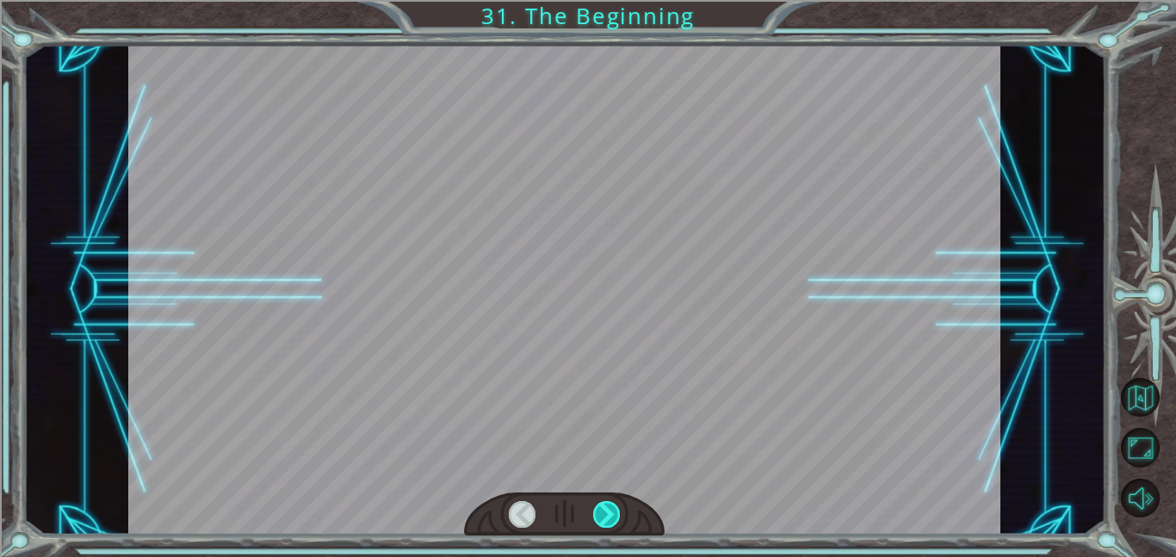
click at [601, 515] on div at bounding box center [607, 514] width 28 height 27
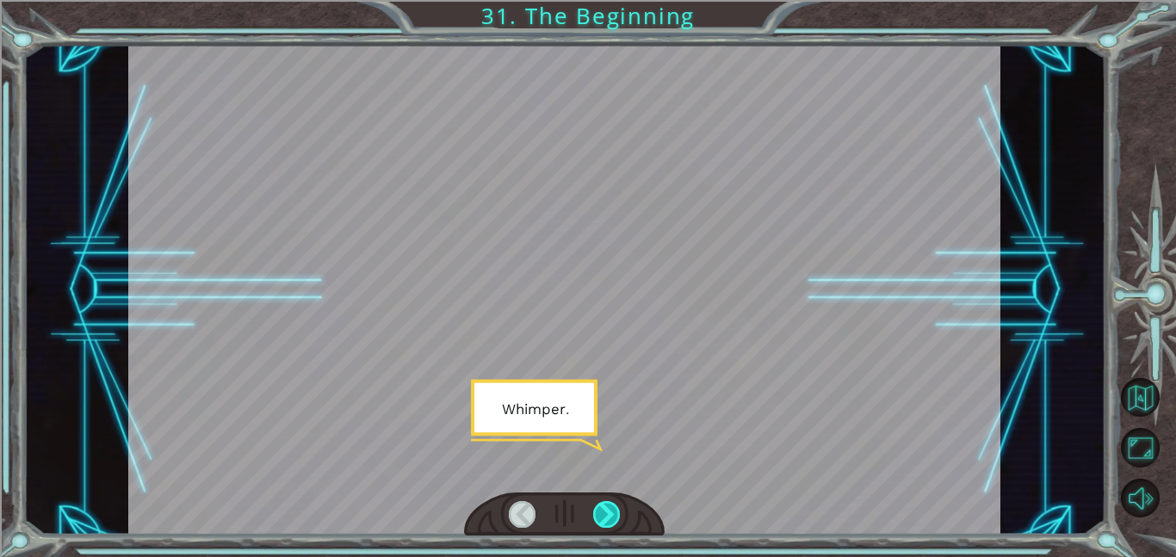
click at [601, 515] on div at bounding box center [607, 514] width 28 height 27
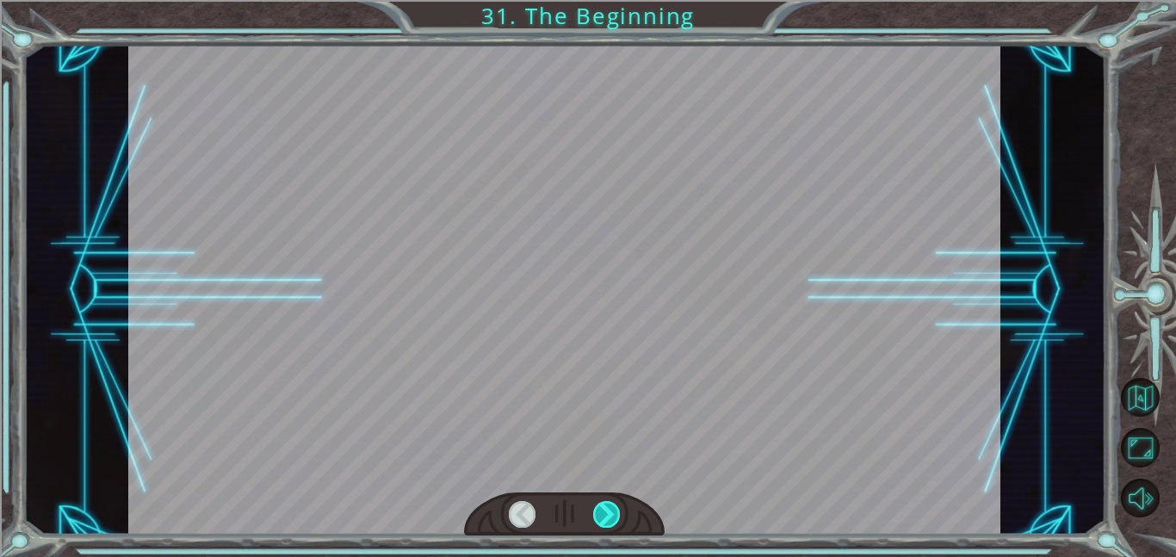
click at [601, 515] on div at bounding box center [607, 514] width 28 height 27
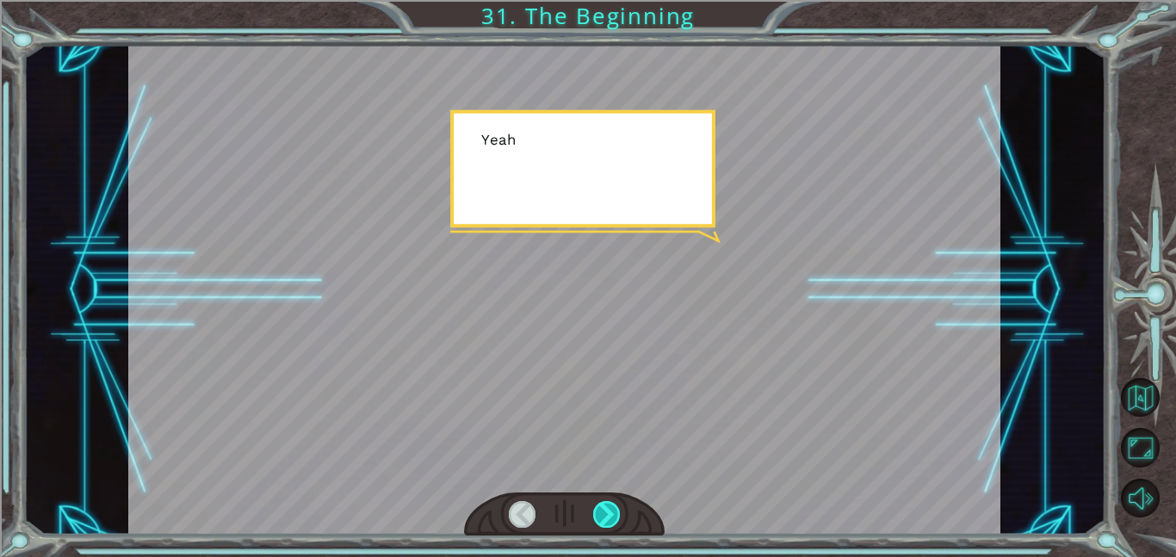
click at [601, 515] on div at bounding box center [607, 514] width 28 height 27
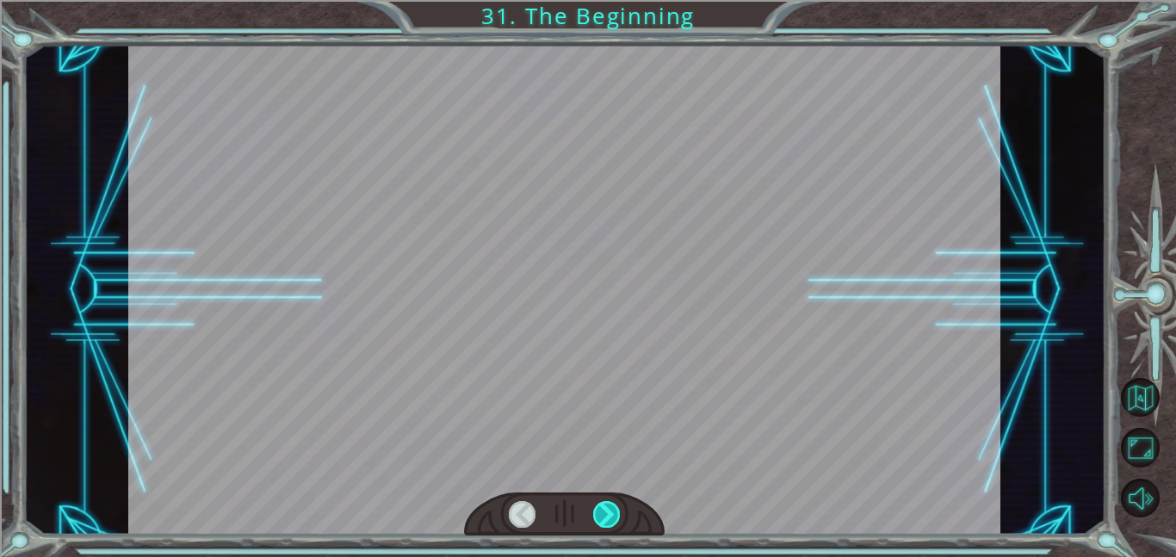
click at [601, 515] on div at bounding box center [607, 514] width 28 height 27
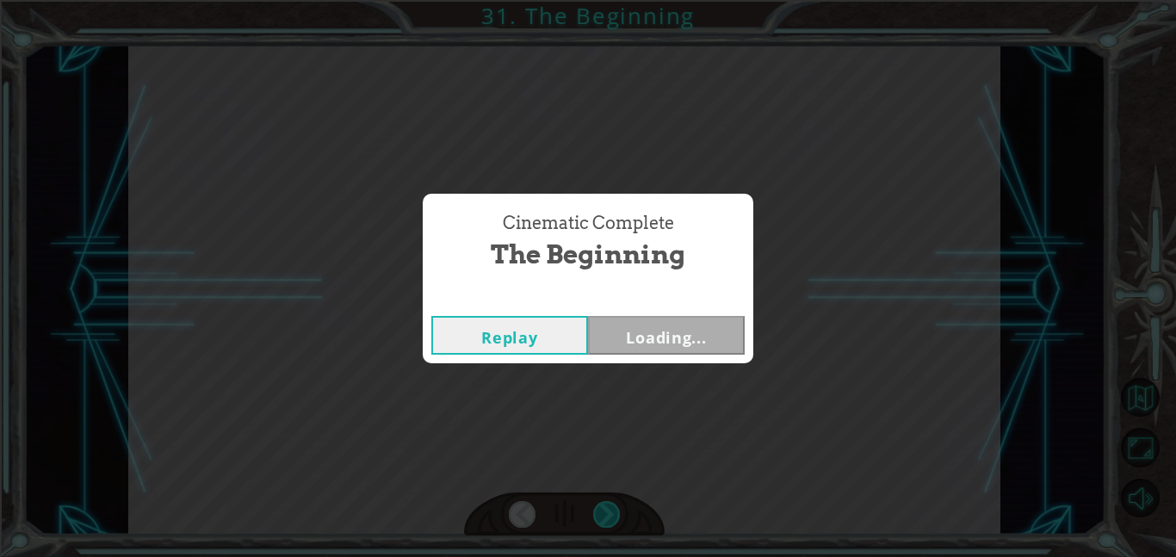
click at [601, 515] on div "Cinematic Complete The Beginning Replay Loading..." at bounding box center [588, 278] width 1176 height 557
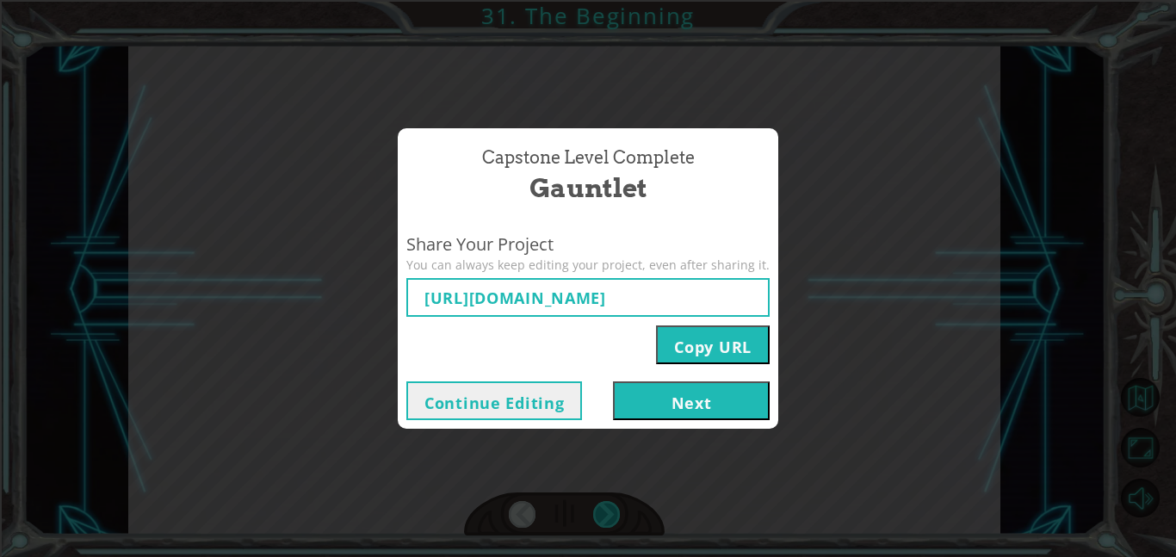
type input "[URL][DOMAIN_NAME]"
click at [544, 408] on button "Continue Editing" at bounding box center [494, 400] width 176 height 39
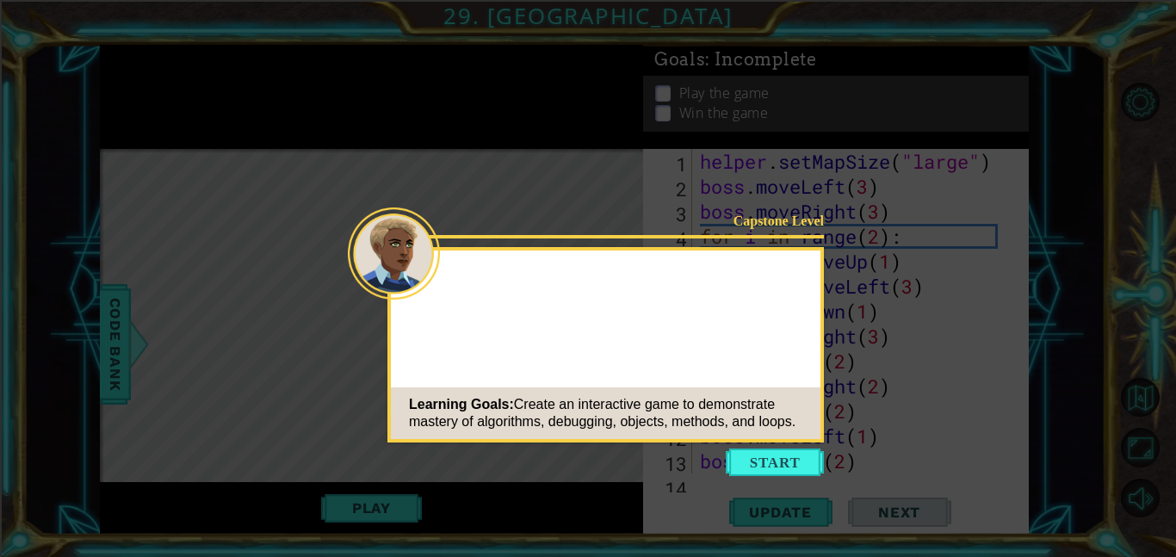
click at [774, 464] on button "Start" at bounding box center [774, 462] width 98 height 28
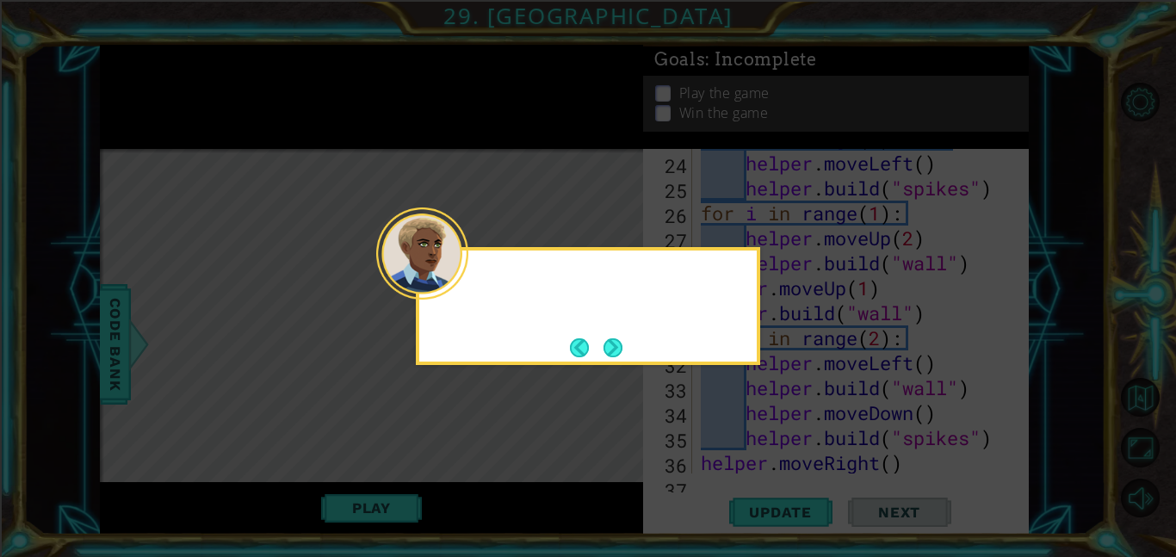
click at [608, 342] on button "Next" at bounding box center [613, 347] width 28 height 28
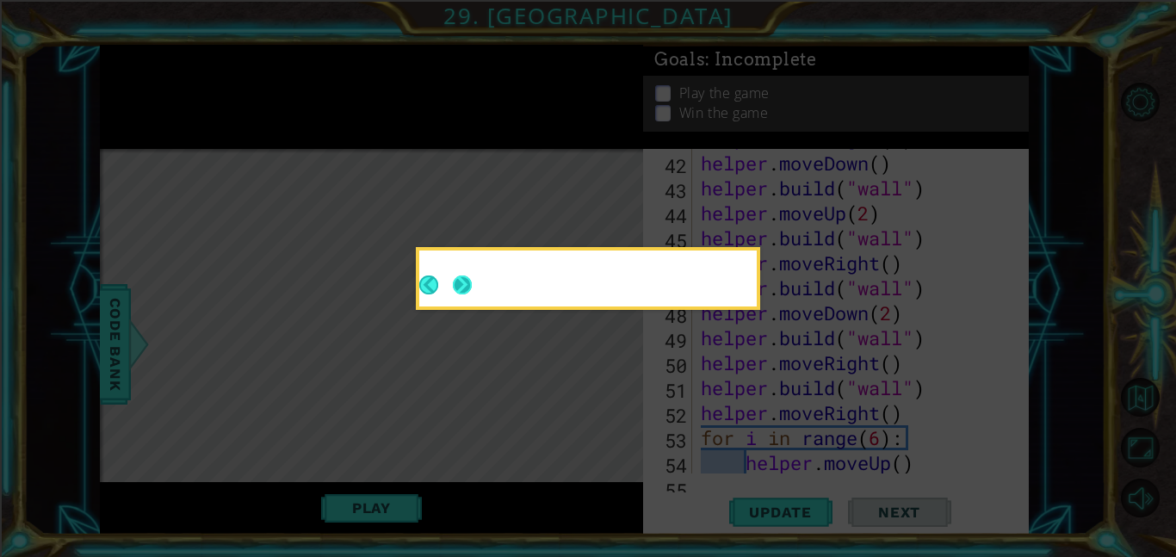
click at [477, 299] on button "Next" at bounding box center [461, 284] width 29 height 29
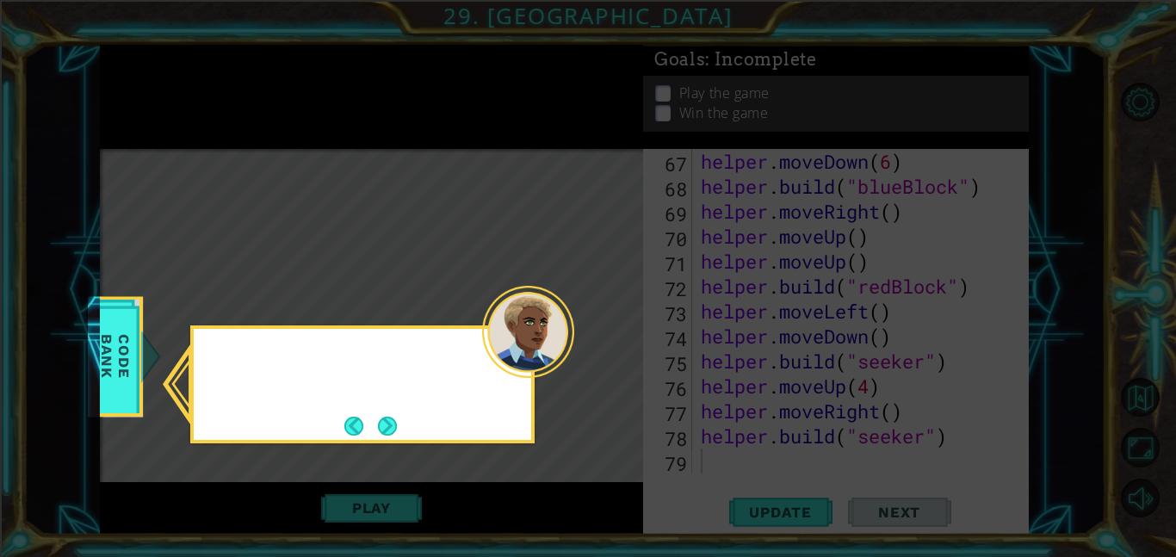
scroll to position [1672, 0]
click at [387, 431] on button "Next" at bounding box center [386, 425] width 23 height 23
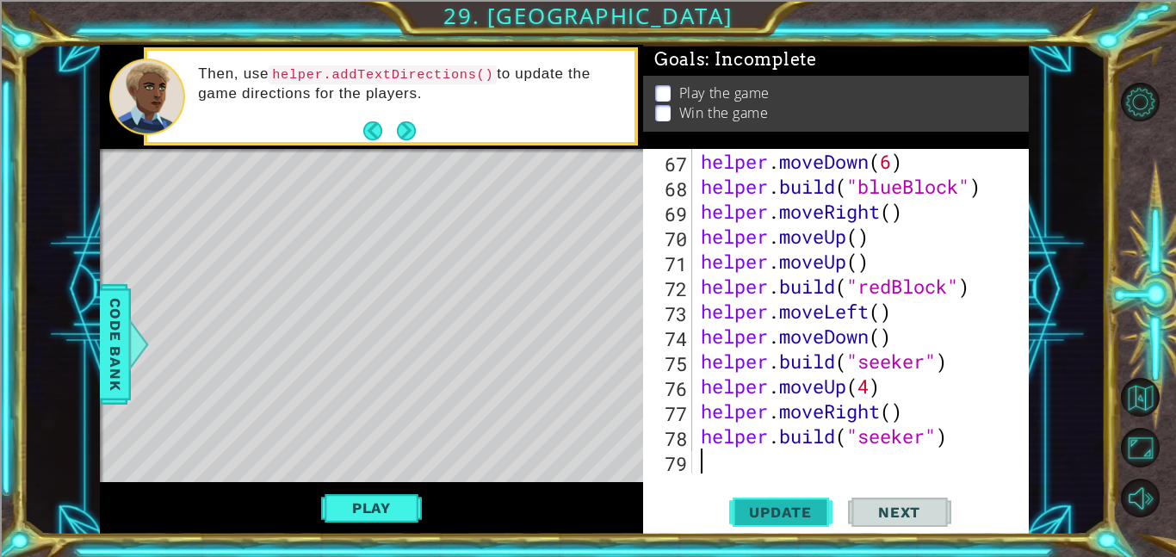
click at [770, 518] on span "Update" at bounding box center [779, 511] width 97 height 17
